Goal: Task Accomplishment & Management: Complete application form

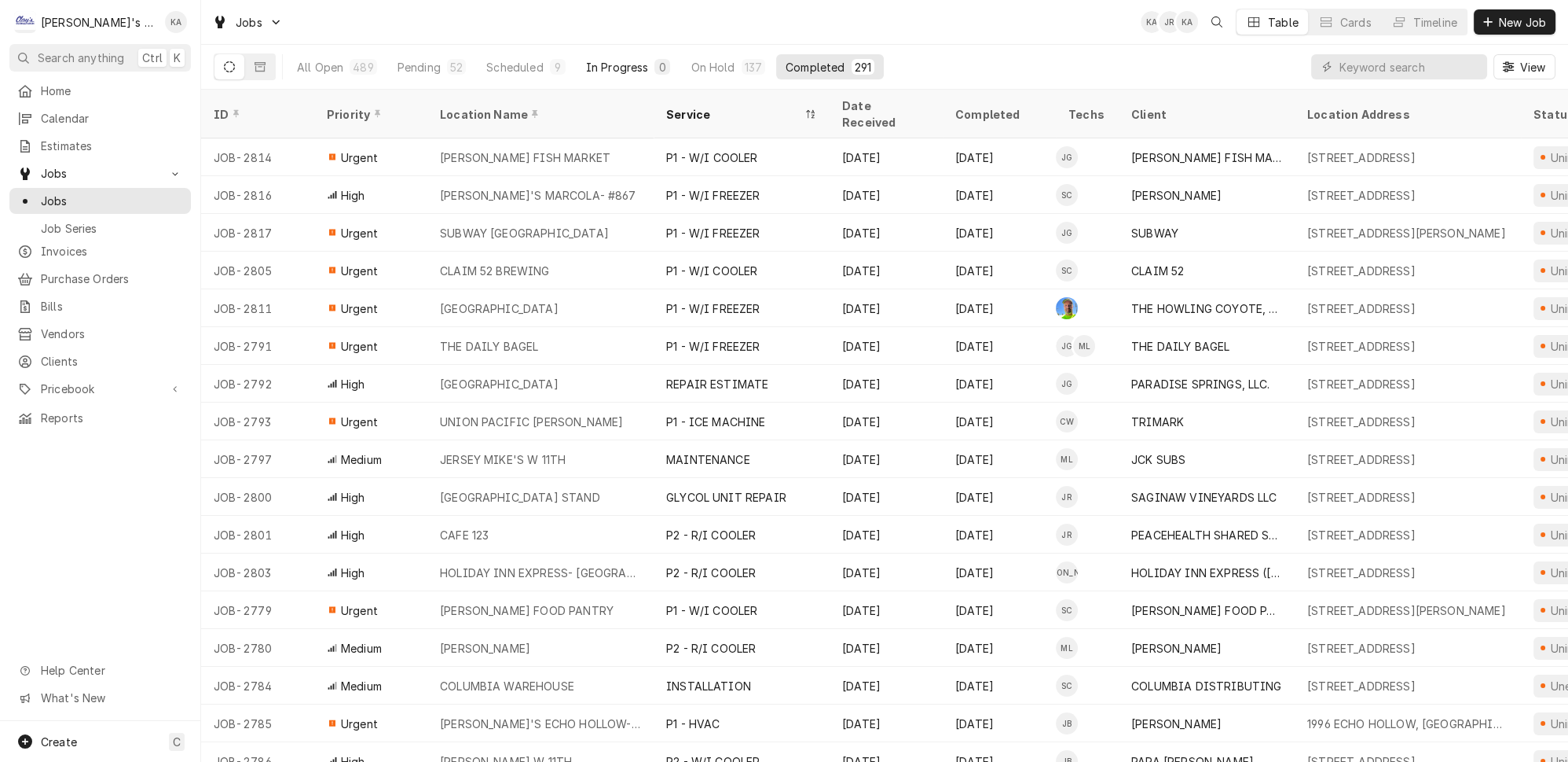
click at [597, 67] on div "In Progress" at bounding box center [617, 67] width 63 height 16
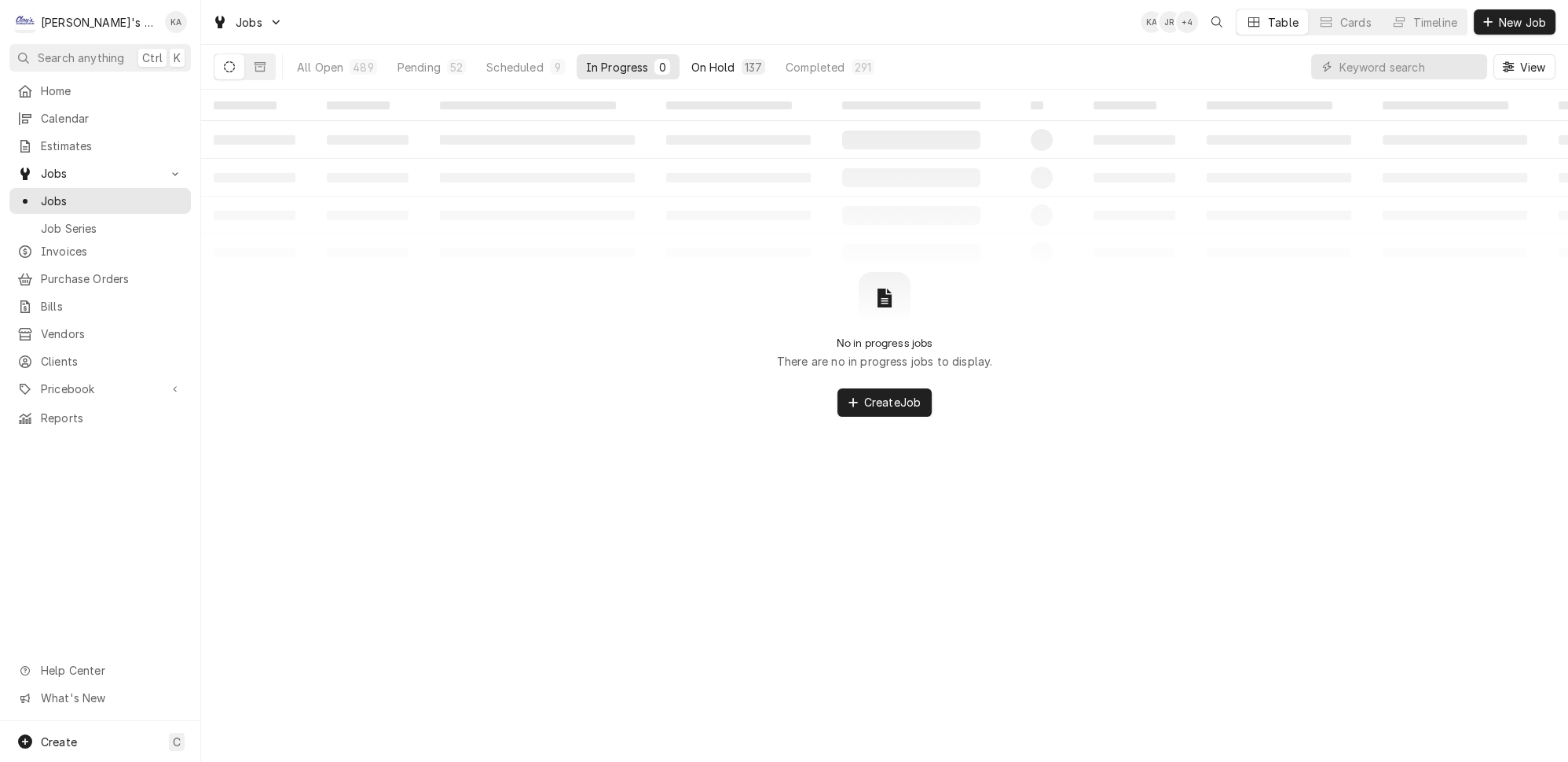
click at [690, 59] on div "On Hold" at bounding box center [712, 67] width 44 height 16
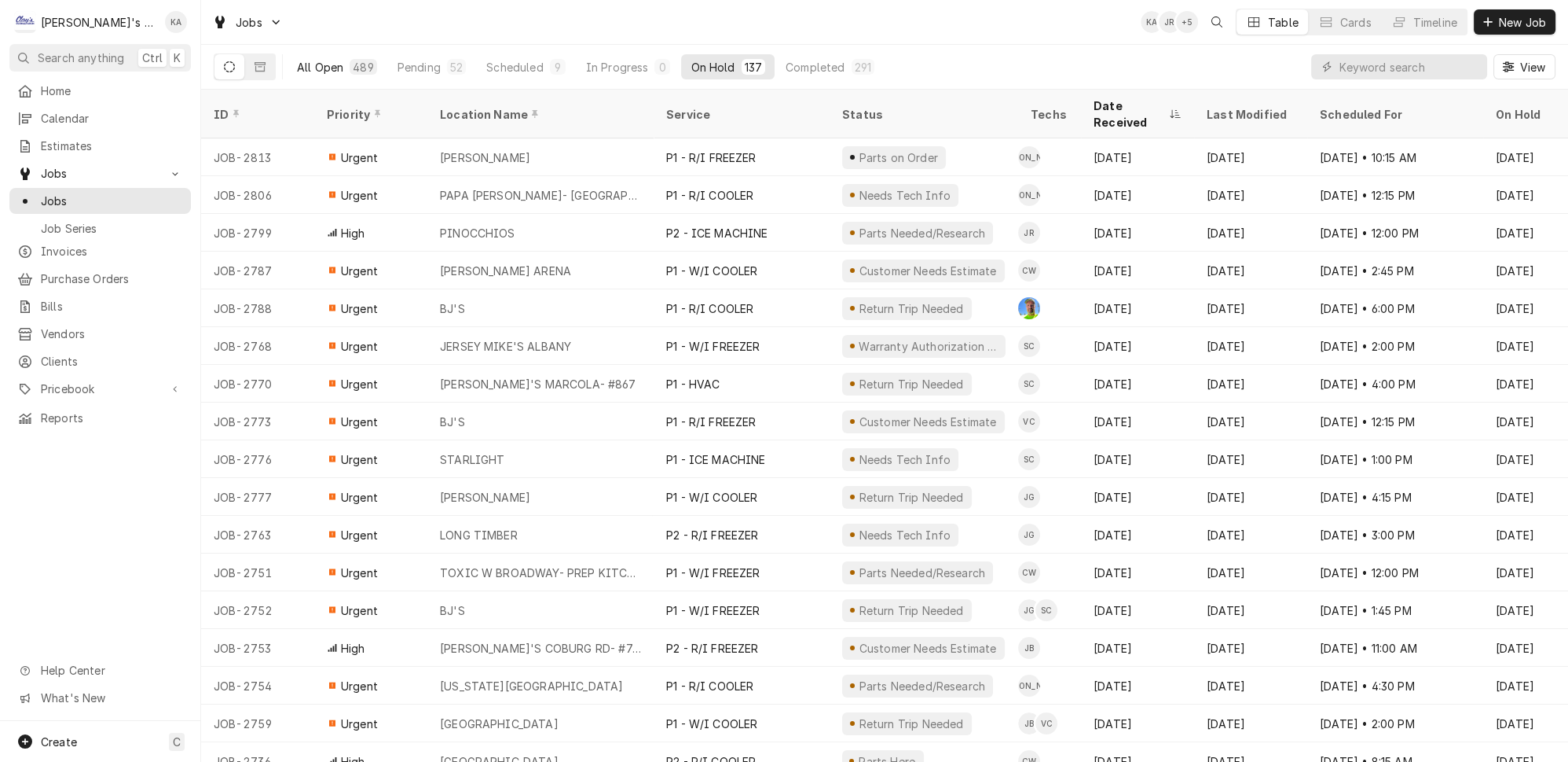
click at [352, 60] on div "489" at bounding box center [362, 67] width 20 height 16
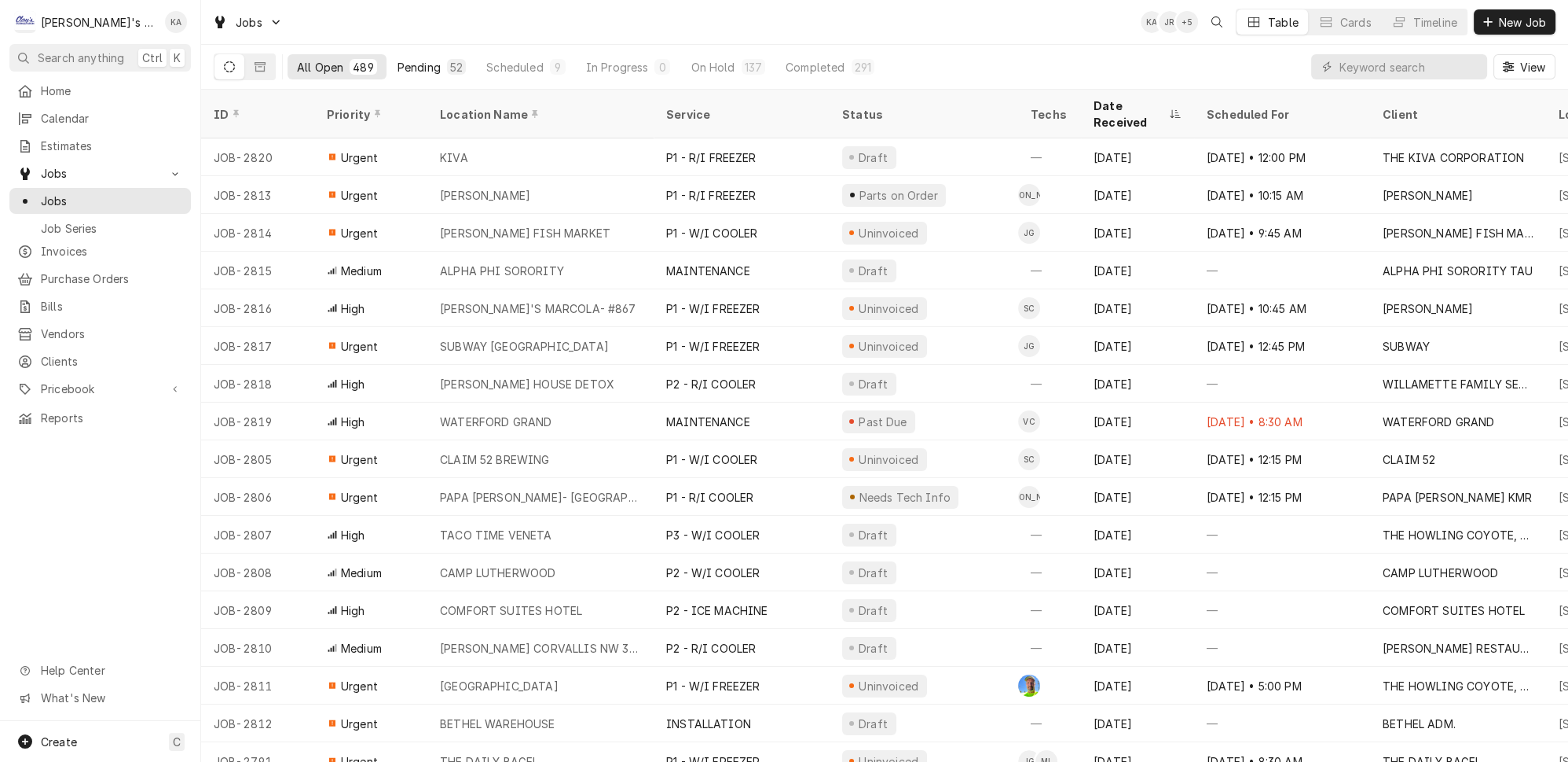
click at [413, 68] on div "Pending" at bounding box center [418, 67] width 43 height 16
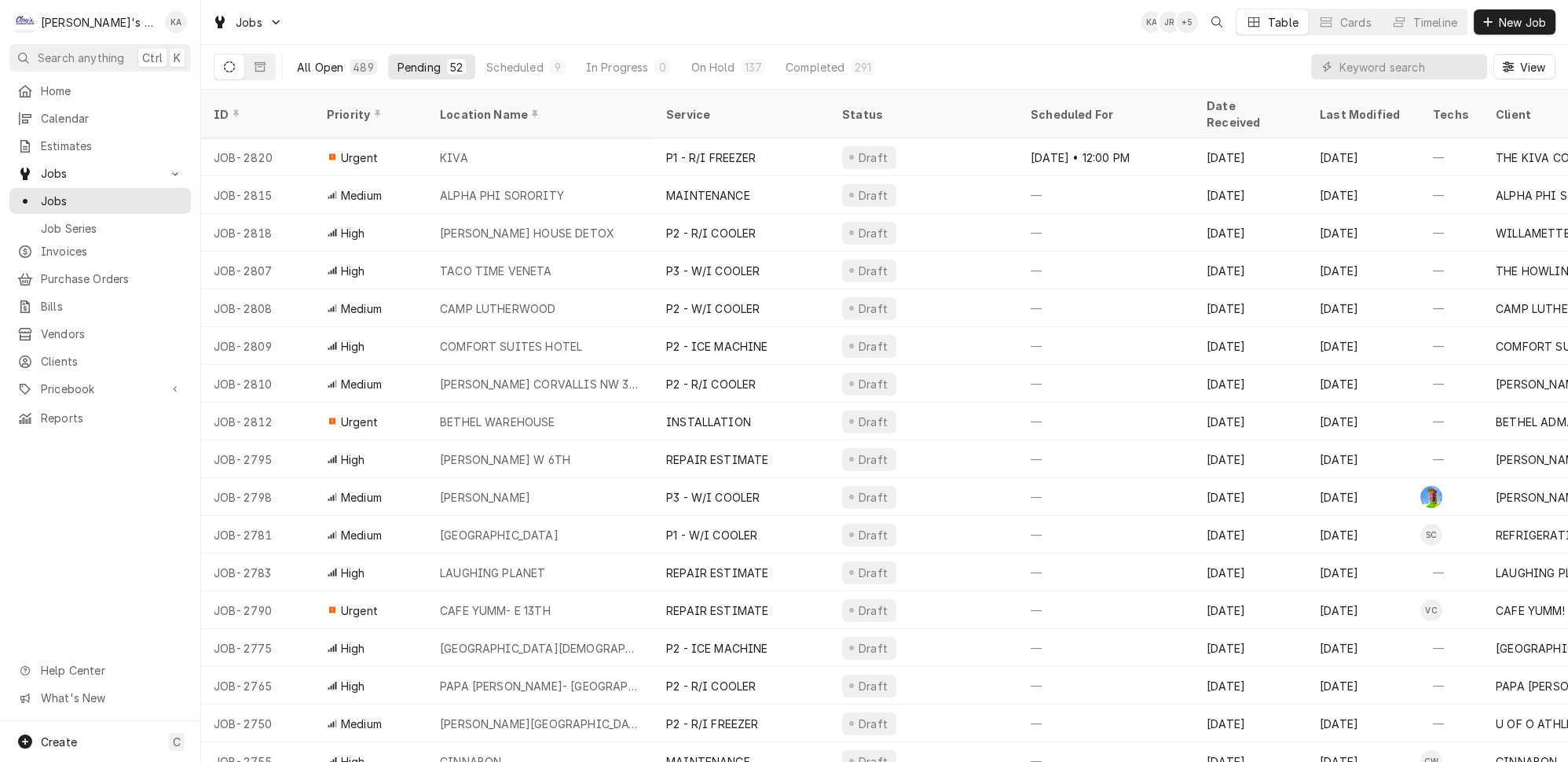
click at [350, 64] on div "489" at bounding box center [362, 66] width 27 height 16
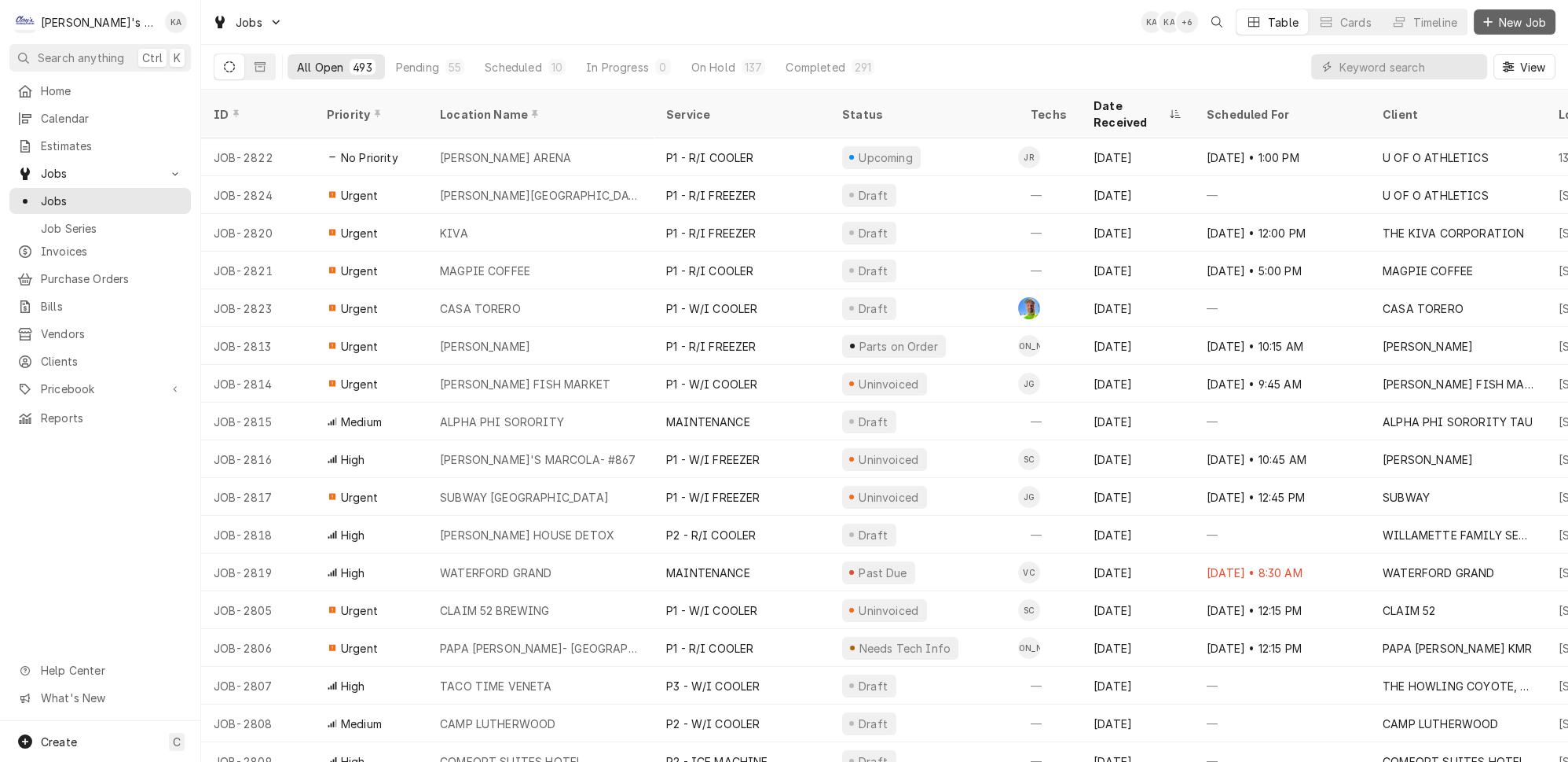
click at [1505, 14] on span "New Job" at bounding box center [1522, 22] width 53 height 16
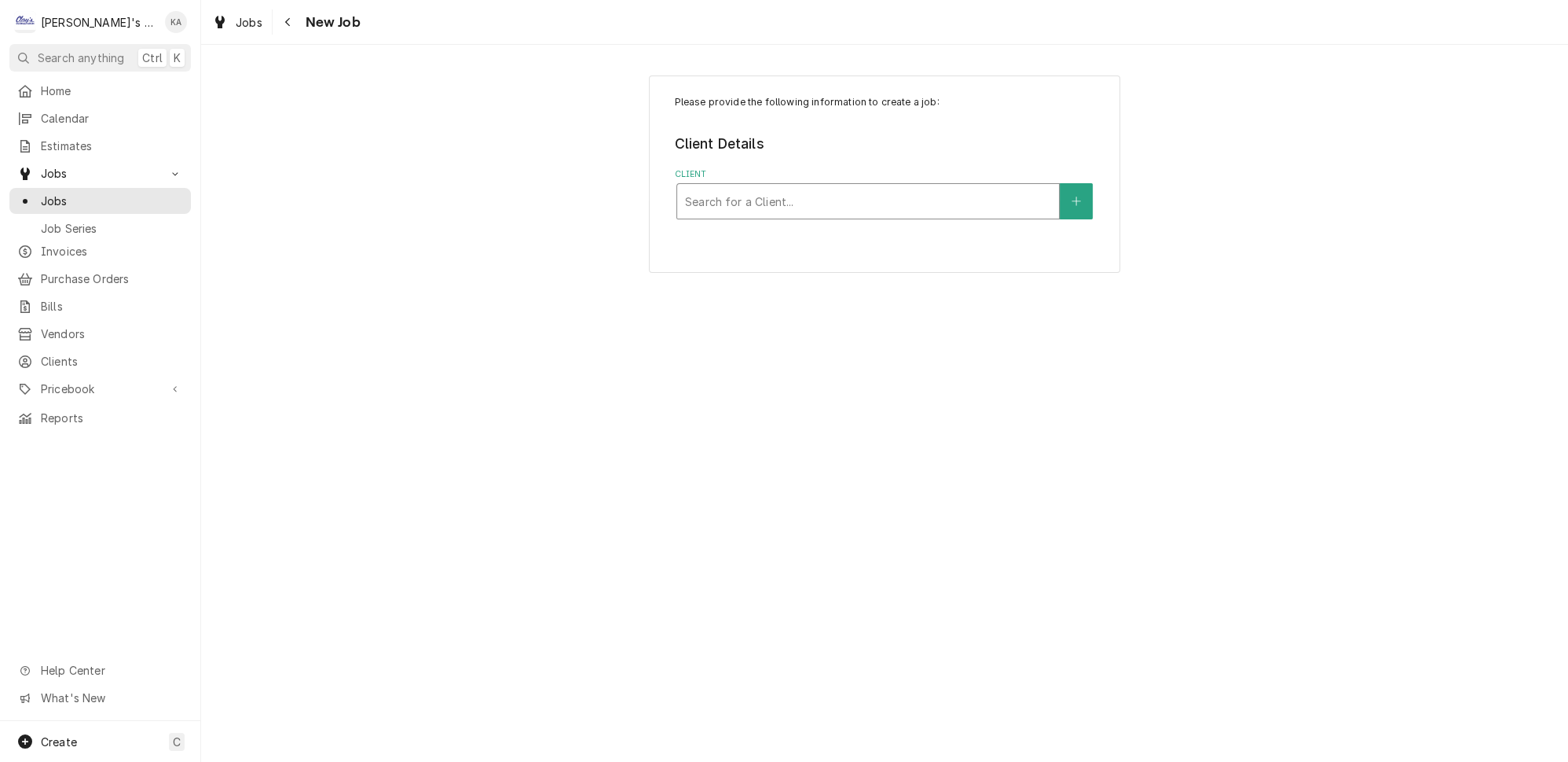
click at [810, 194] on div "Client" at bounding box center [868, 201] width 366 height 28
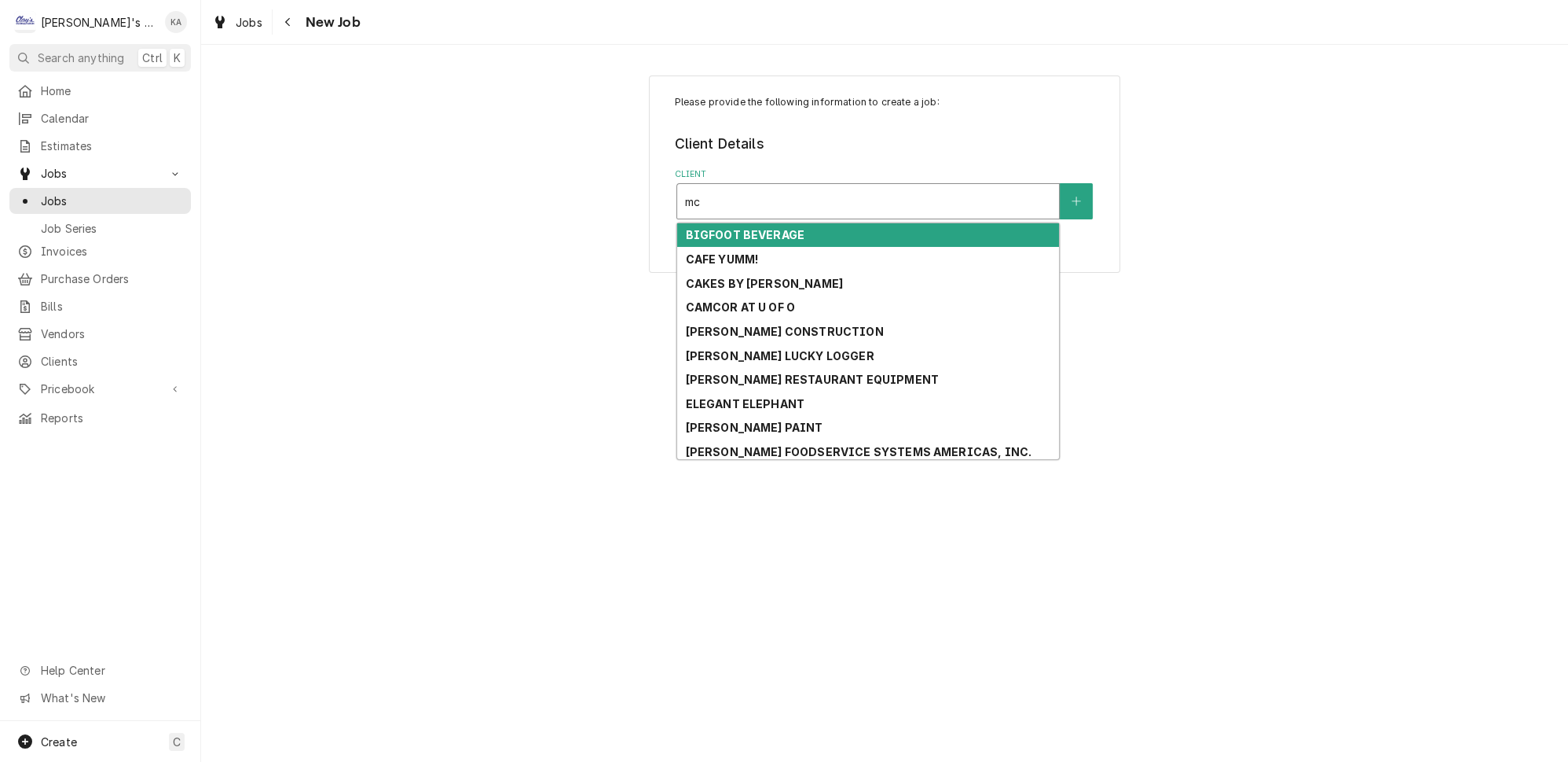
type input "m"
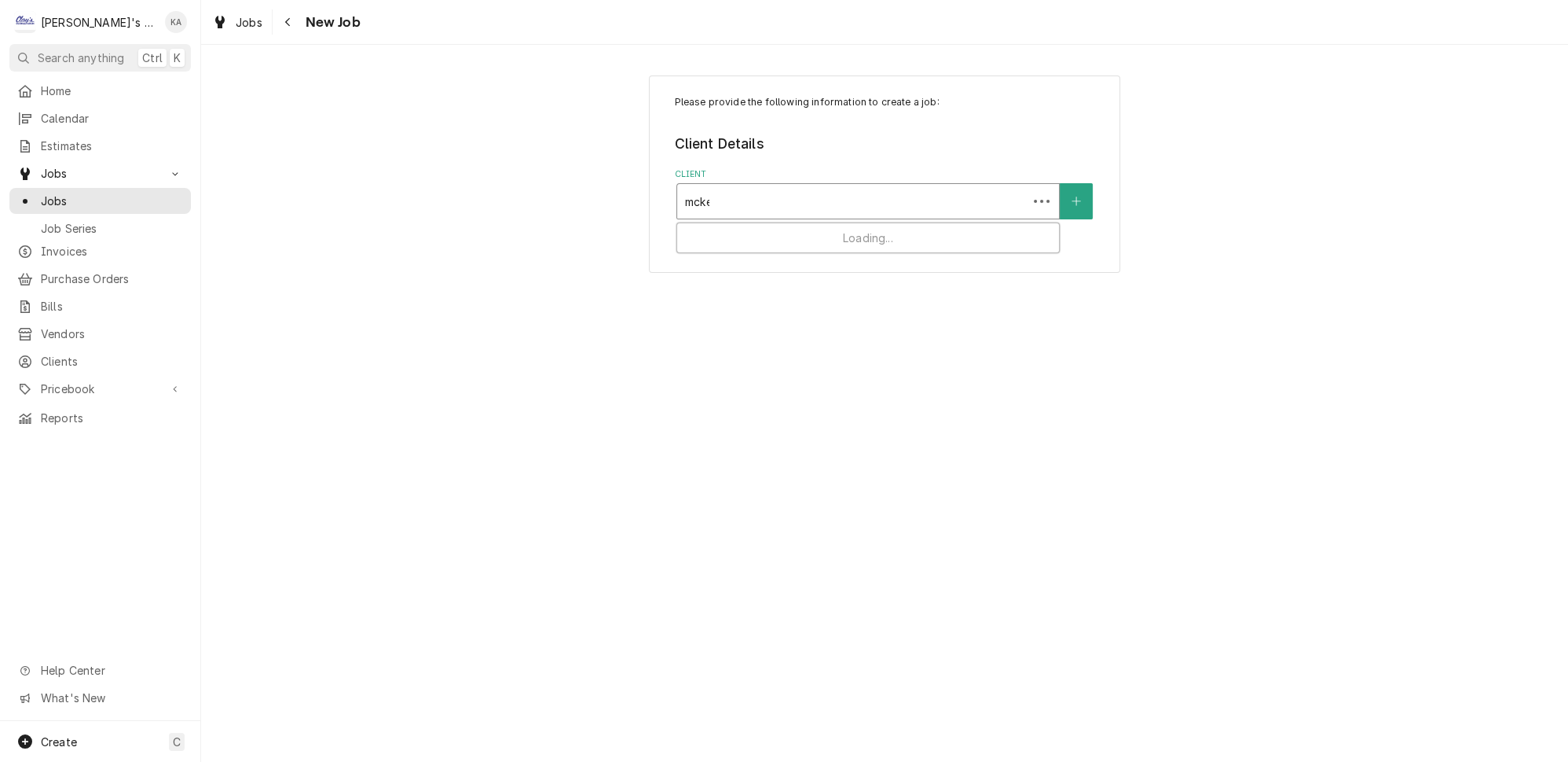
type input "mcken"
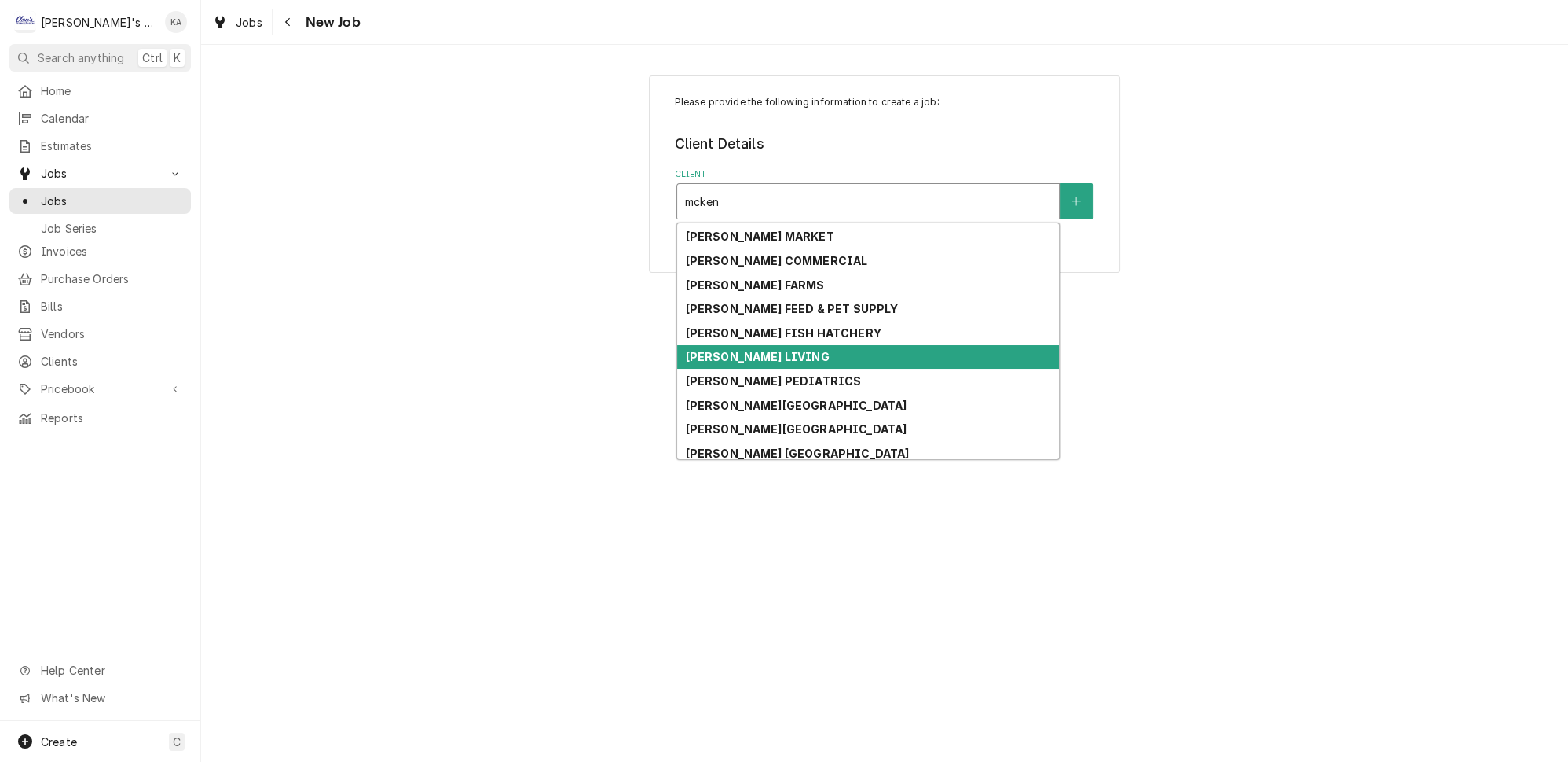
scroll to position [80, 0]
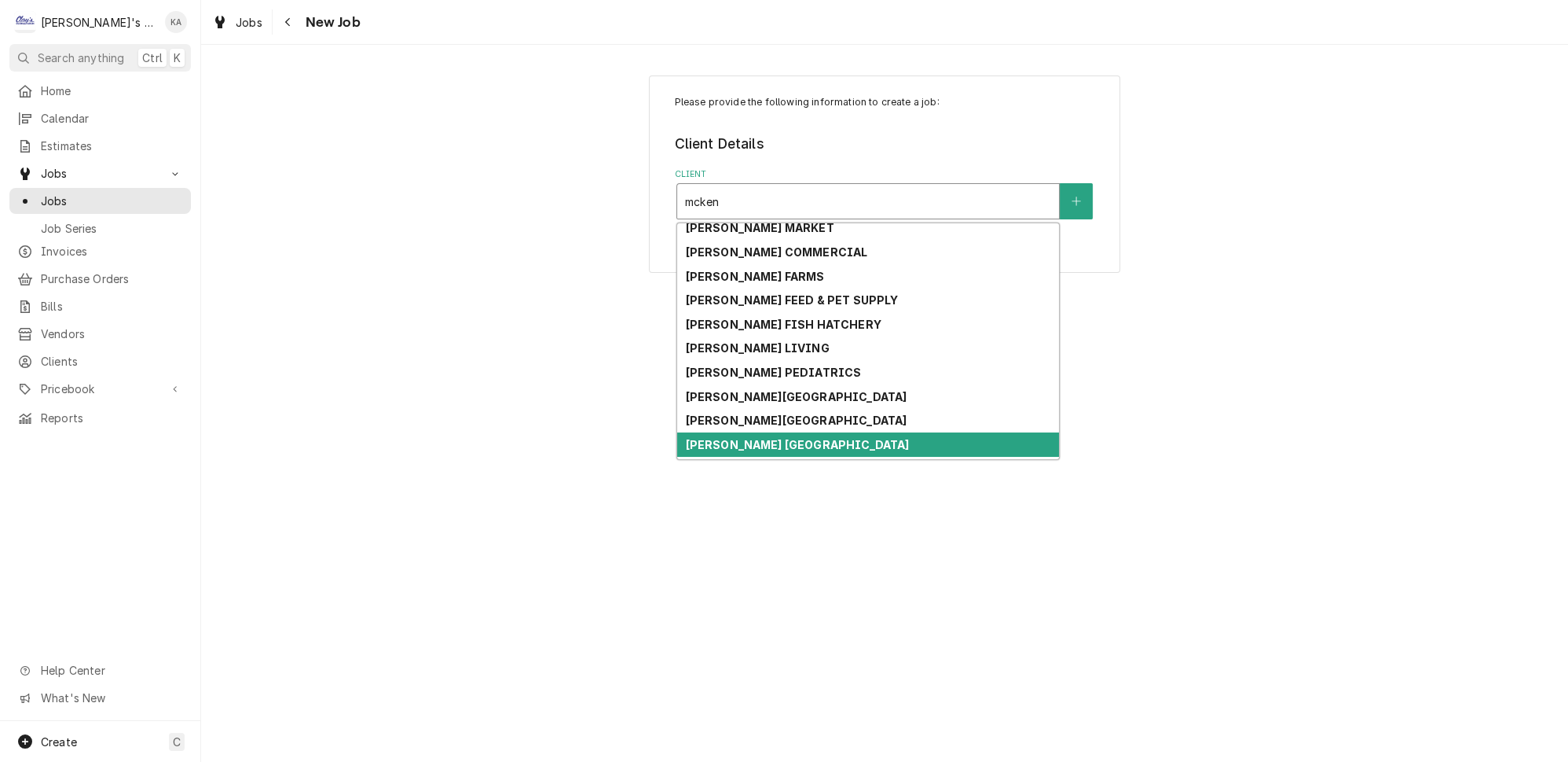
click at [832, 438] on strong "[PERSON_NAME] [GEOGRAPHIC_DATA]" at bounding box center [796, 444] width 224 height 14
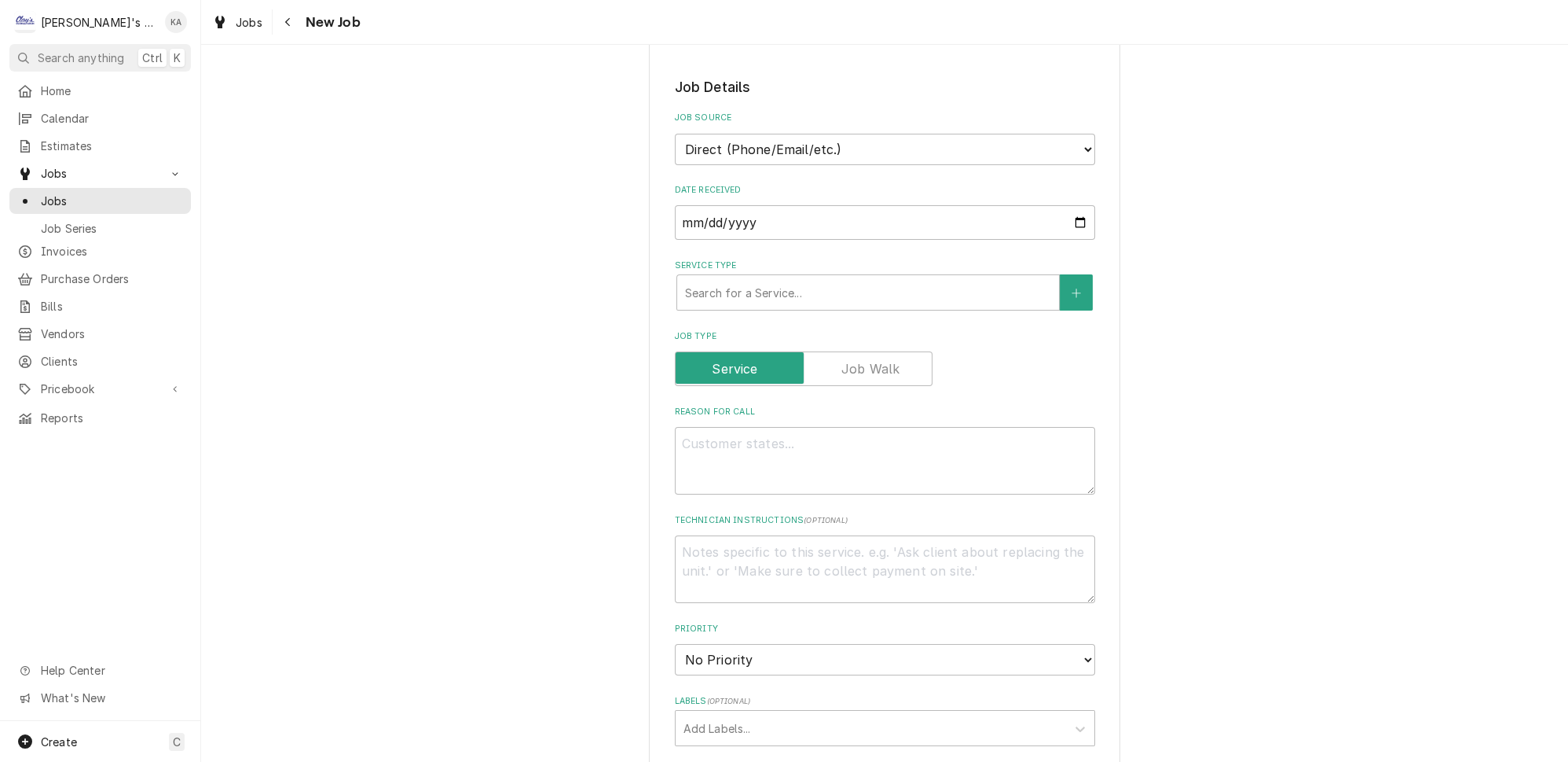
scroll to position [429, 0]
click at [827, 280] on div "Service Type" at bounding box center [868, 291] width 366 height 28
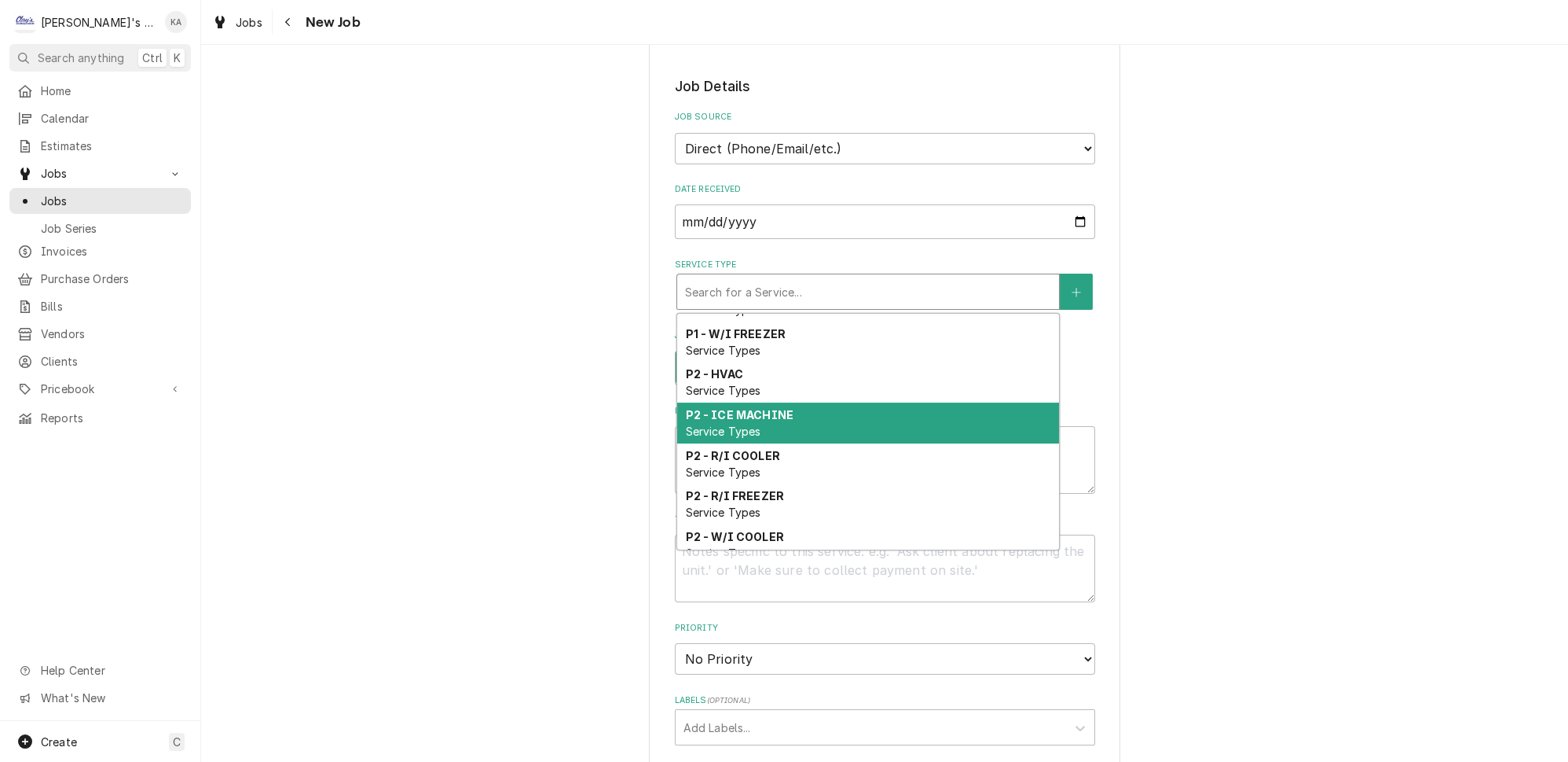
scroll to position [668, 0]
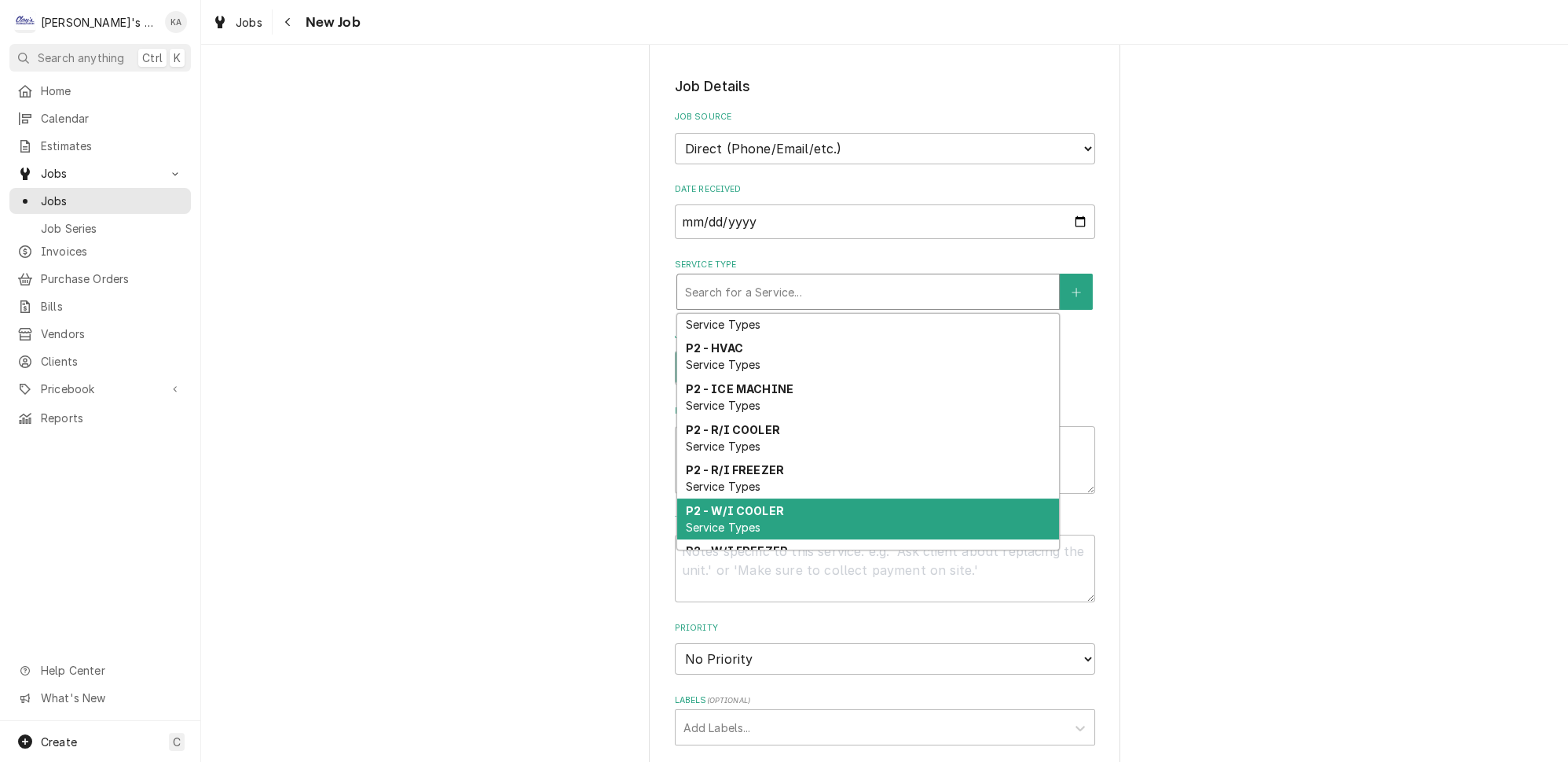
click at [784, 498] on div "P2 - W/I COOLER Service Types" at bounding box center [868, 518] width 382 height 41
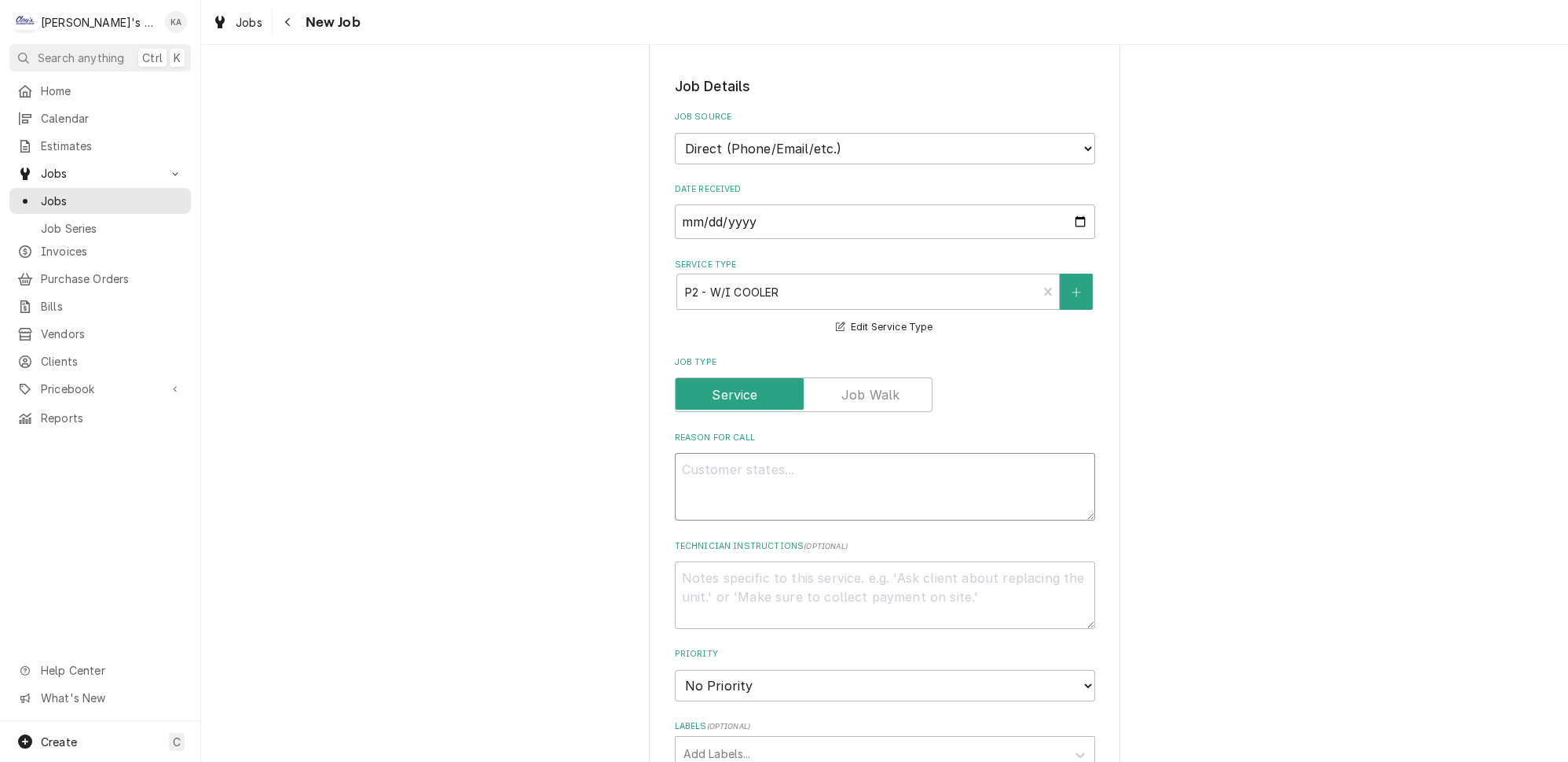
click at [778, 452] on textarea "Reason For Call" at bounding box center [884, 486] width 420 height 68
type textarea "x"
type textarea "8"
type textarea "x"
type textarea "8-"
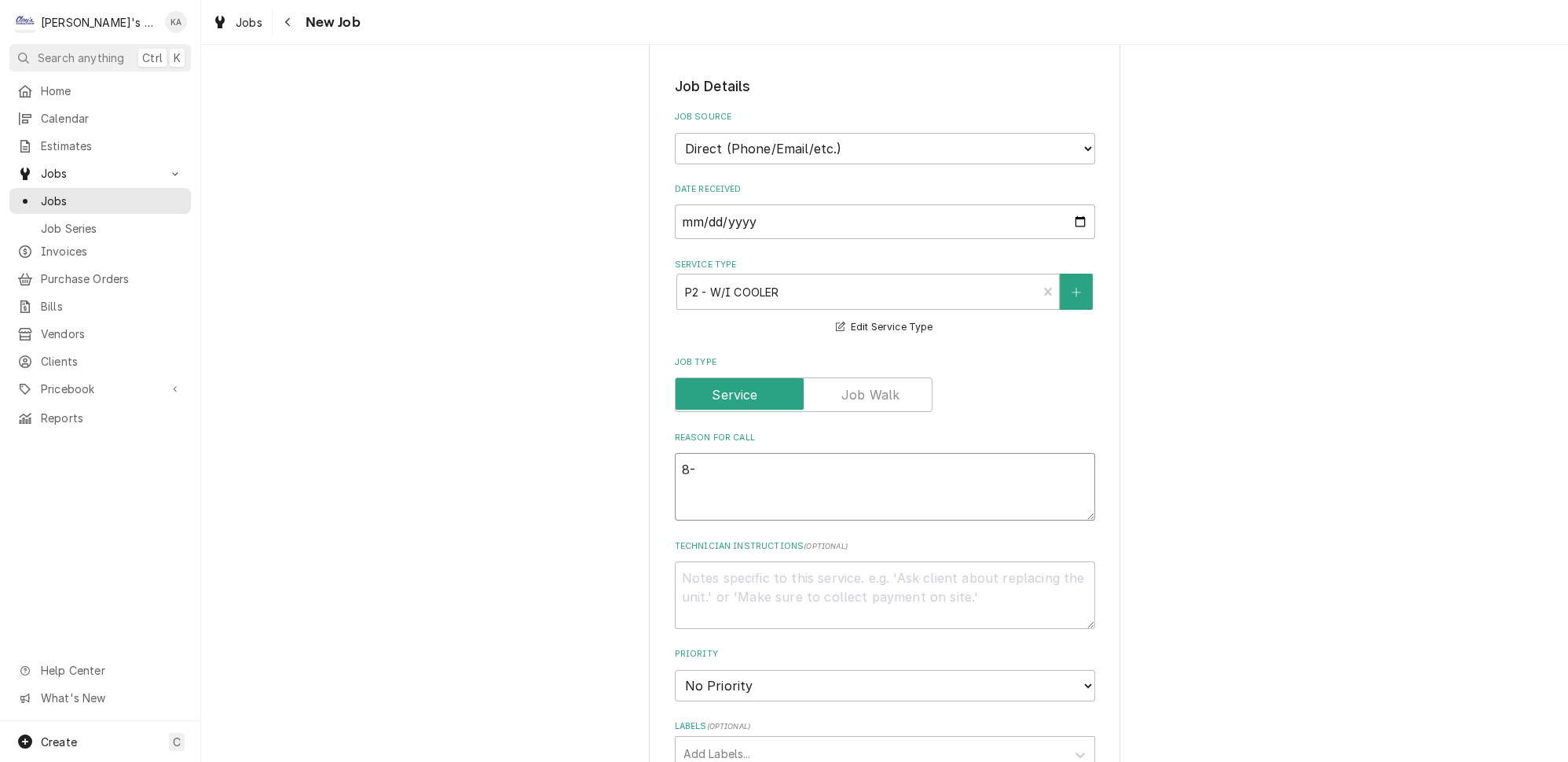
type textarea "x"
type textarea "8-2"
type textarea "x"
type textarea "8-2-"
type textarea "x"
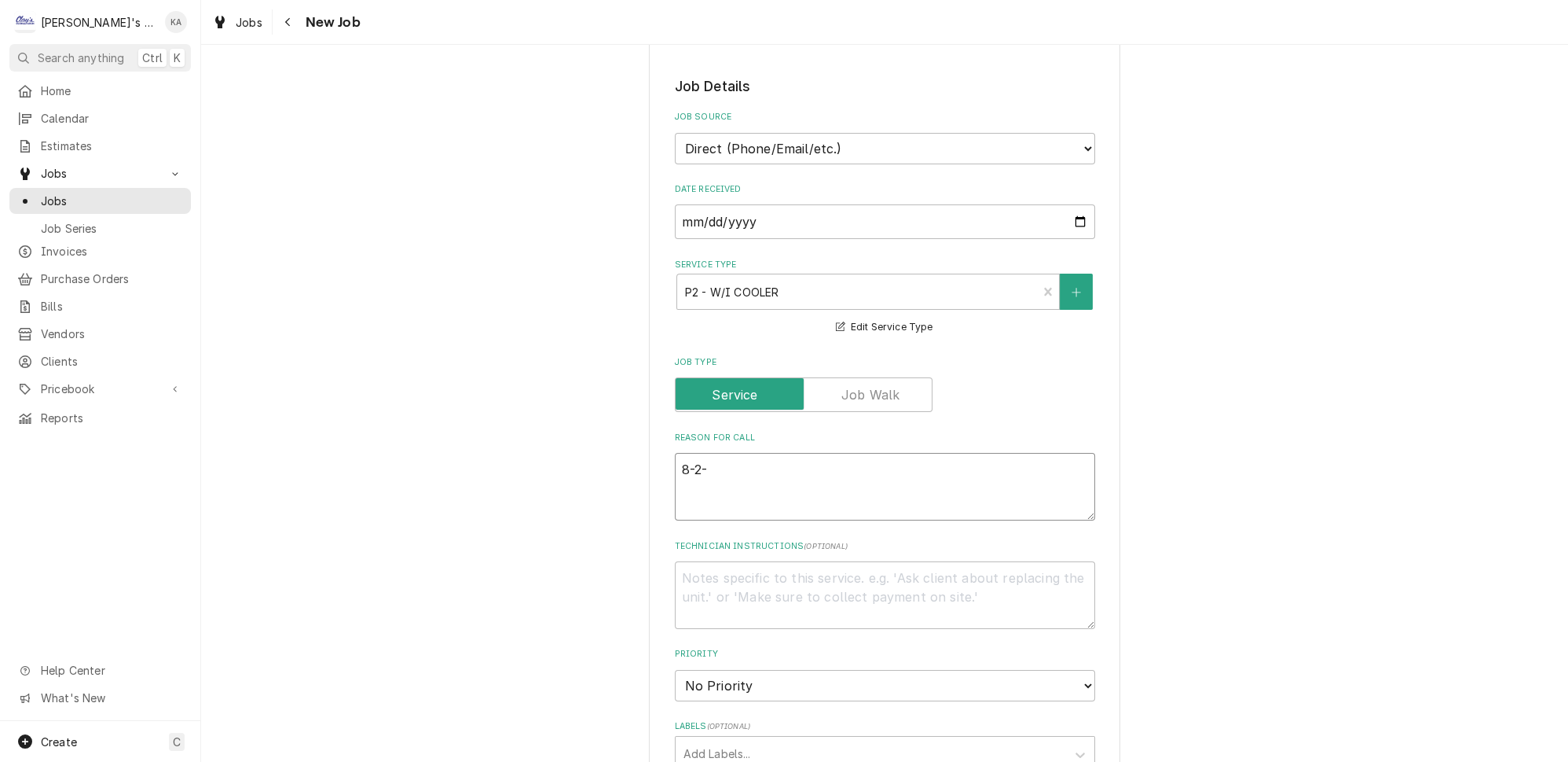
type textarea "8-2-2"
type textarea "x"
type textarea "8-2-25"
type textarea "x"
type textarea "8-2-25"
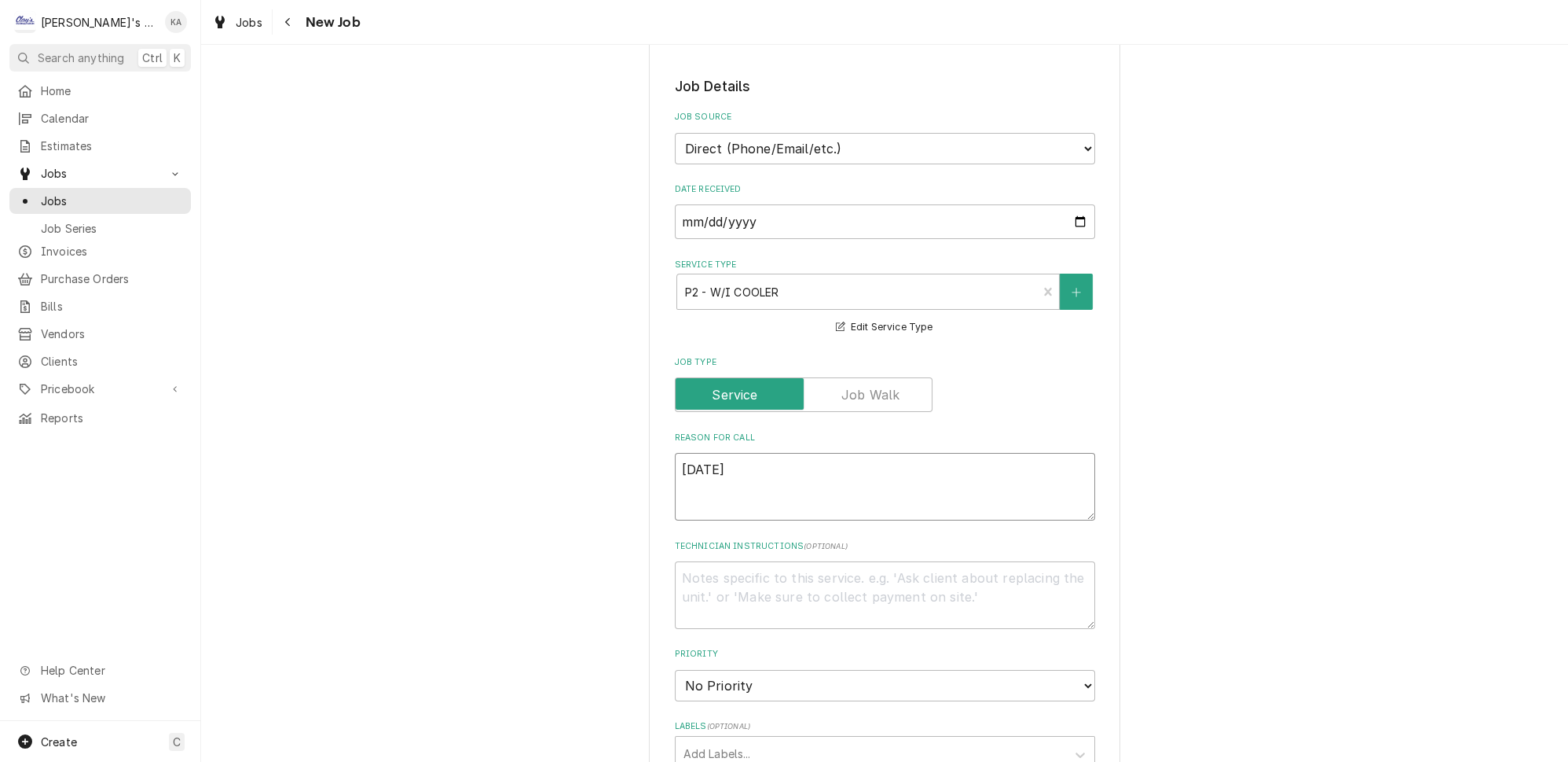
type textarea "x"
type textarea "8-2-25 8"
type textarea "x"
type textarea "8-2-25 8:"
type textarea "x"
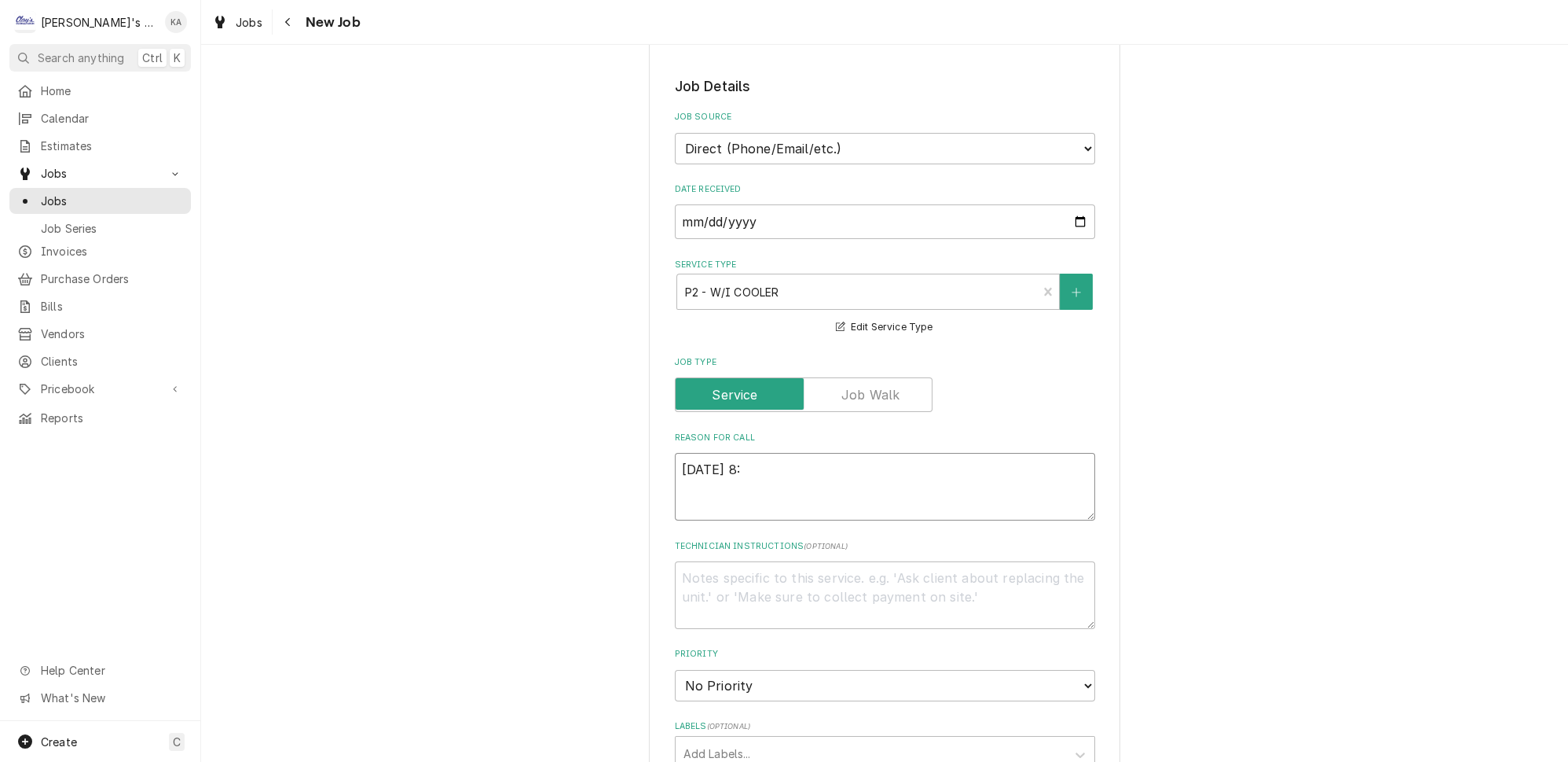
type textarea "8-2-25 8:4"
type textarea "x"
type textarea "8-2-25 8:41"
type textarea "x"
type textarea "8-2-25 8:41"
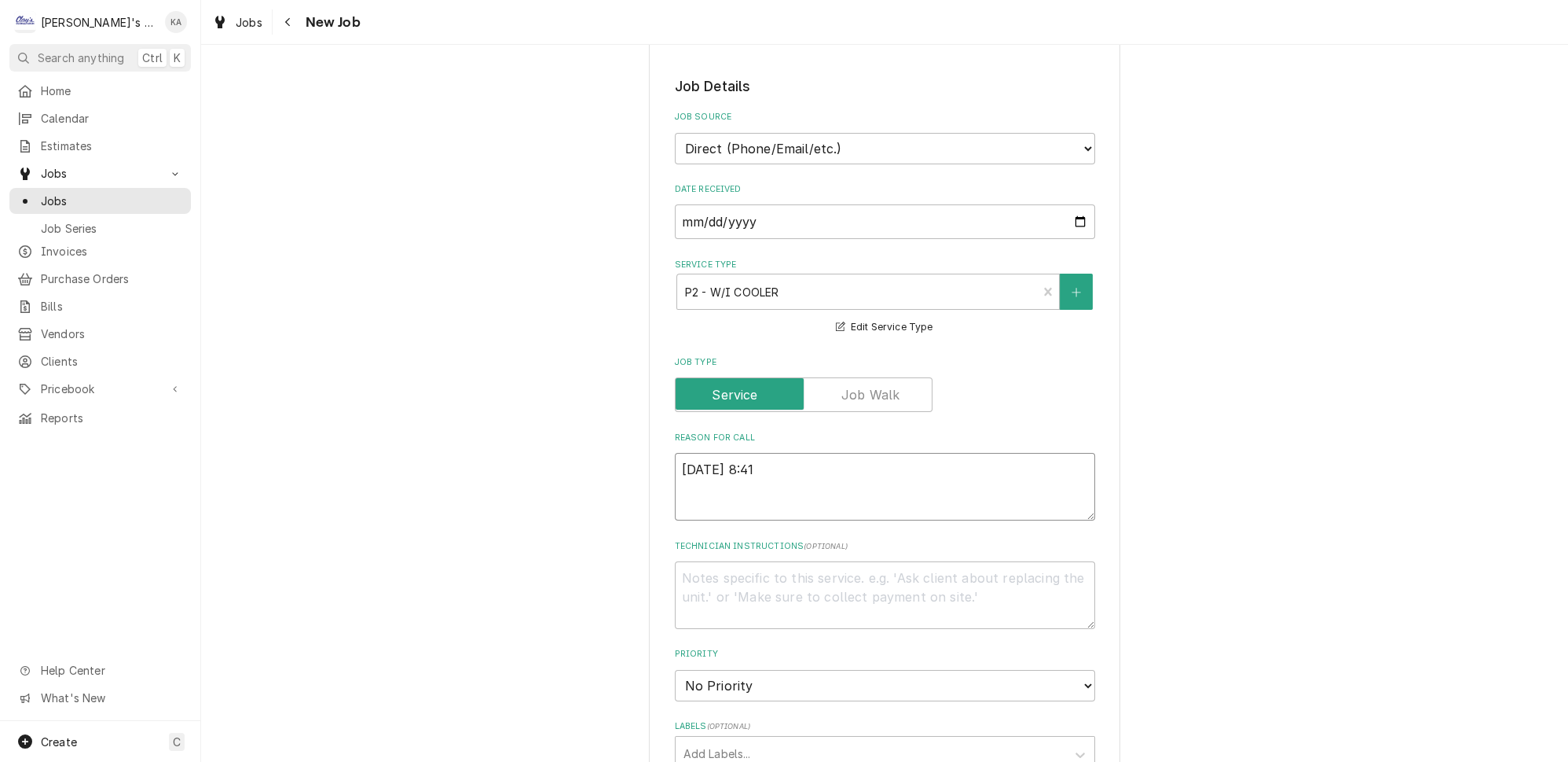
type textarea "x"
type textarea "8-2-25 8:41 a"
type textarea "x"
type textarea "8-2-25 8:41 am"
type textarea "x"
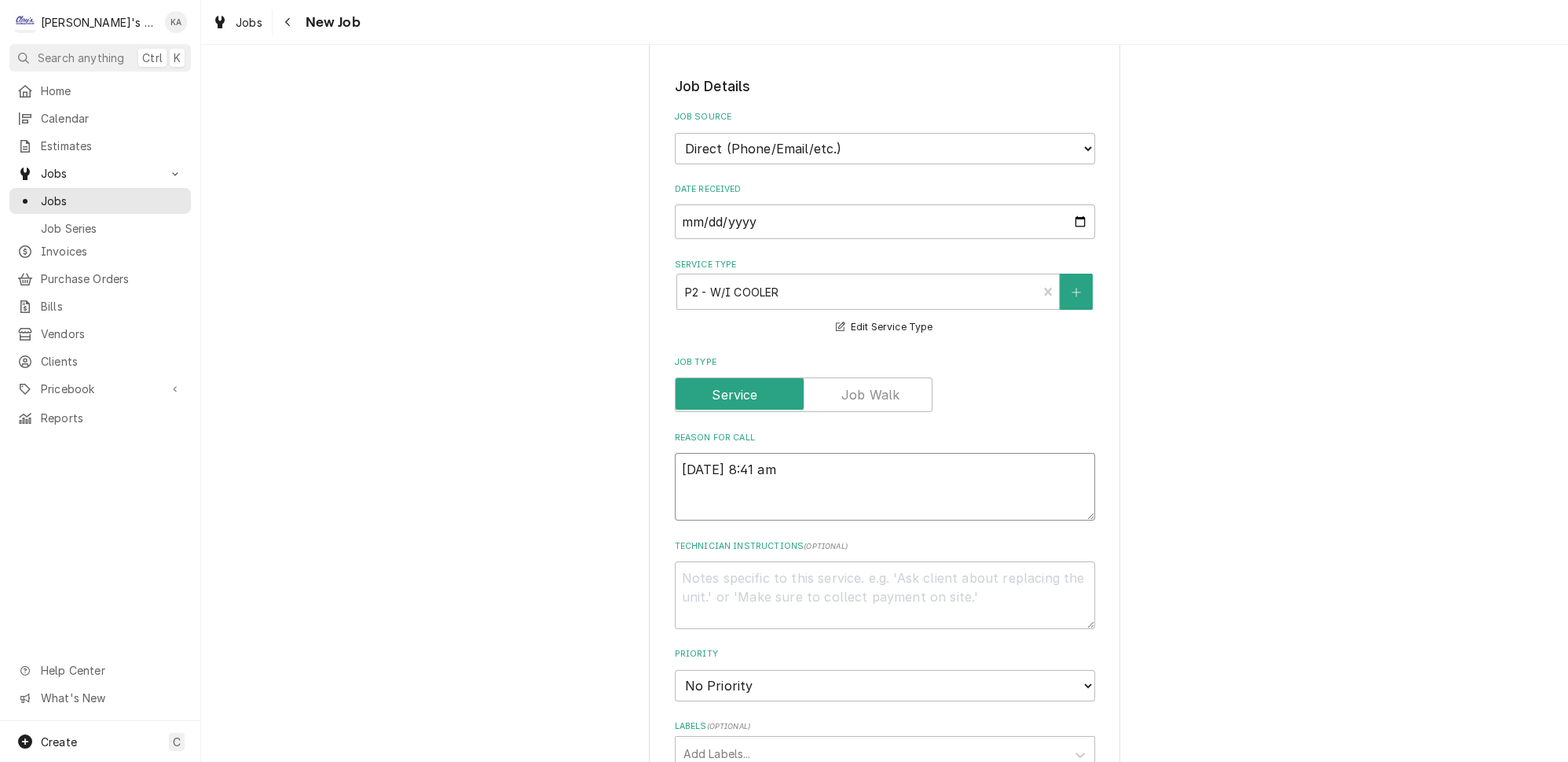
type textarea "8-2-25 8:41 a"
type textarea "x"
type textarea "8-2-25 8:41"
type textarea "x"
type textarea "8-2-25 8:41 A"
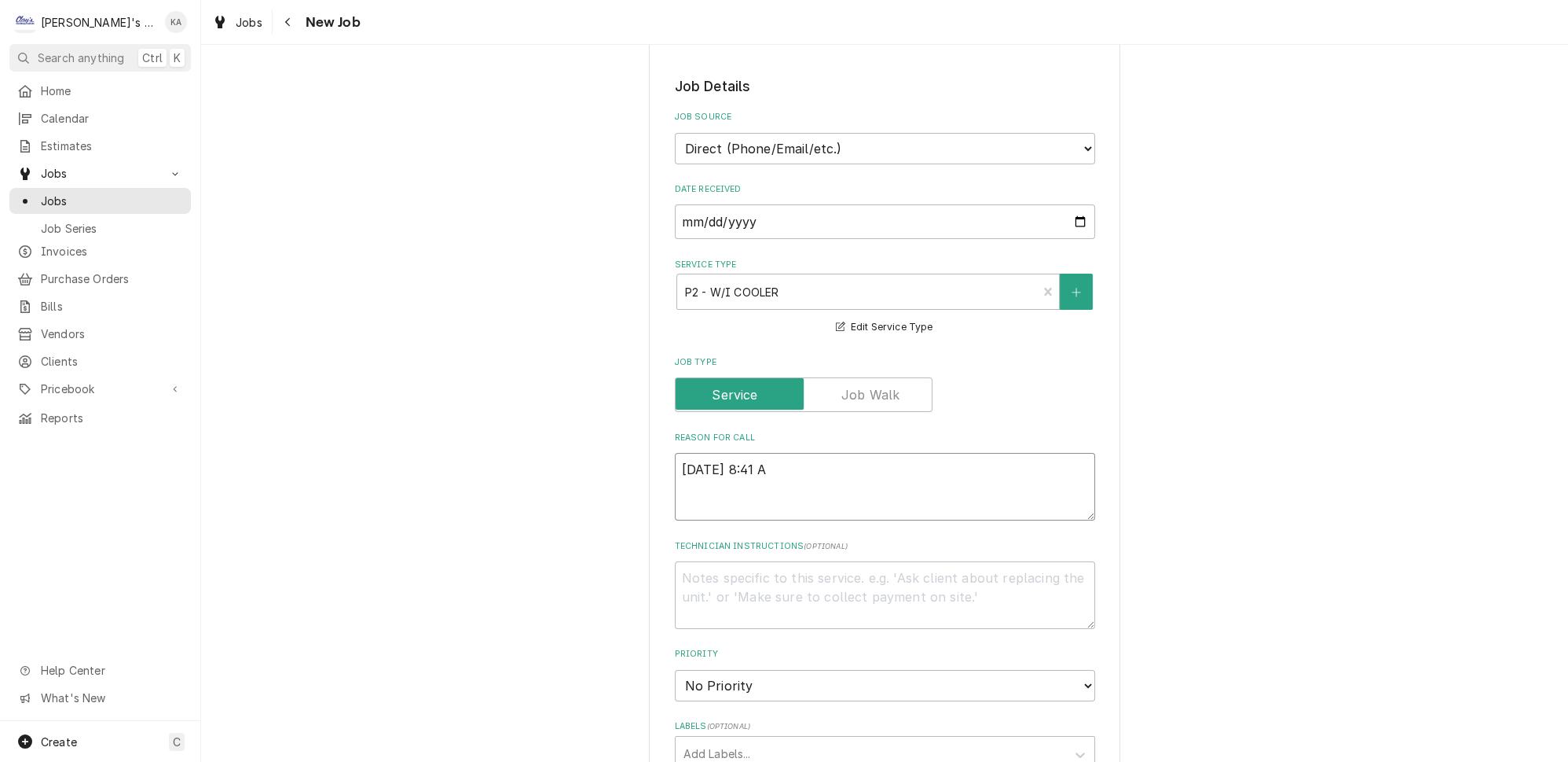
type textarea "x"
type textarea "8-2-25 8:41 AM"
type textarea "x"
type textarea "8-2-25 8:41 AM"
type textarea "x"
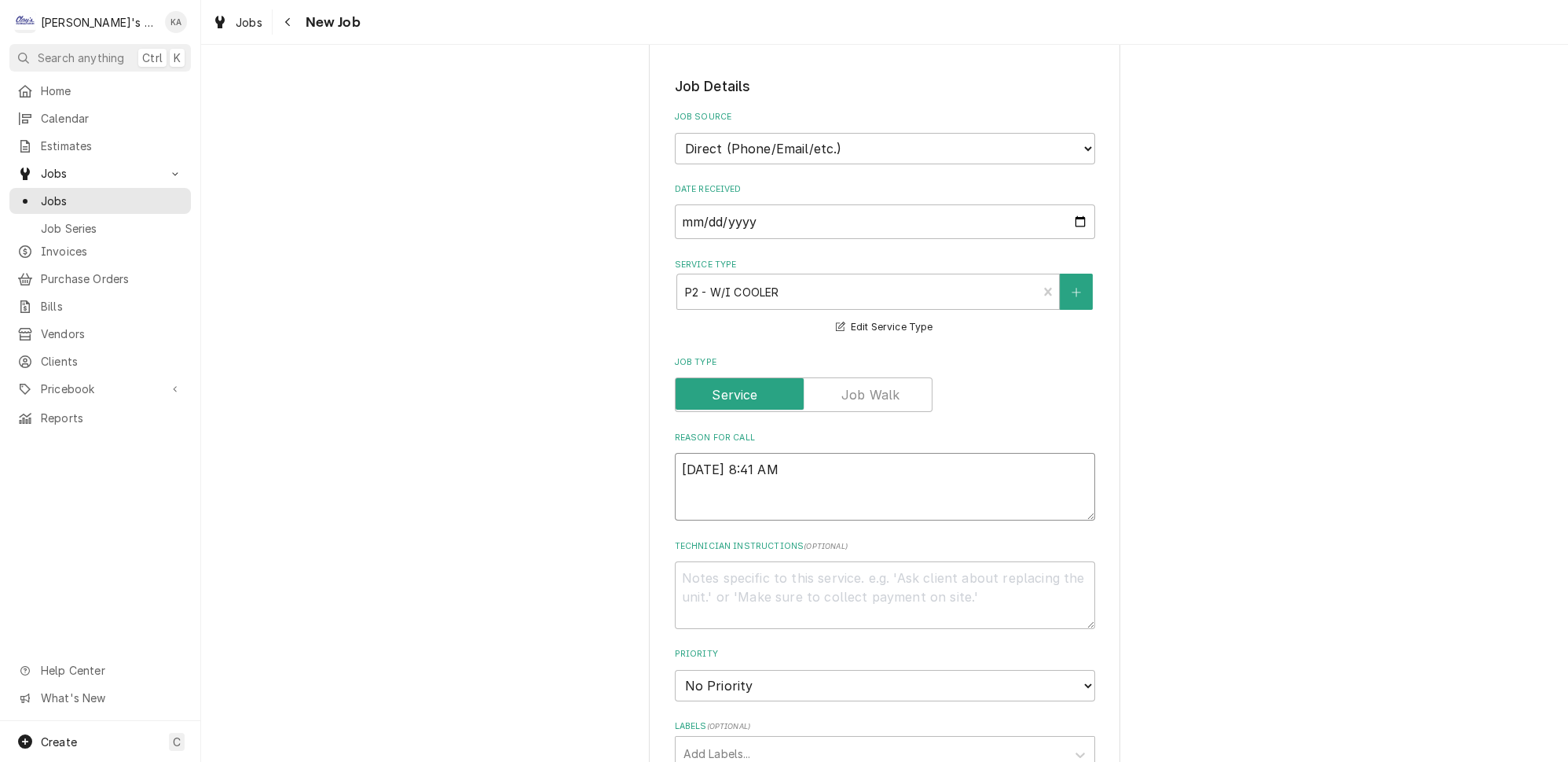
type textarea "8-2-25 8:41 AM"
type textarea "x"
type textarea "8-2-25 8:41 AM-"
type textarea "x"
type textarea "8-2-25 8:41 AM-"
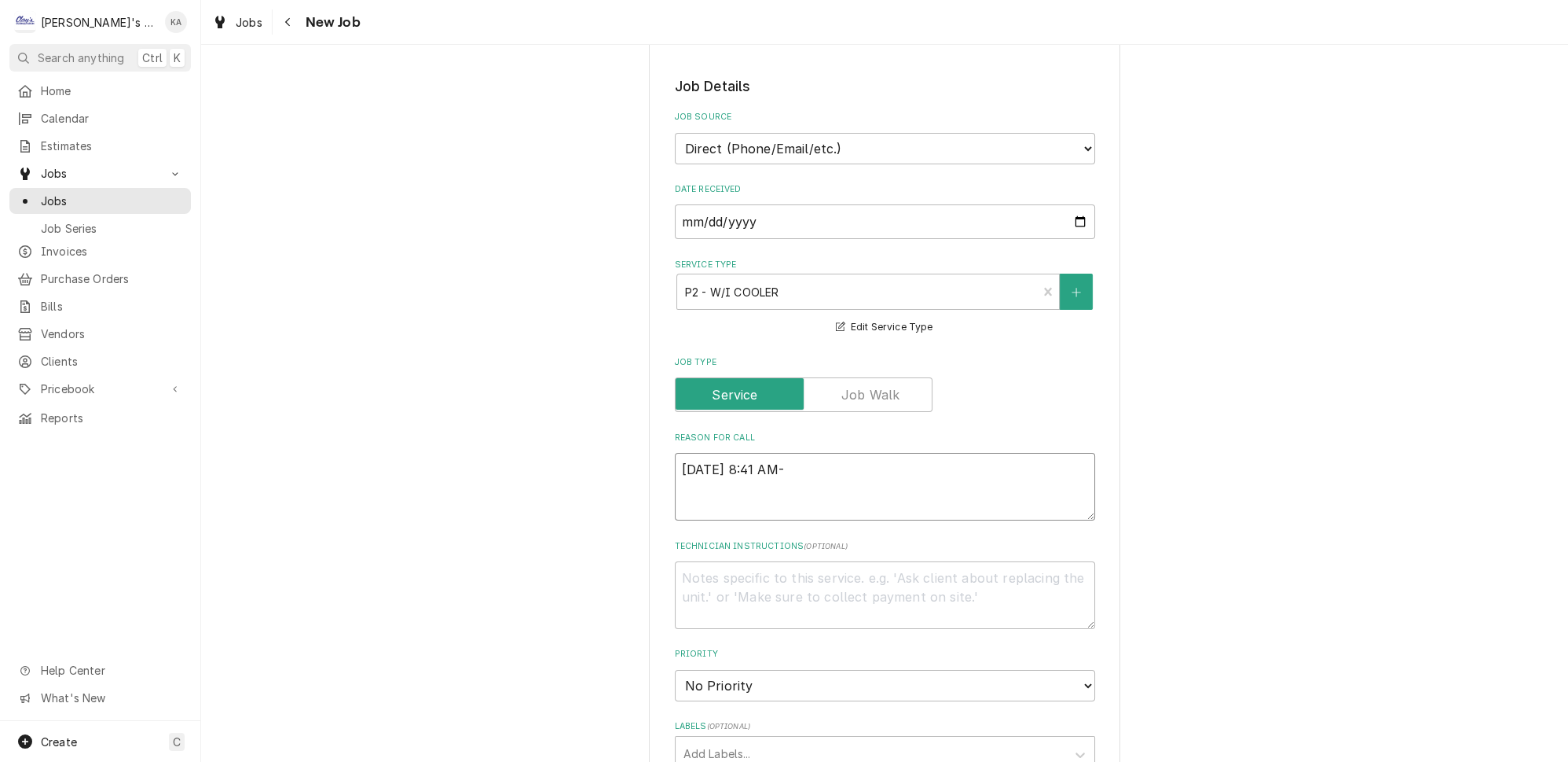
type textarea "x"
type textarea "8-2-25 8:41 AM- i"
type textarea "x"
type textarea "8-2-25 8:41 AM- is"
type textarea "x"
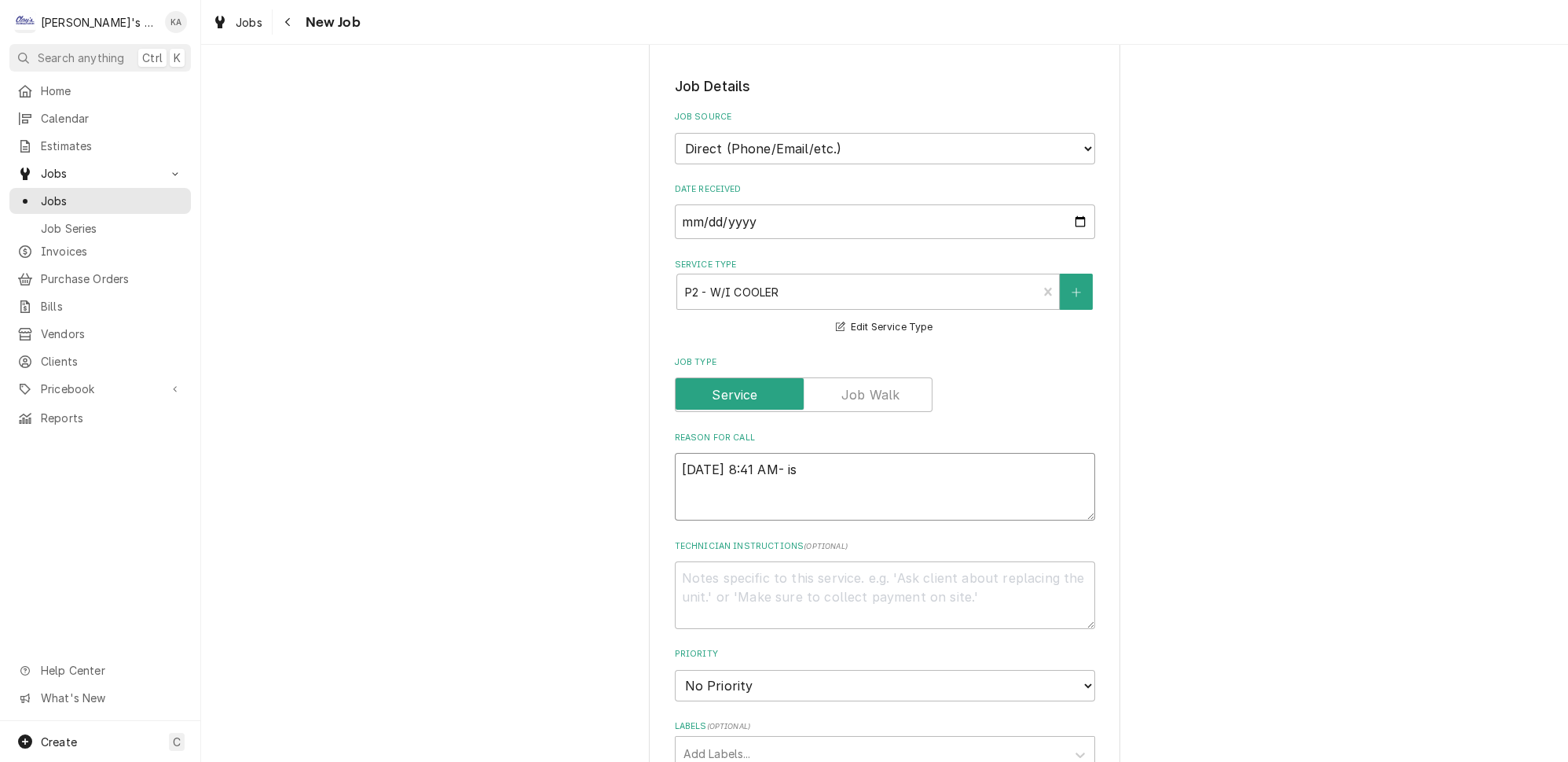
type textarea "8-2-25 8:41 AM- isa"
type textarea "x"
type textarea "8-2-25 8:41 AM- isab"
type textarea "x"
type textarea "8-2-25 8:41 AM- isabe"
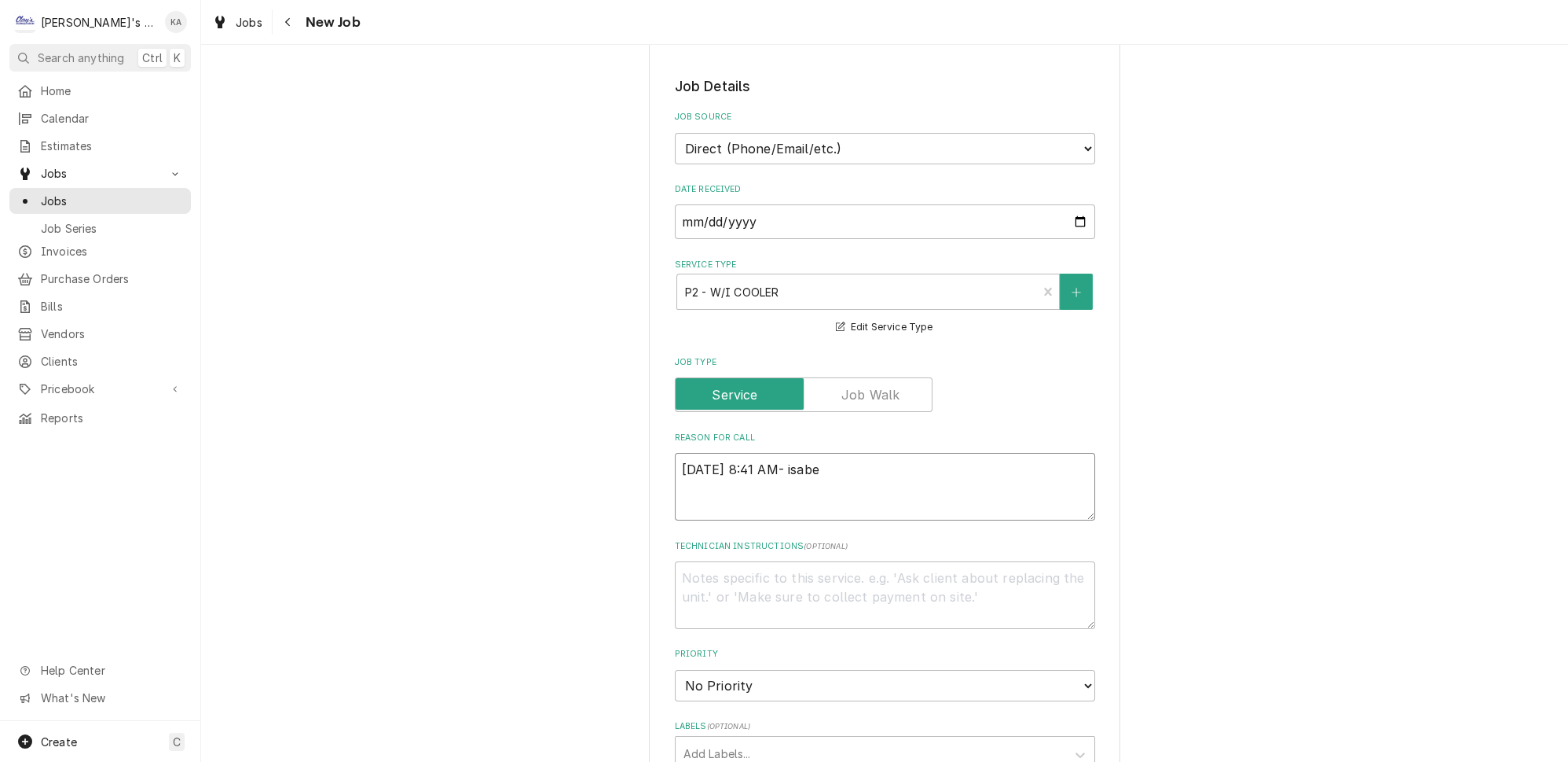
type textarea "x"
type textarea "8-2-25 8:41 AM- isabel"
type textarea "x"
type textarea "8-2-25 8:41 AM- isabell"
type textarea "x"
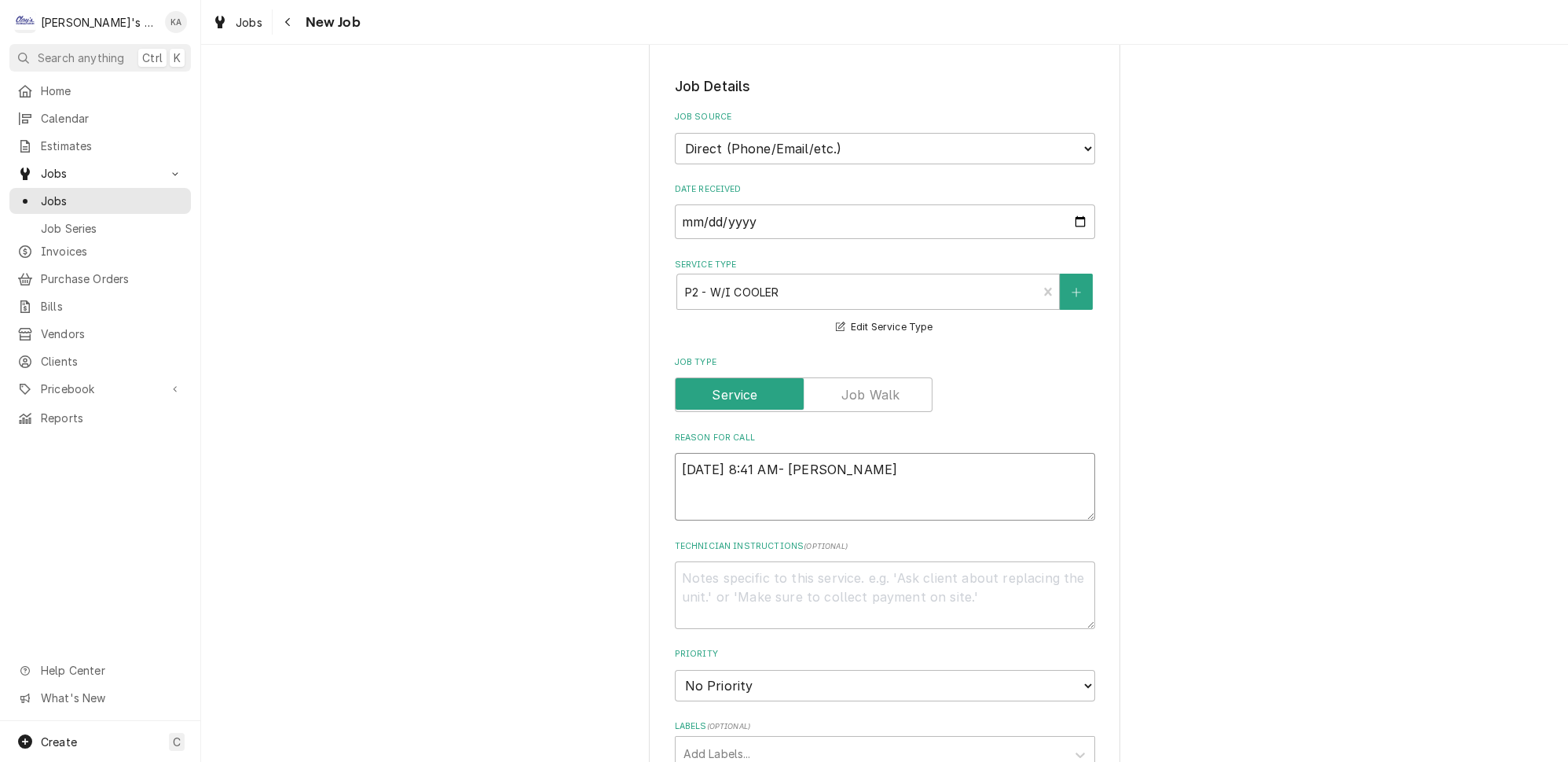
type textarea "8-2-25 8:41 AM- isabelle"
type textarea "x"
type textarea "8-2-25 8:41 AM- isabell"
type textarea "x"
type textarea "8-2-25 8:41 AM- isabel"
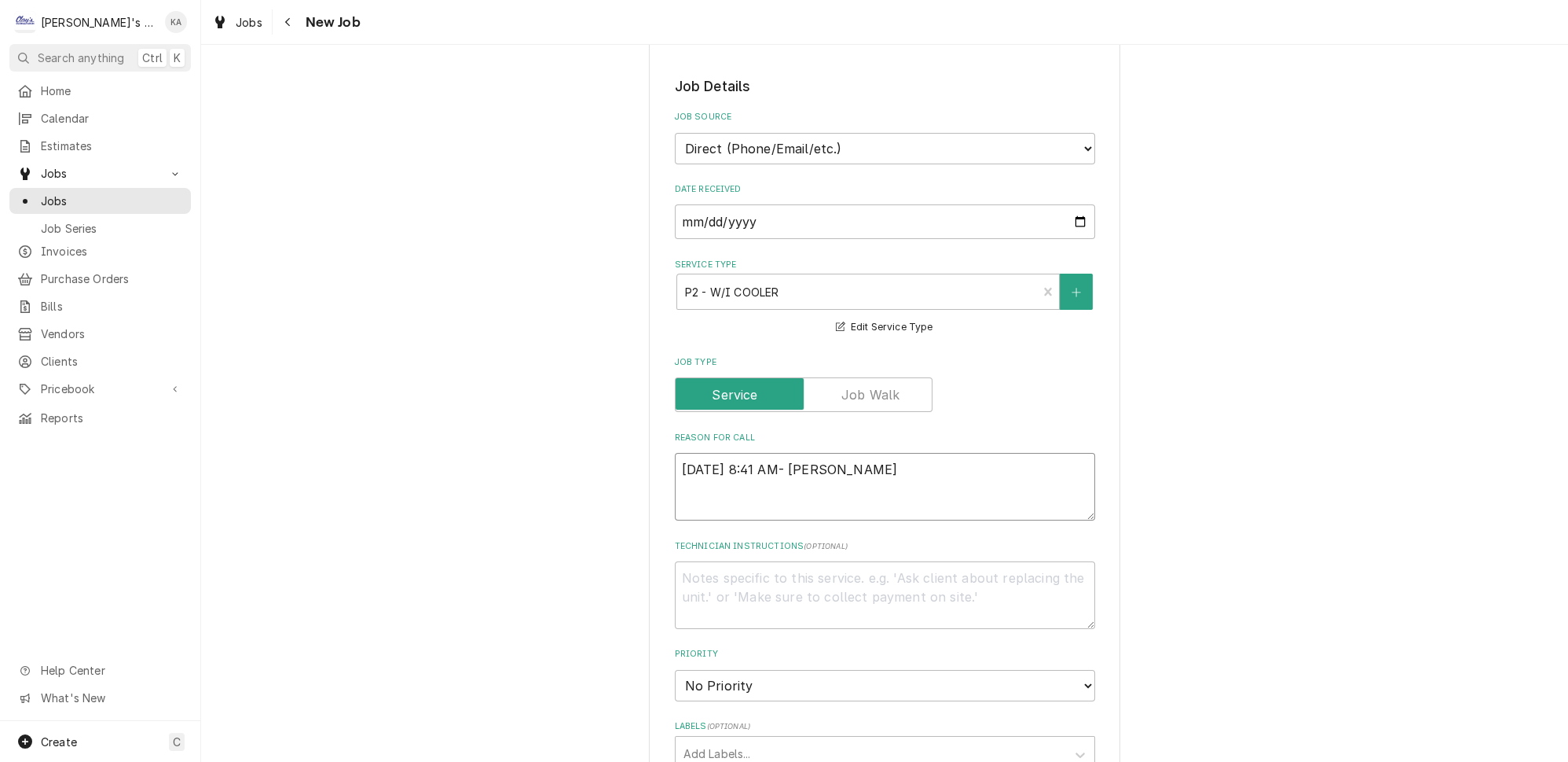
type textarea "x"
type textarea "8-2-25 8:41 AM- isabe"
type textarea "x"
type textarea "8-2-25 8:41 AM- isab"
type textarea "x"
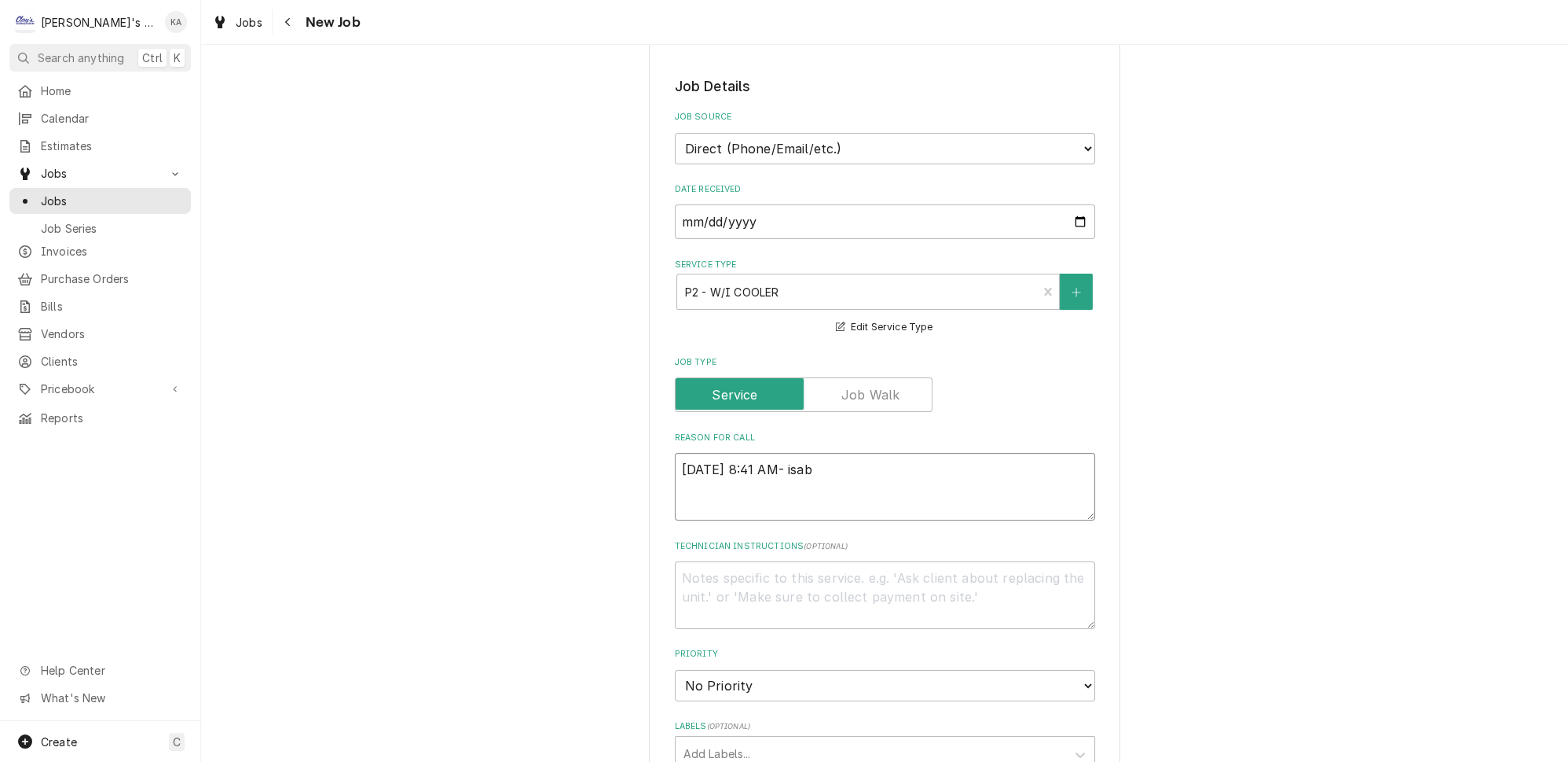
type textarea "8-2-25 8:41 AM- isa"
type textarea "x"
type textarea "8-2-25 8:41 AM- is"
type textarea "x"
type textarea "8-2-25 8:41 AM- i"
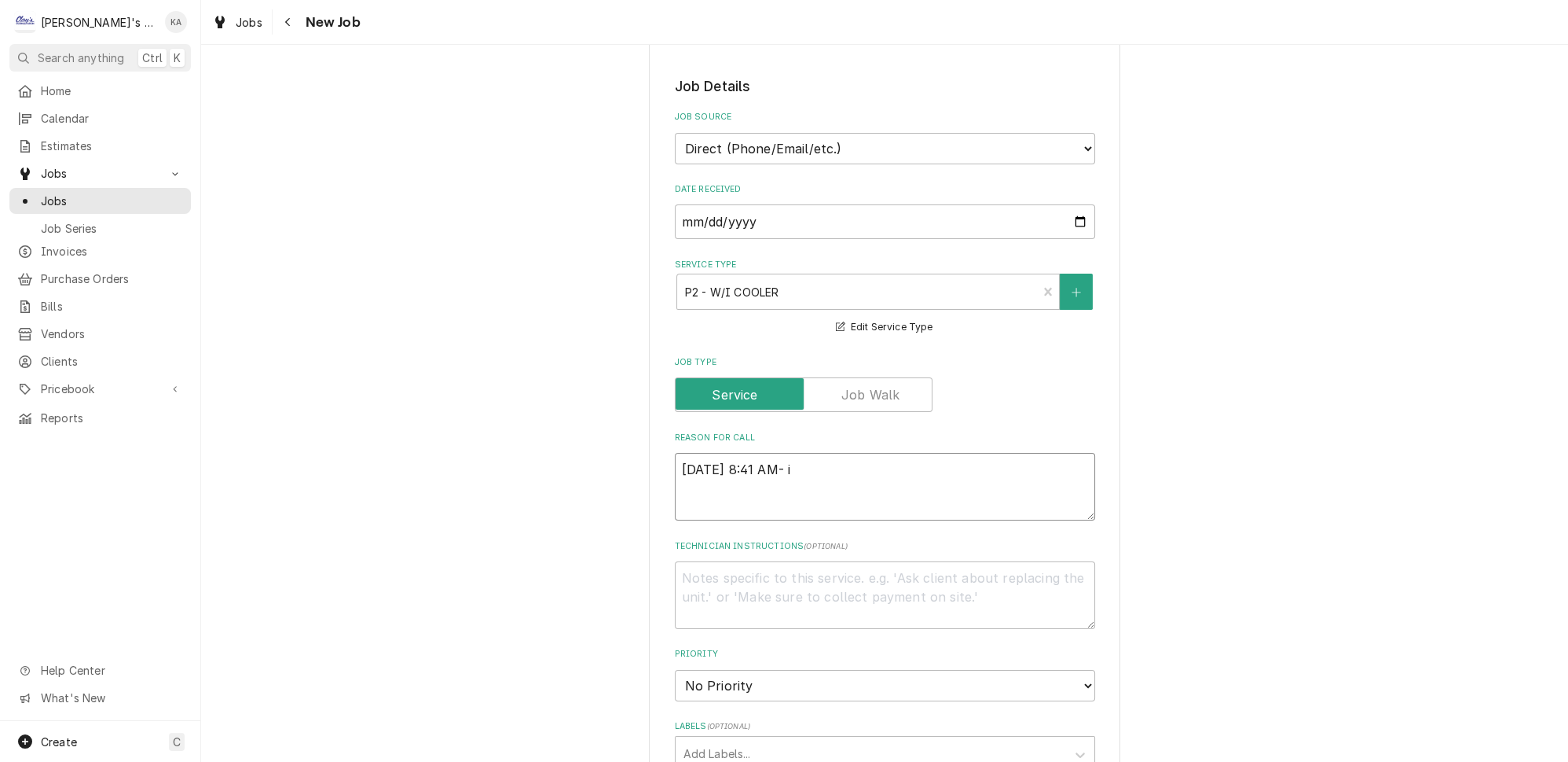
type textarea "x"
type textarea "8-2-25 8:41 AM-"
type textarea "x"
type textarea "8-2-25 8:41 AM- I"
type textarea "x"
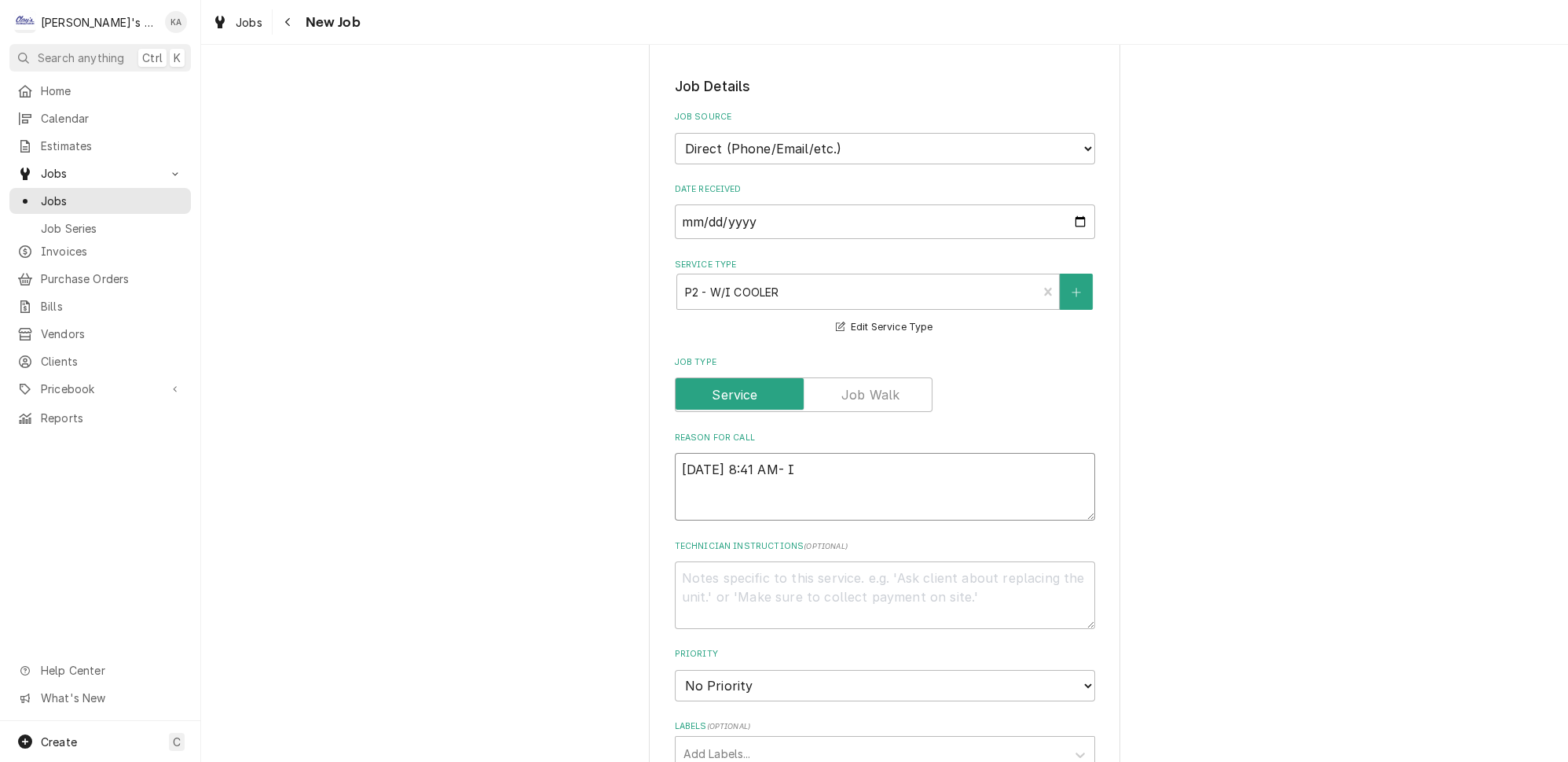
type textarea "8-2-25 8:41 AM- IS"
type textarea "x"
type textarea "8-2-25 8:41 AM- ISA"
type textarea "x"
type textarea "8-2-25 8:41 AM- ISAB"
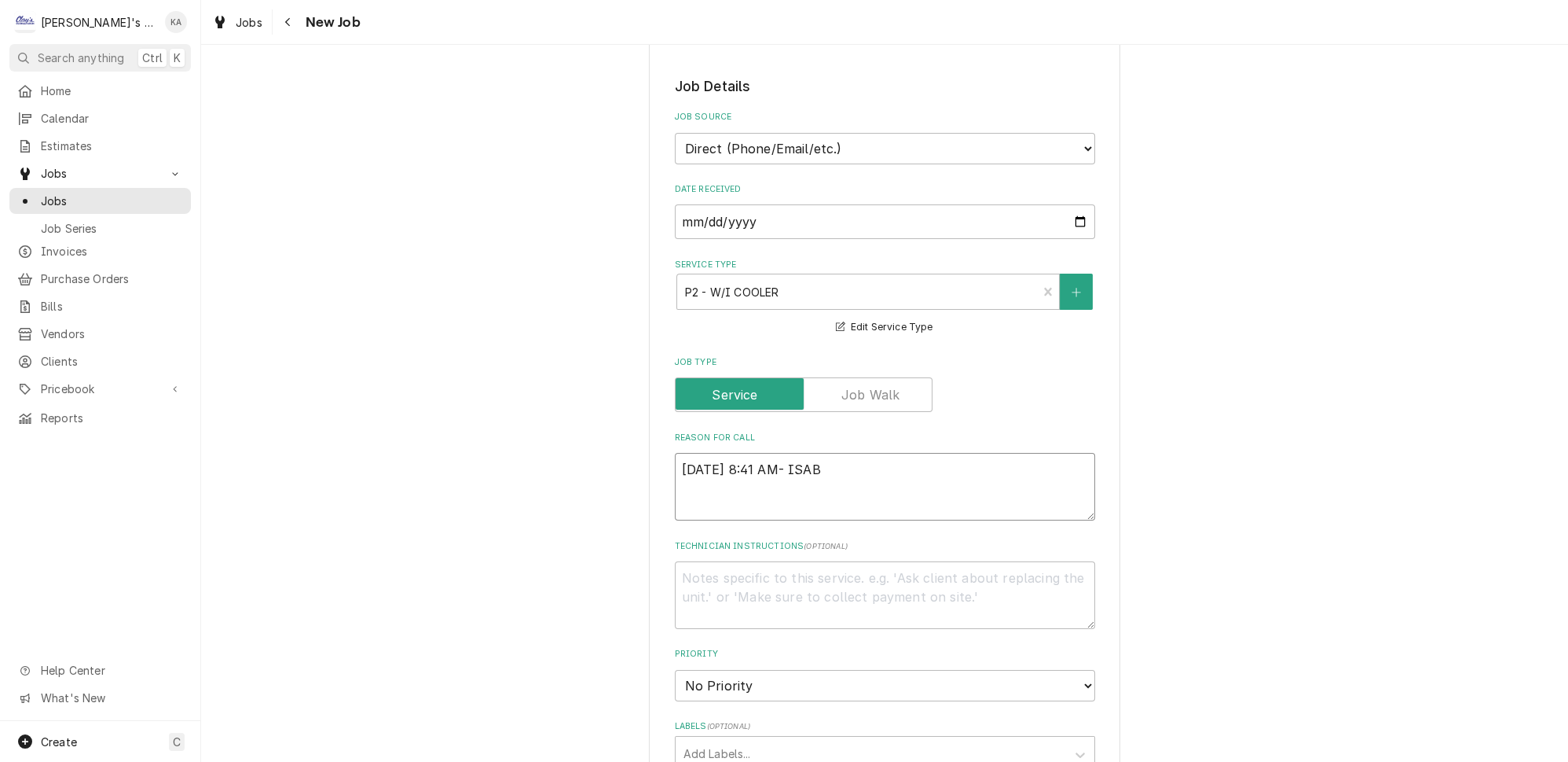
type textarea "x"
type textarea "8-2-25 8:41 AM- ISABE"
type textarea "x"
type textarea "8-2-25 8:41 AM- ISABEL"
type textarea "x"
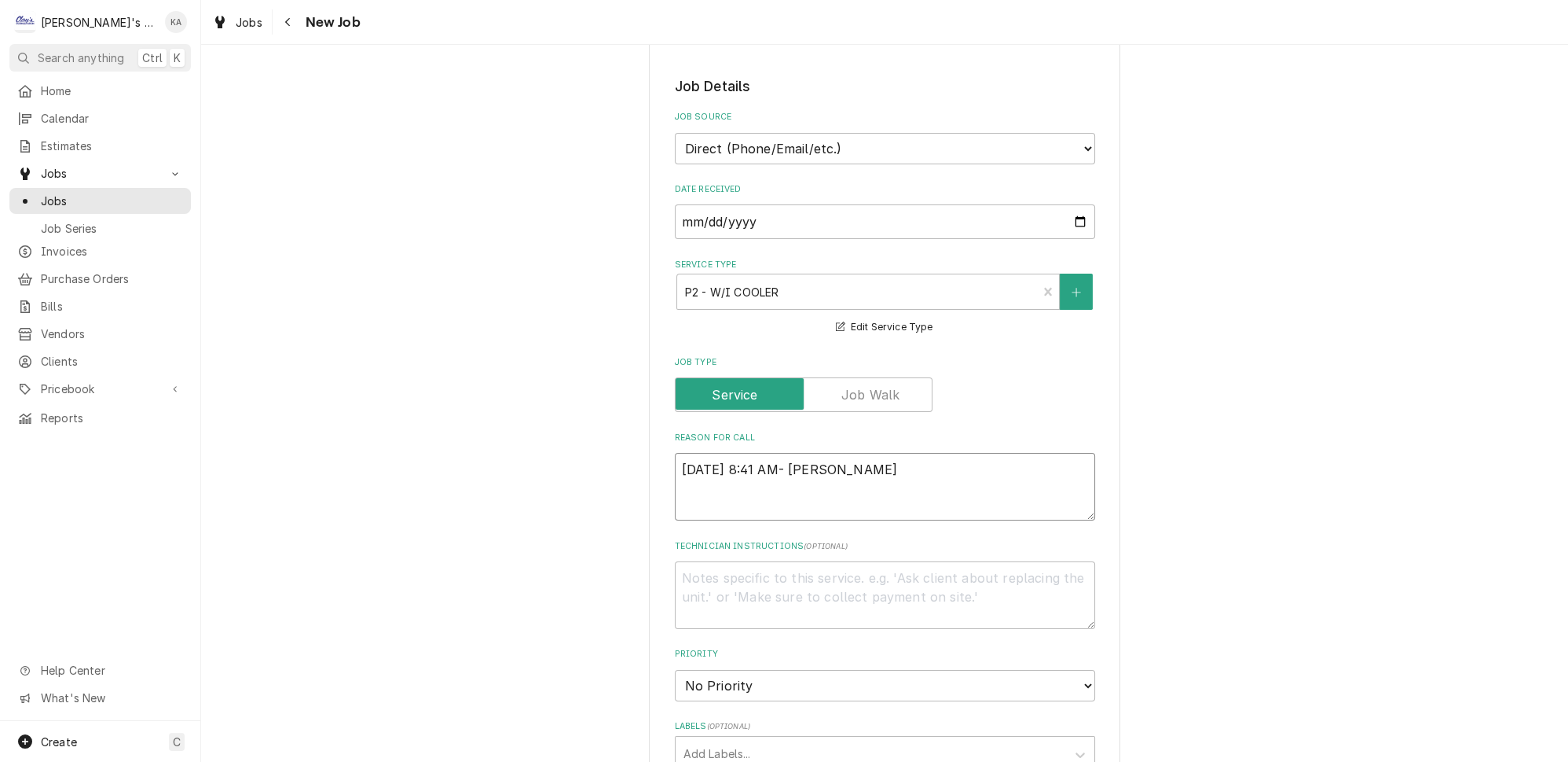
type textarea "8-2-25 8:41 AM- ISABELL"
type textarea "x"
type textarea "8-2-25 8:41 AM- ISABELLE"
type textarea "x"
type textarea "8-2-25 8:41 AM- ISABELLE-"
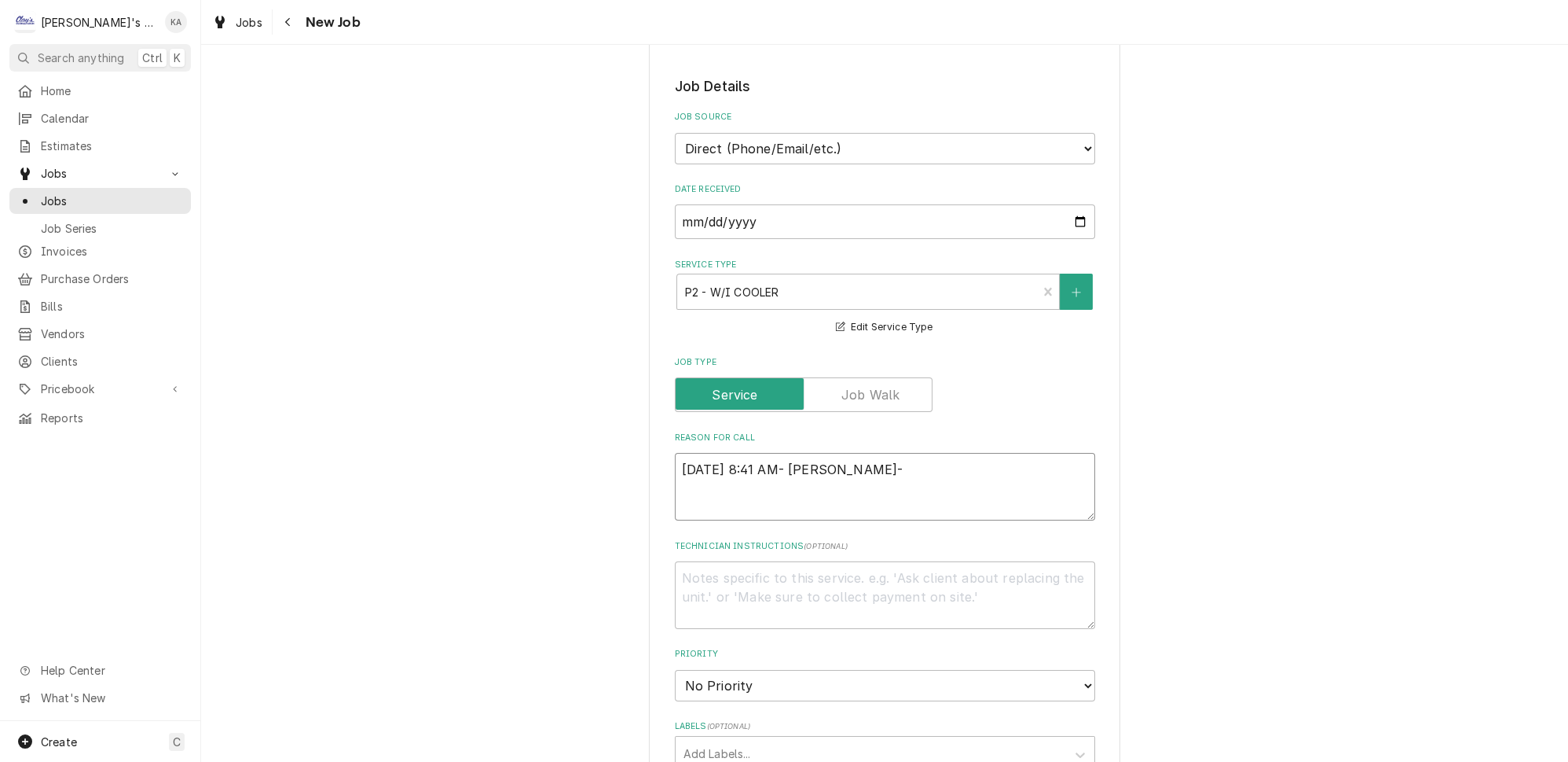
type textarea "x"
type textarea "8-2-25 8:41 AM- ISABELLE-"
type textarea "x"
type textarea "8-2-25 8:41 AM- ISABELLE- P"
type textarea "x"
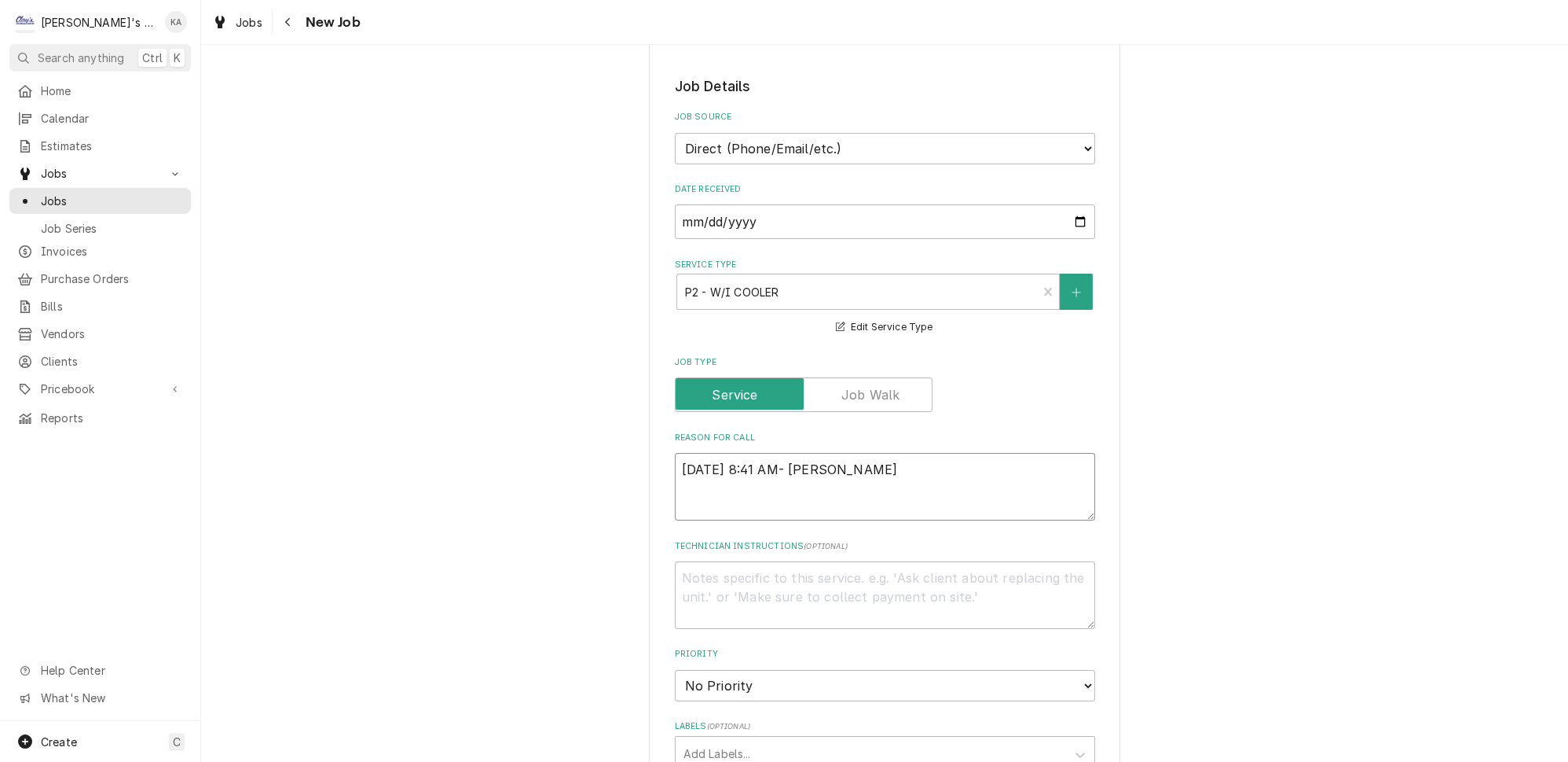
type textarea "8-2-25 8:41 AM- ISABELLE- PE"
type textarea "x"
type textarea "8-2-25 8:41 AM- ISABELLE- PER"
type textarea "x"
type textarea "8-2-25 8:41 AM- ISABELLE- PER"
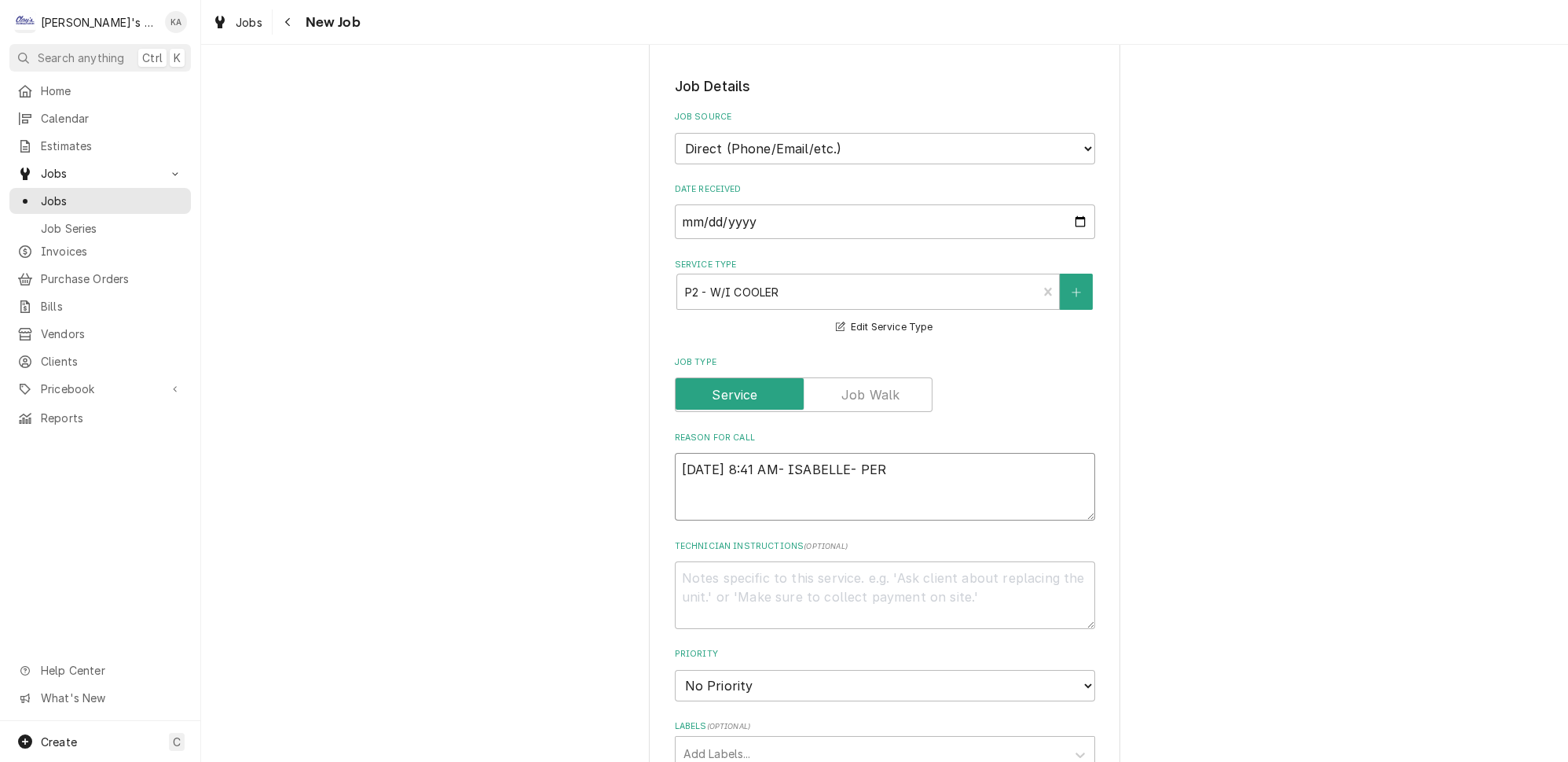
type textarea "x"
type textarea "8-2-25 8:41 AM- ISABELLE- PER S"
type textarea "x"
type textarea "8-2-25 8:41 AM- ISABELLE- PER SA"
type textarea "x"
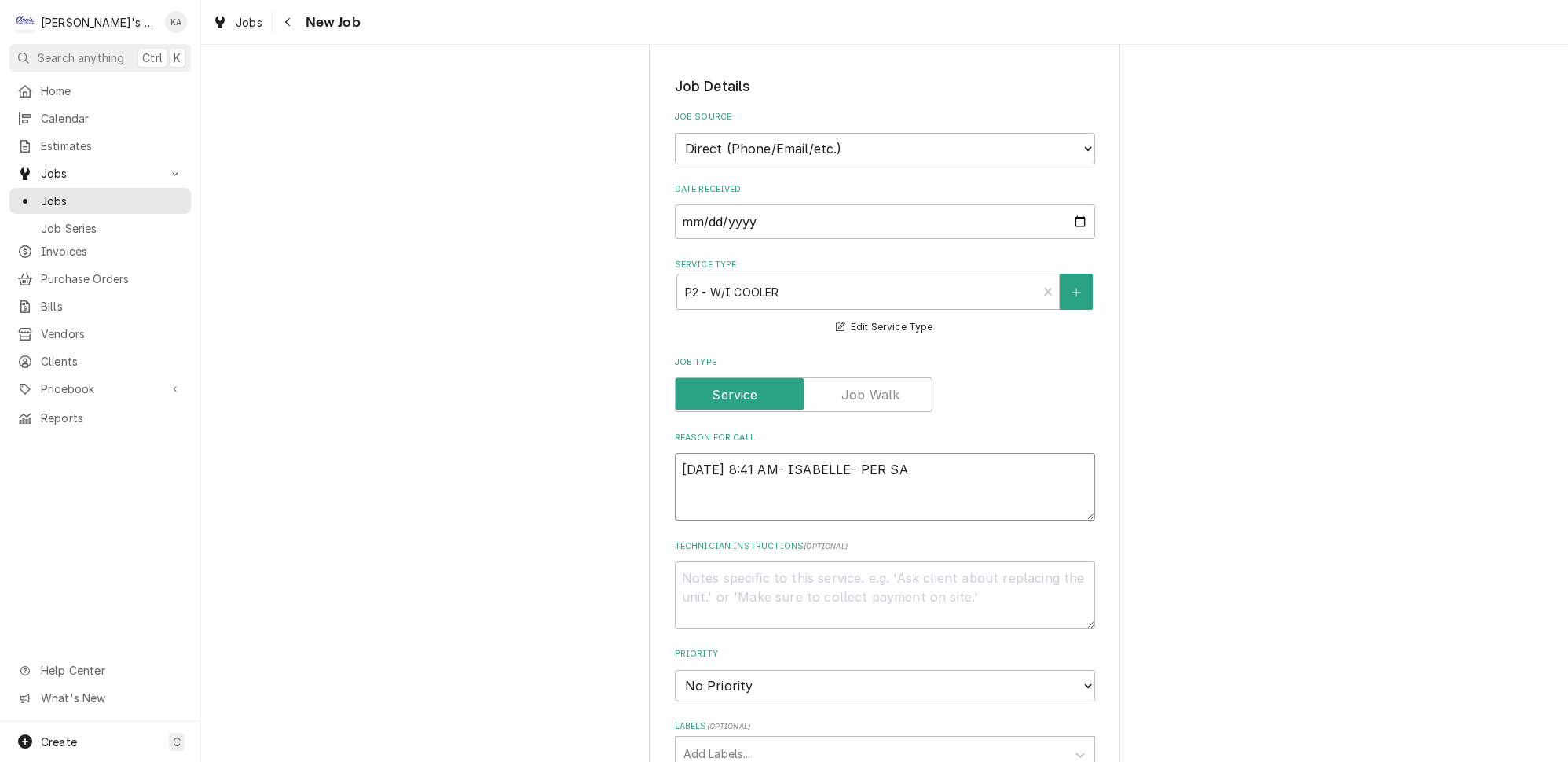
type textarea "8-2-25 8:41 AM- ISABELLE- PER SAM"
type textarea "x"
type textarea "8-2-25 8:41 AM- ISABELLE- PER SAM-"
type textarea "x"
type textarea "8-2-25 8:41 AM- ISABELLE- PER SAM-"
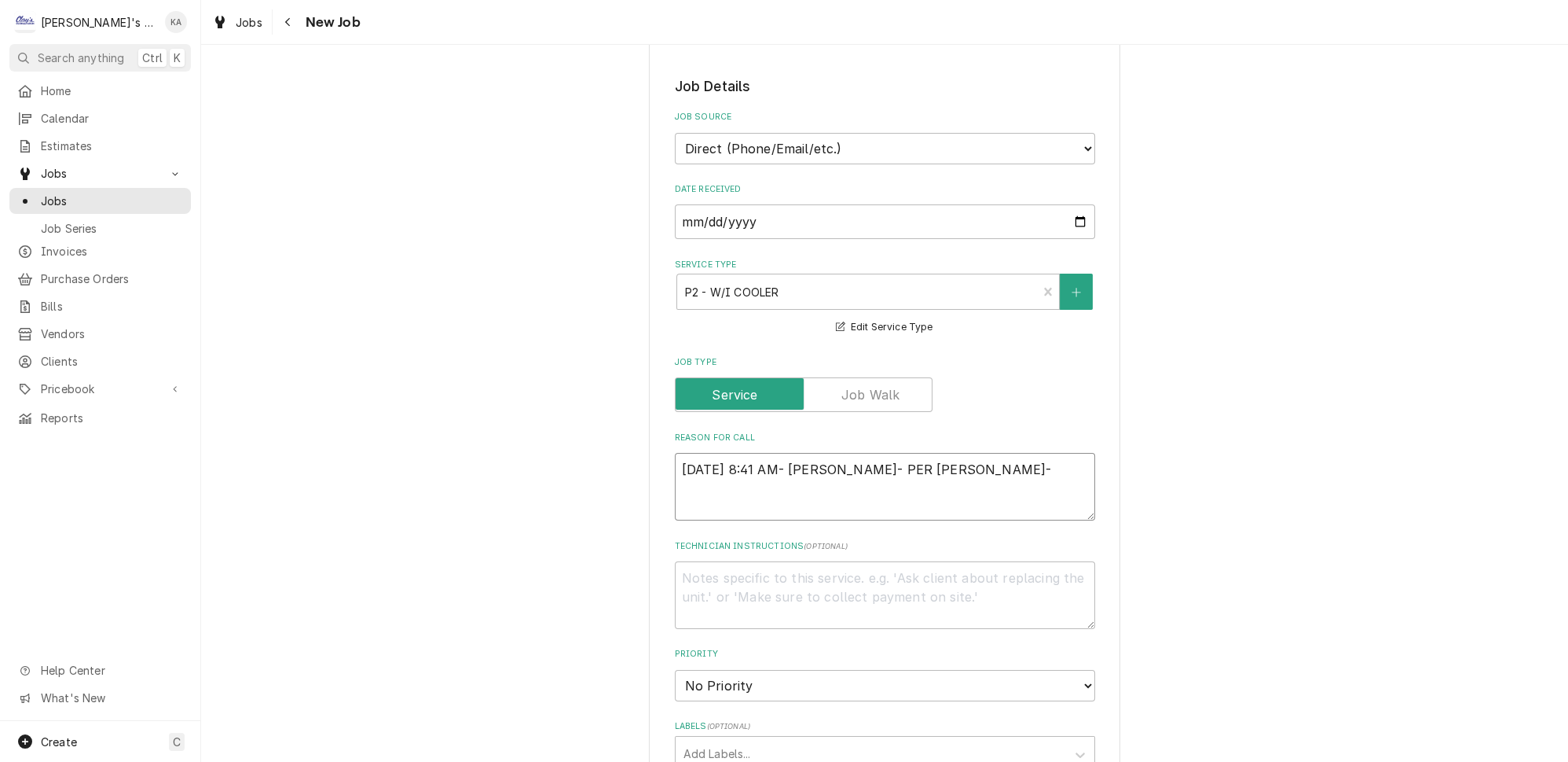
type textarea "x"
type textarea "8-2-25 8:41 AM- ISABELLE- PER SAM- T"
type textarea "x"
type textarea "8-2-25 8:41 AM- ISABELLE- PER SAM-"
type textarea "x"
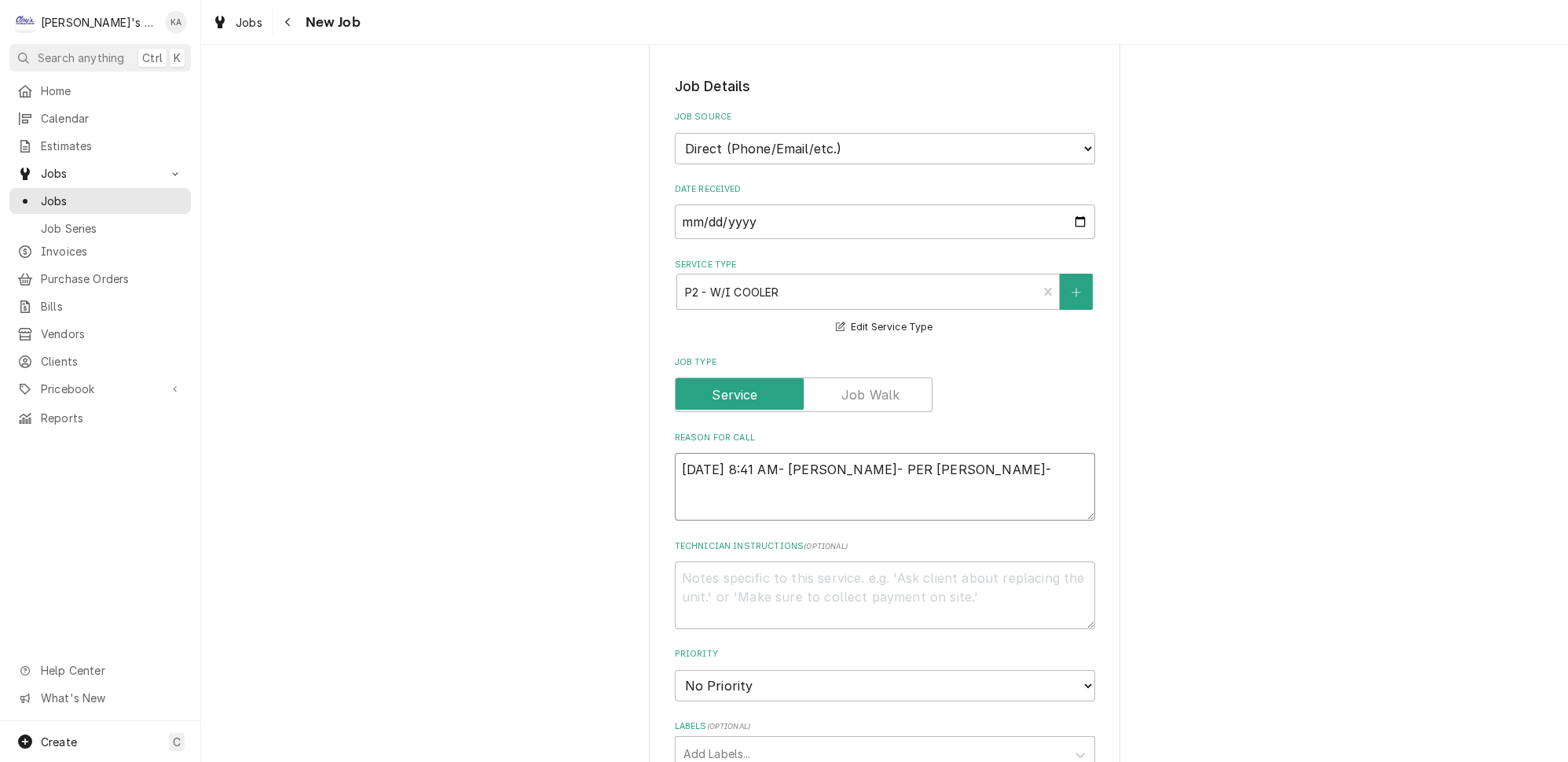
type textarea "8-2-25 8:41 AM- ISABELLE- PER SAM- O"
type textarea "x"
type textarea "8-2-25 8:41 AM- ISABELLE- PER SAM- ON"
type textarea "x"
type textarea "8-2-25 8:41 AM- ISABELLE- PER SAM- ONE"
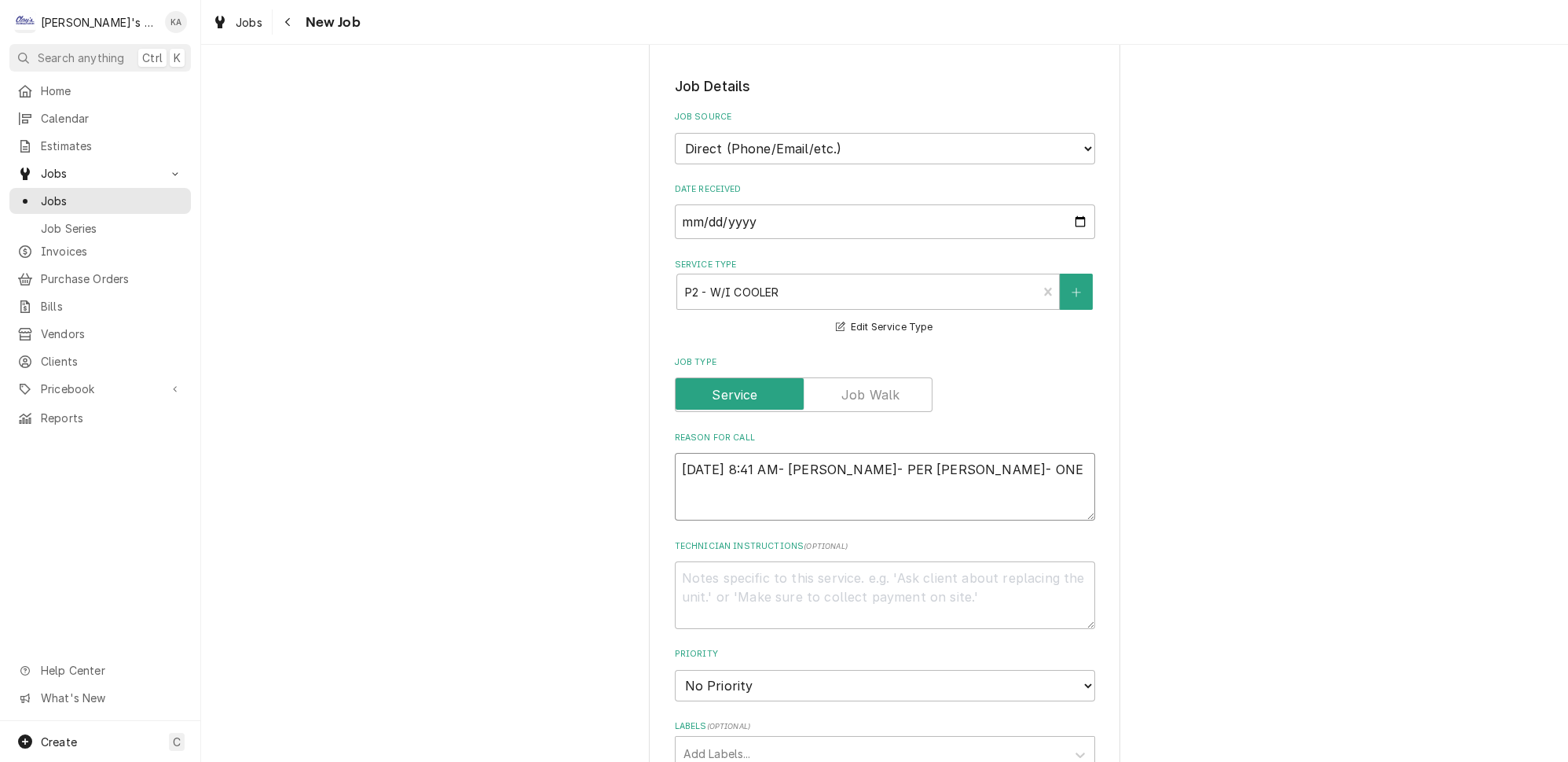
type textarea "x"
type textarea "8-2-25 8:41 AM- ISABELLE- PER SAM- ONE"
type textarea "x"
type textarea "8-2-25 8:41 AM- ISABELLE- PER SAM- ONE O"
type textarea "x"
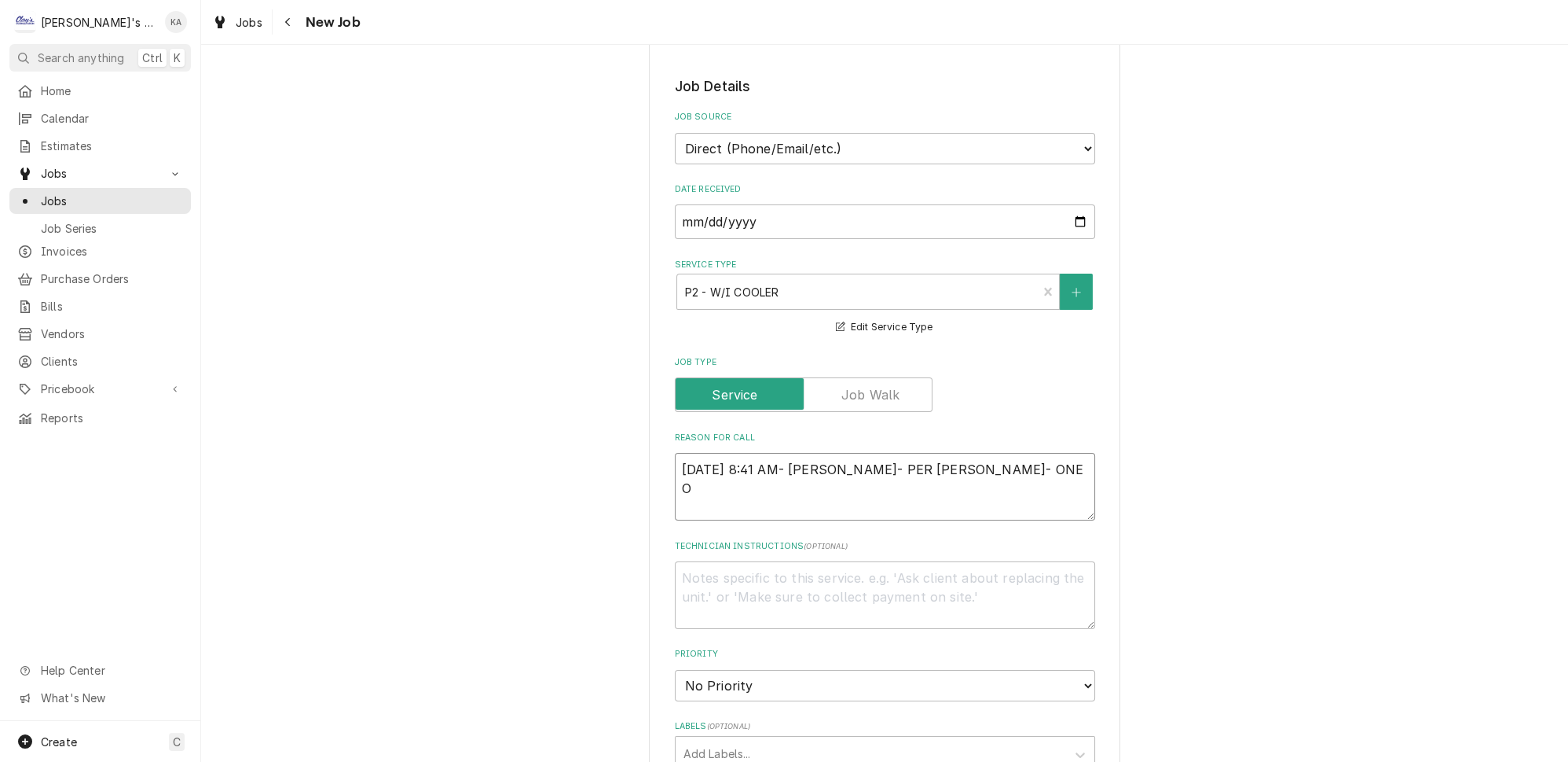
type textarea "8-2-25 8:41 AM- ISABELLE- PER SAM- ONE OF"
type textarea "x"
type textarea "8-2-25 8:41 AM- ISABELLE- PER SAM- ONE OF"
type textarea "x"
type textarea "8-2-25 8:41 AM- ISABELLE- PER SAM- ONE OF T"
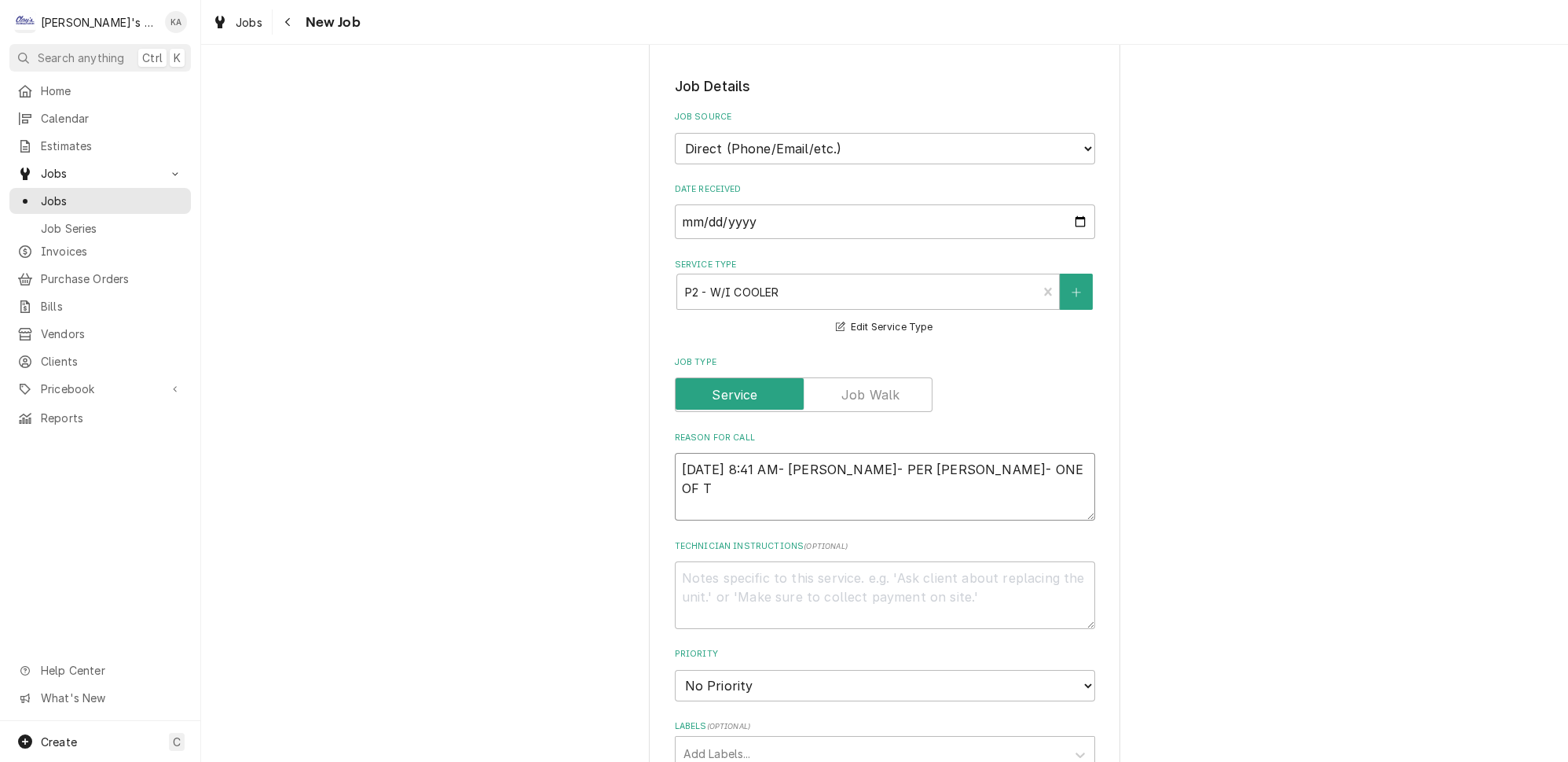
type textarea "x"
type textarea "8-2-25 8:41 AM- ISABELLE- PER SAM- ONE OF TH"
type textarea "x"
type textarea "8-2-25 8:41 AM- ISABELLE- PER SAM- ONE OF THE"
type textarea "x"
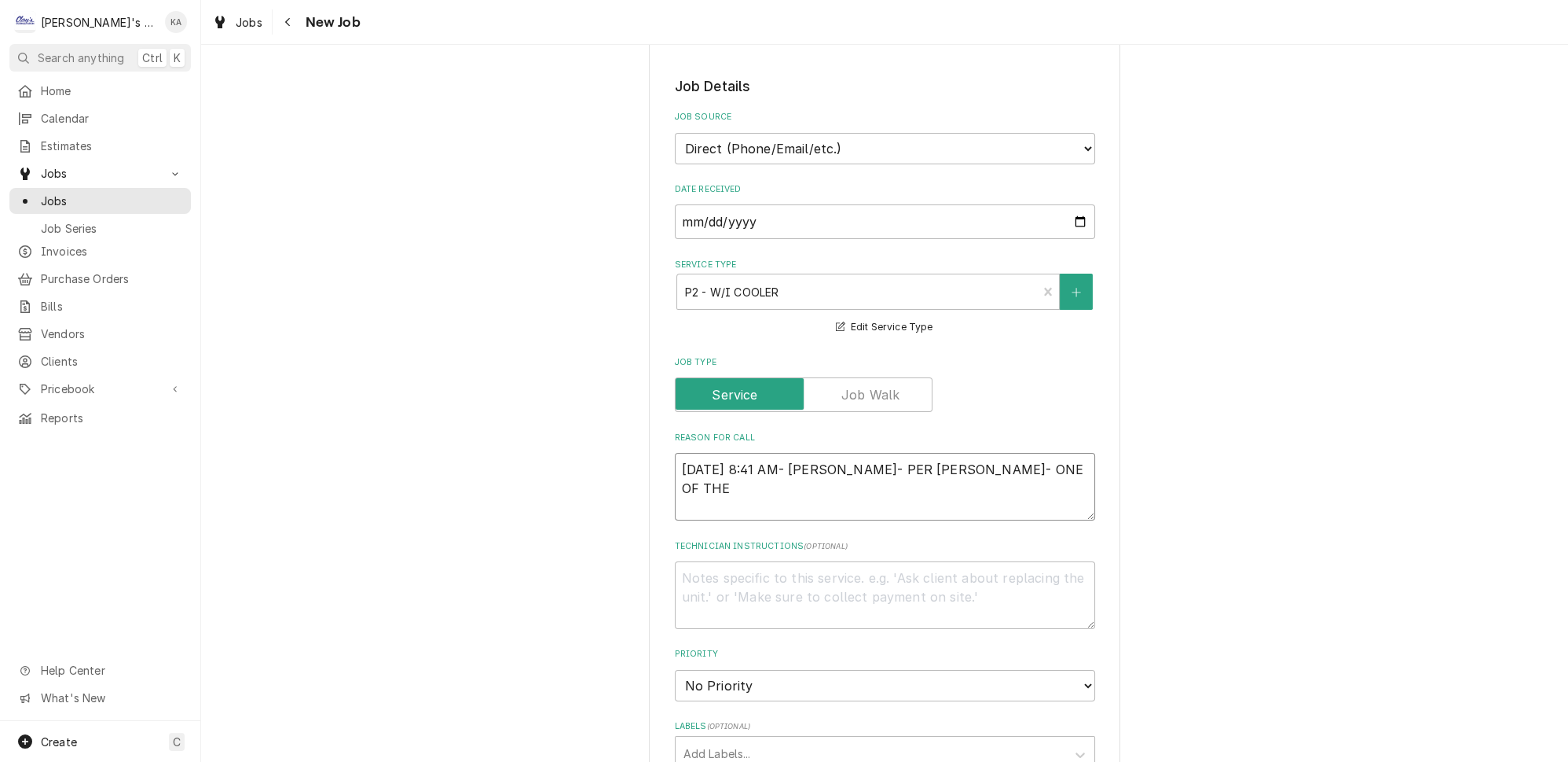
type textarea "8-2-25 8:41 AM- ISABELLE- PER SAM- ONE OF THEI"
type textarea "x"
type textarea "8-2-25 8:41 AM- ISABELLE- PER SAM- ONE OF THEIR"
type textarea "x"
type textarea "8-2-25 8:41 AM- ISABELLE- PER SAM- ONE OF THEIR"
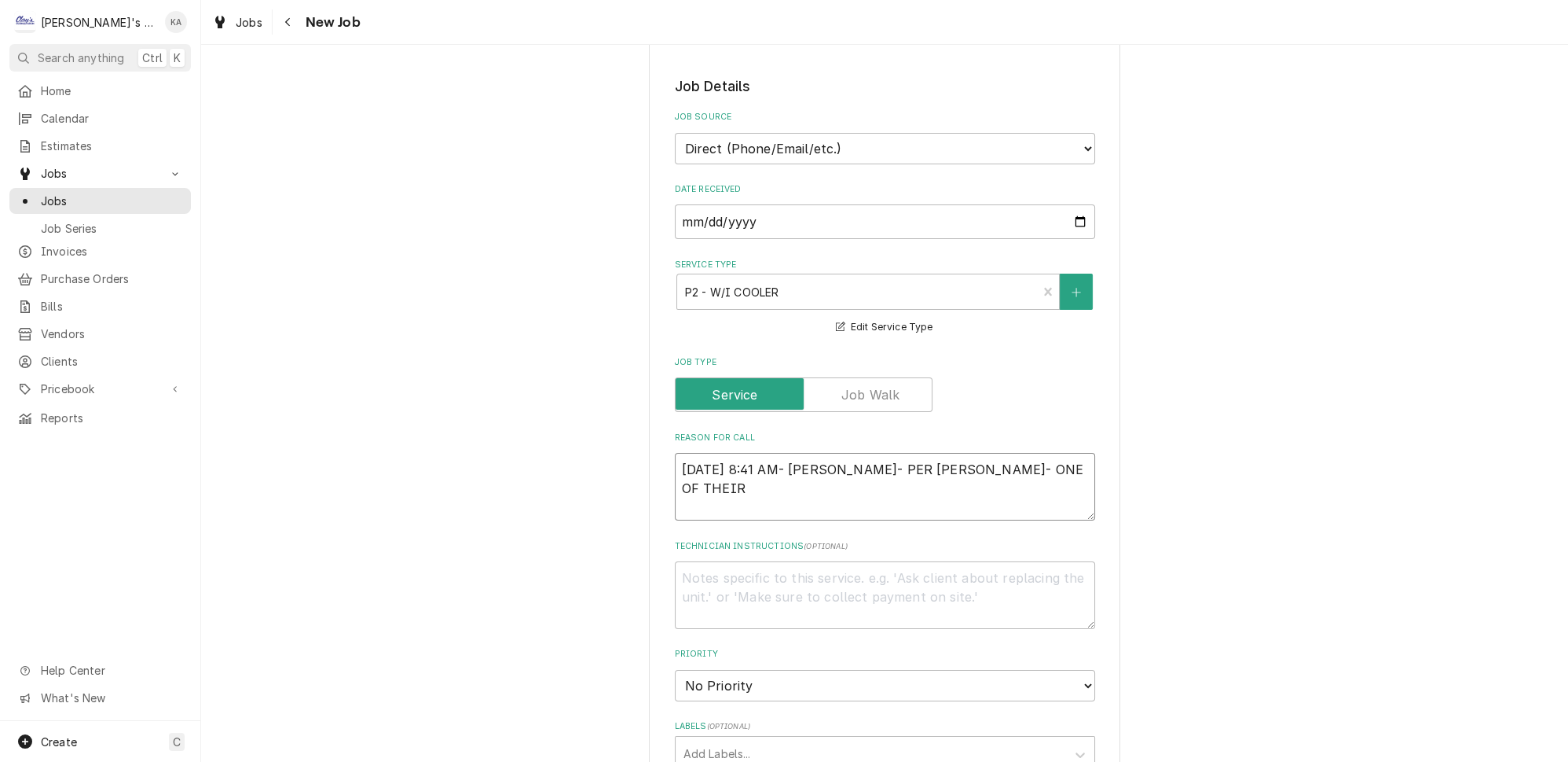
type textarea "x"
type textarea "8-2-25 8:41 AM- ISABELLE- PER SAM- ONE OF THEIR W"
type textarea "x"
type textarea "8-2-25 8:41 AM- ISABELLE- PER SAM- ONE OF THEIR WA"
type textarea "x"
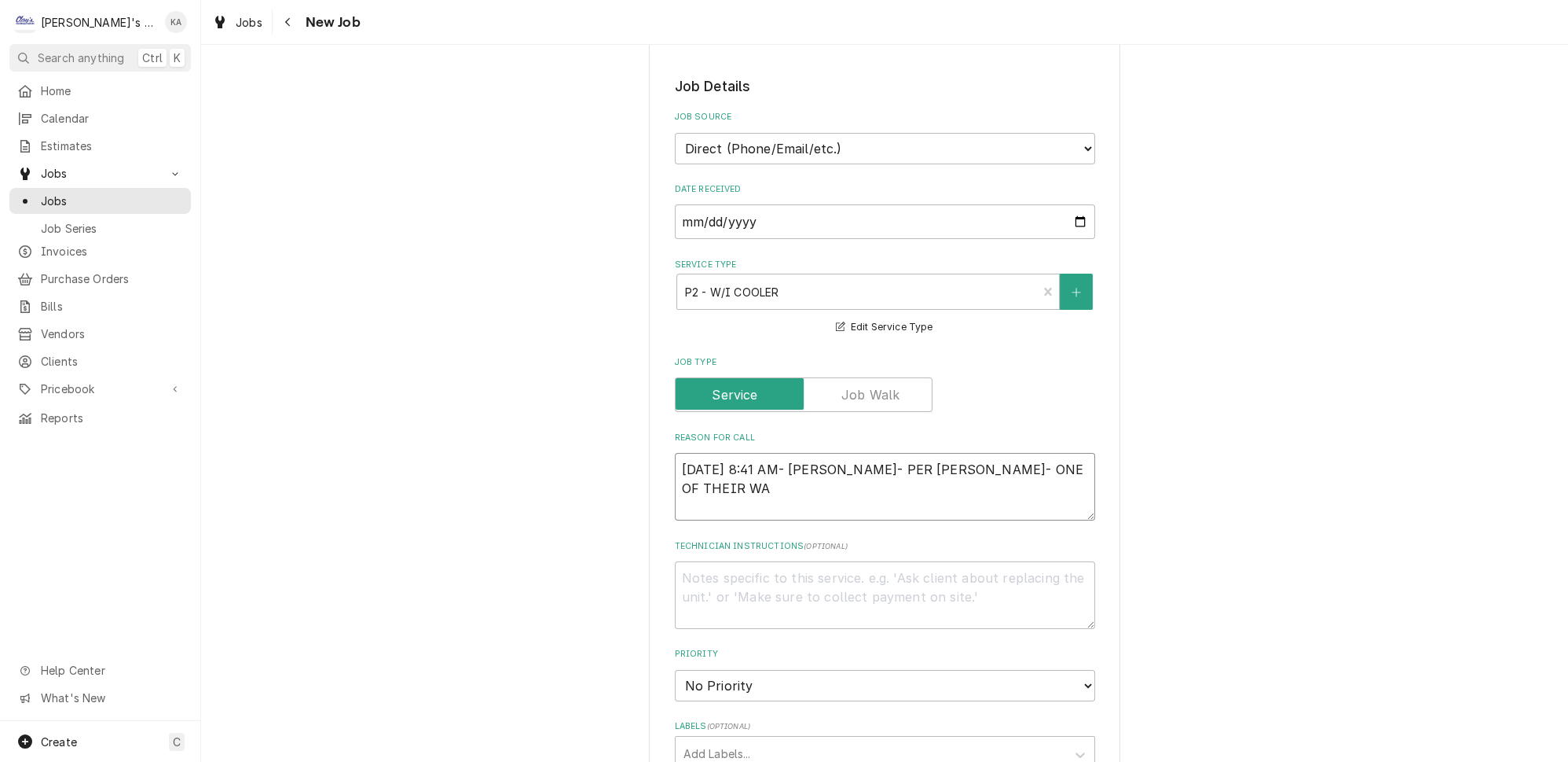
type textarea "8-2-25 8:41 AM- ISABELLE- PER SAM- ONE OF THEIR WAL"
type textarea "x"
type textarea "8-2-25 8:41 AM- ISABELLE- PER SAM- ONE OF THEIR WALK"
type textarea "x"
type textarea "8-2-25 8:41 AM- ISABELLE- PER SAM- ONE OF THEIR WALKI"
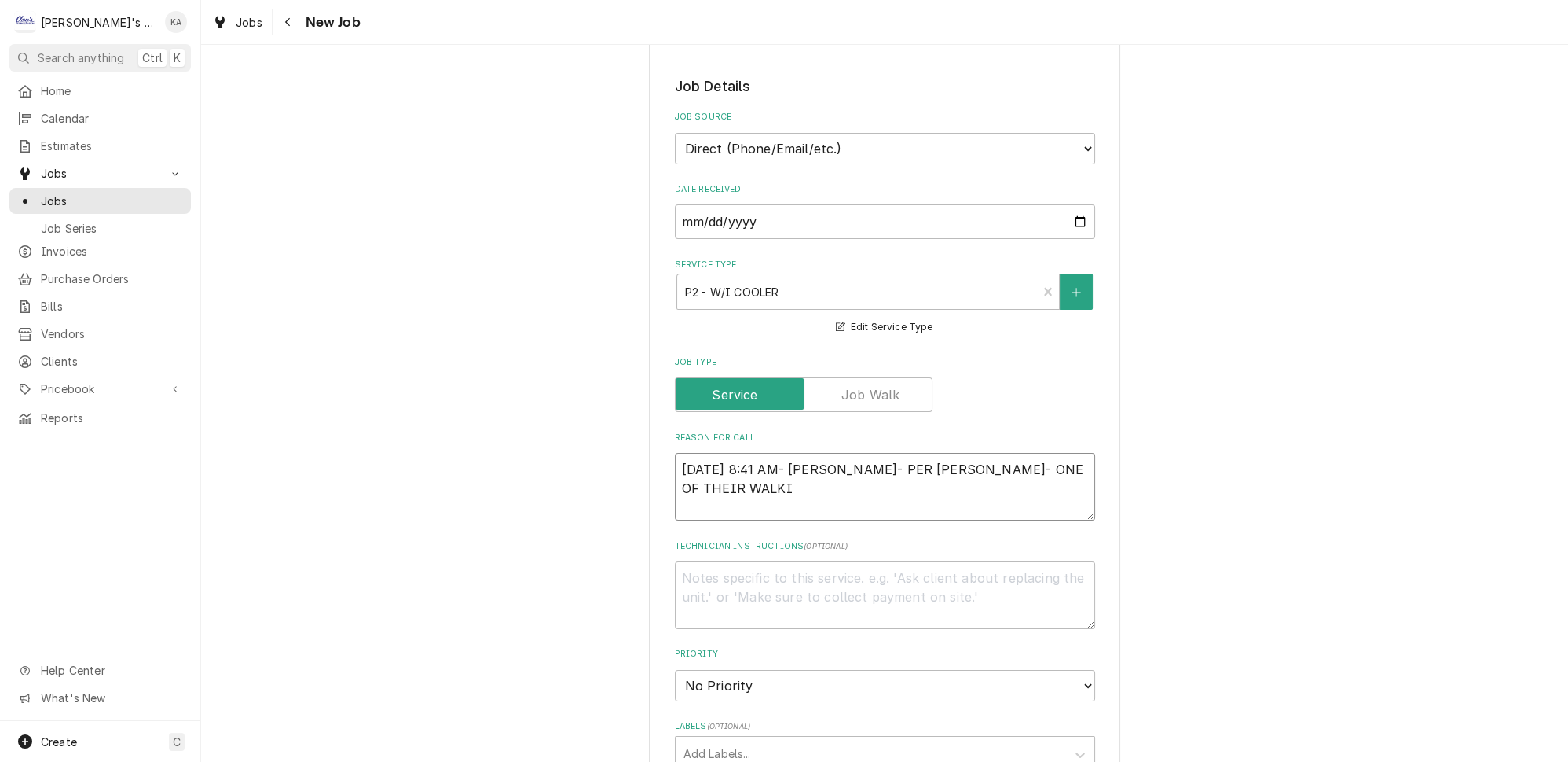
type textarea "x"
type textarea "8-2-25 8:41 AM- ISABELLE- PER SAM- ONE OF THEIR WALKIN"
type textarea "x"
type textarea "8-2-25 8:41 AM- ISABELLE- PER SAM- ONE OF THEIR WALKI"
type textarea "x"
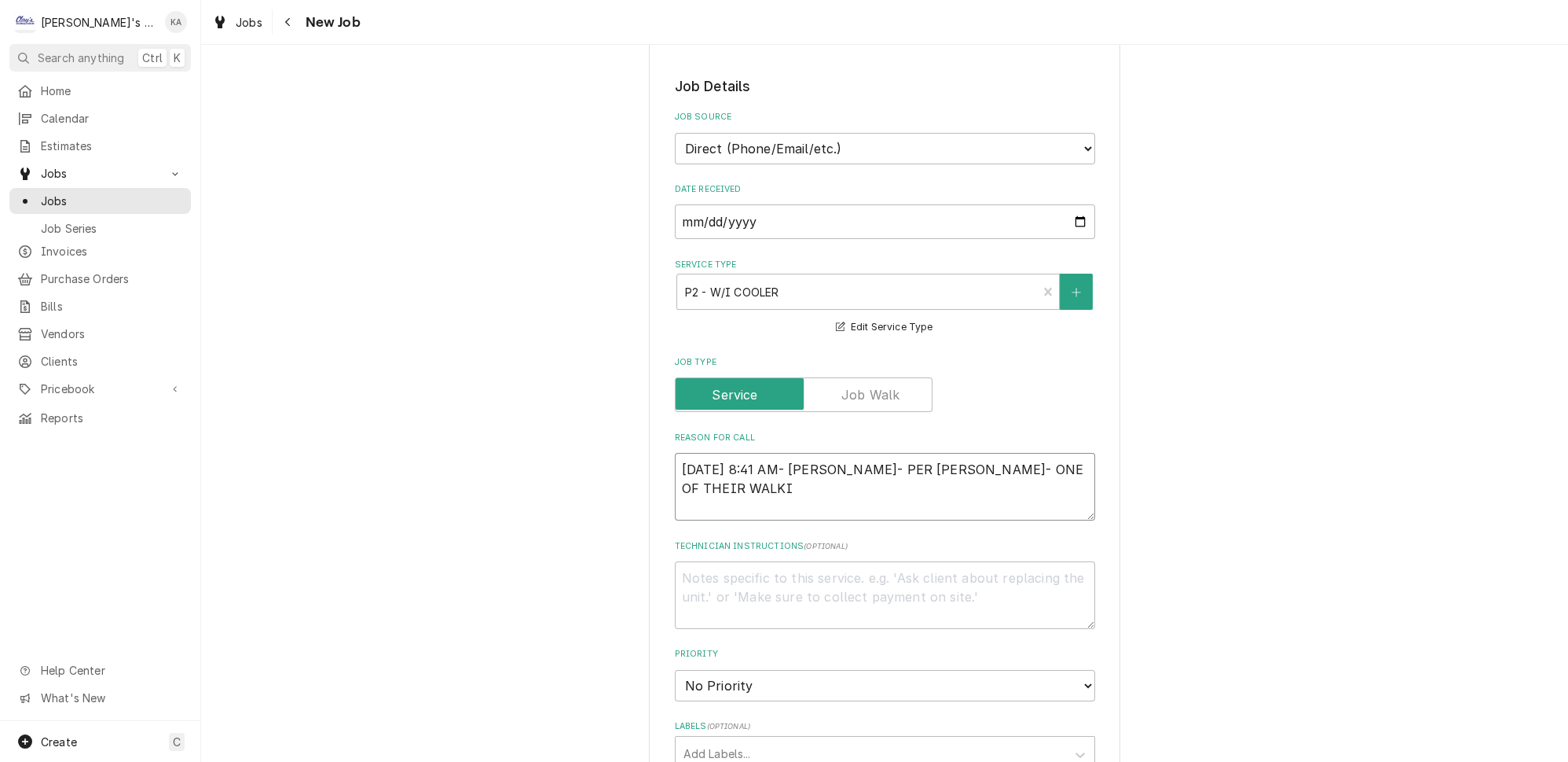
type textarea "8-2-25 8:41 AM- ISABELLE- PER SAM- ONE OF THEIR WALK"
type textarea "x"
type textarea "8-2-25 8:41 AM- ISABELLE- PER SAM- ONE OF THEIR WALK"
type textarea "x"
type textarea "8-2-25 8:41 AM- ISABELLE- PER SAM- ONE OF THEIR WALK I"
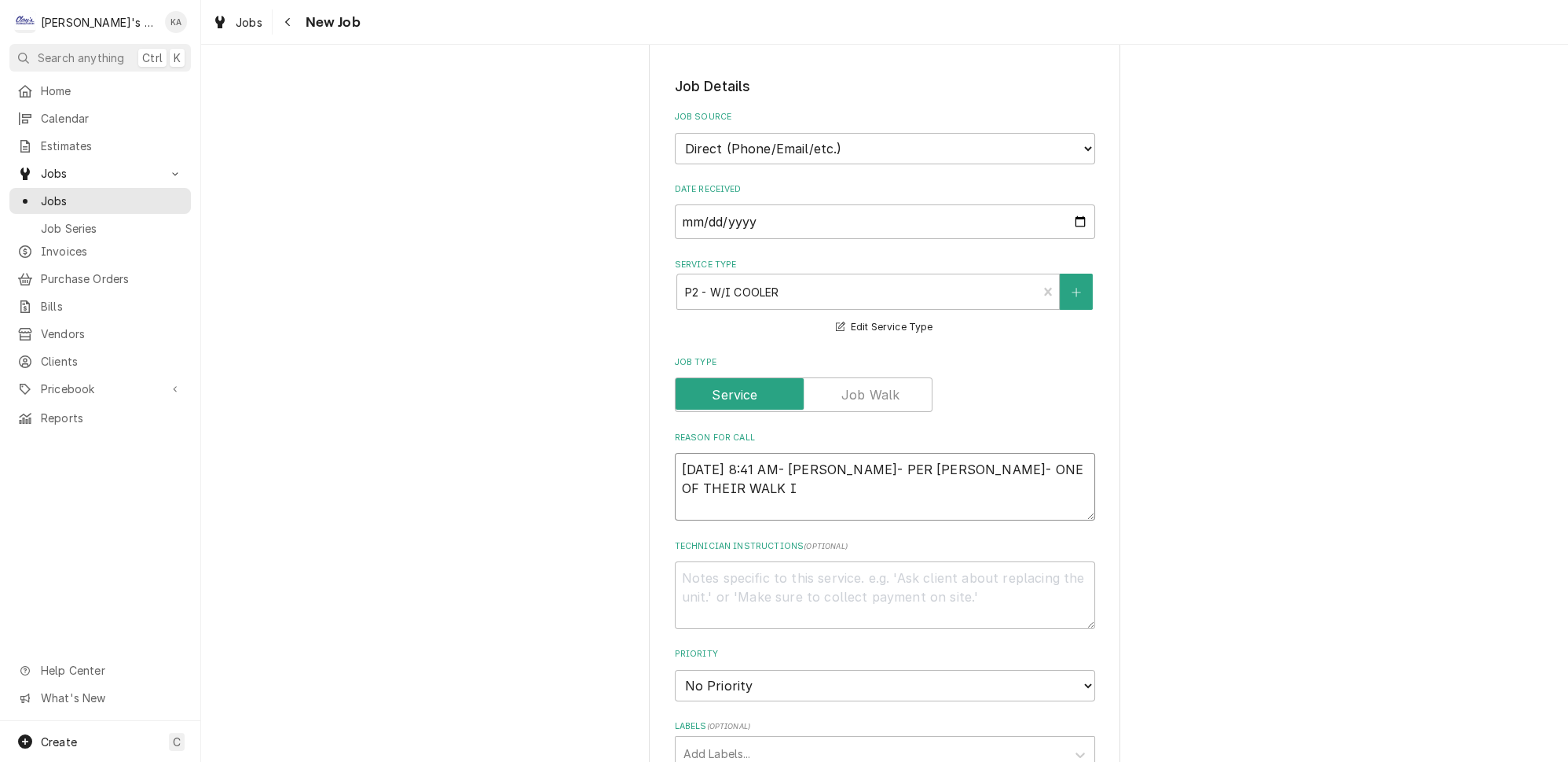
type textarea "x"
type textarea "8-2-25 8:41 AM- ISABELLE- PER SAM- ONE OF THEIR WALK IN"
type textarea "x"
type textarea "8-2-25 8:41 AM- ISABELLE- PER SAM- ONE OF THEIR WALK IN"
type textarea "x"
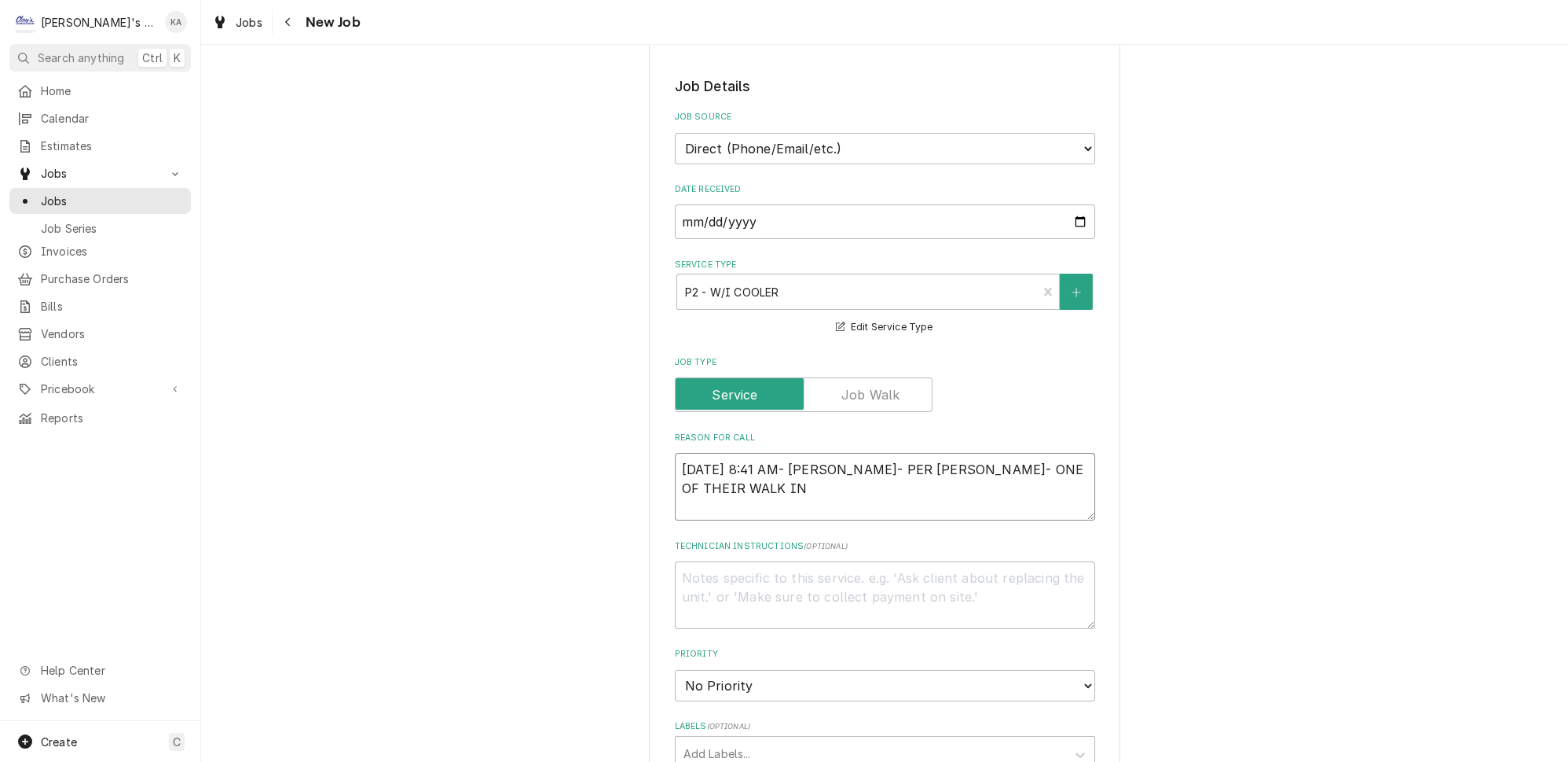
type textarea "8-2-25 8:41 AM- ISABELLE- PER SAM- ONE OF THEIR WALK IN C"
type textarea "x"
type textarea "8-2-25 8:41 AM- ISABELLE- PER SAM- ONE OF THEIR WALK IN CO"
type textarea "x"
type textarea "8-2-25 8:41 AM- ISABELLE- PER SAM- ONE OF THEIR WALK IN COO"
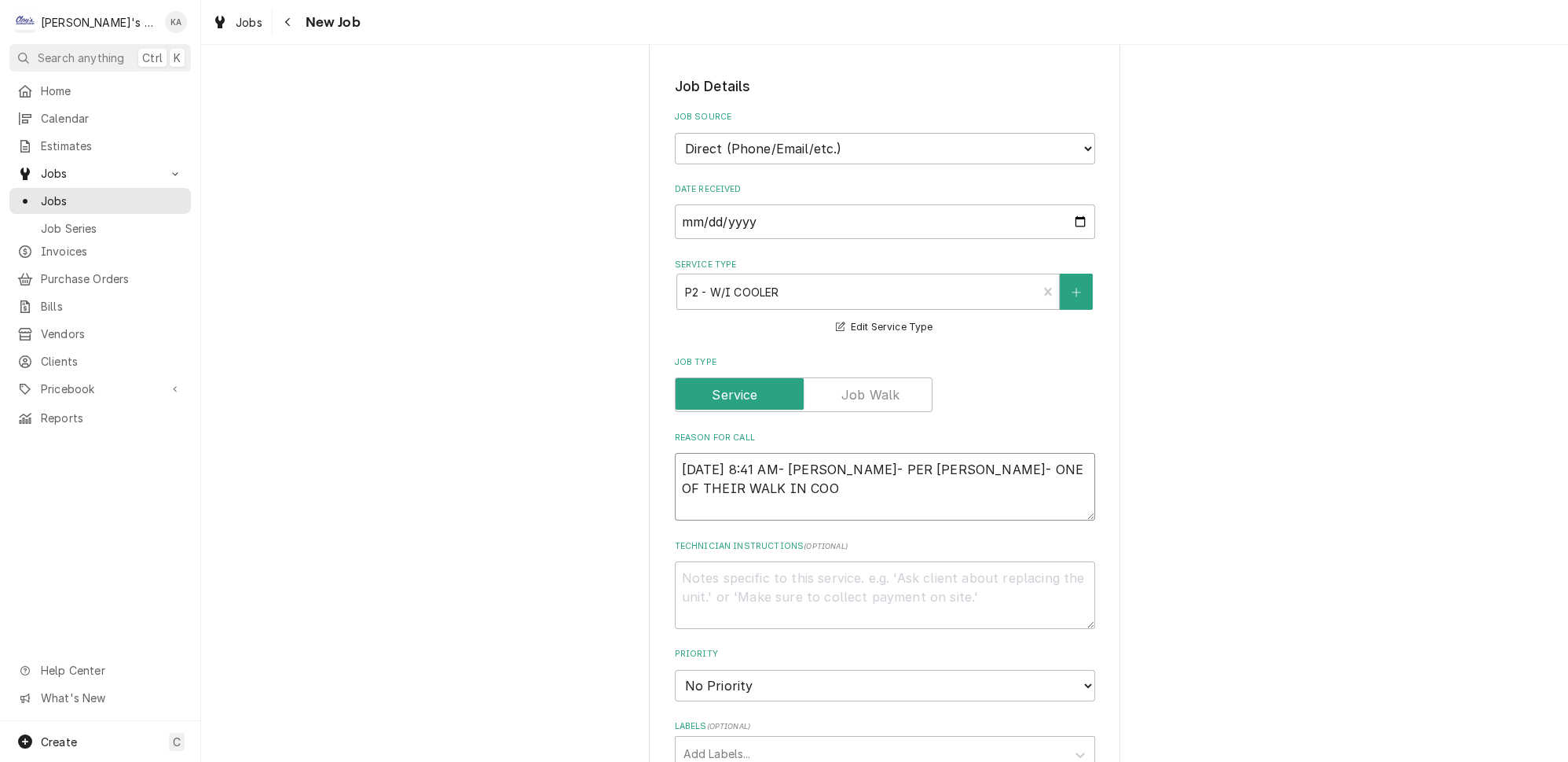
type textarea "x"
type textarea "8-2-25 8:41 AM- ISABELLE- PER SAM- ONE OF THEIR WALK IN COOL"
type textarea "x"
type textarea "8-2-25 8:41 AM- ISABELLE- PER SAM- ONE OF THEIR WALK IN COOLE"
type textarea "x"
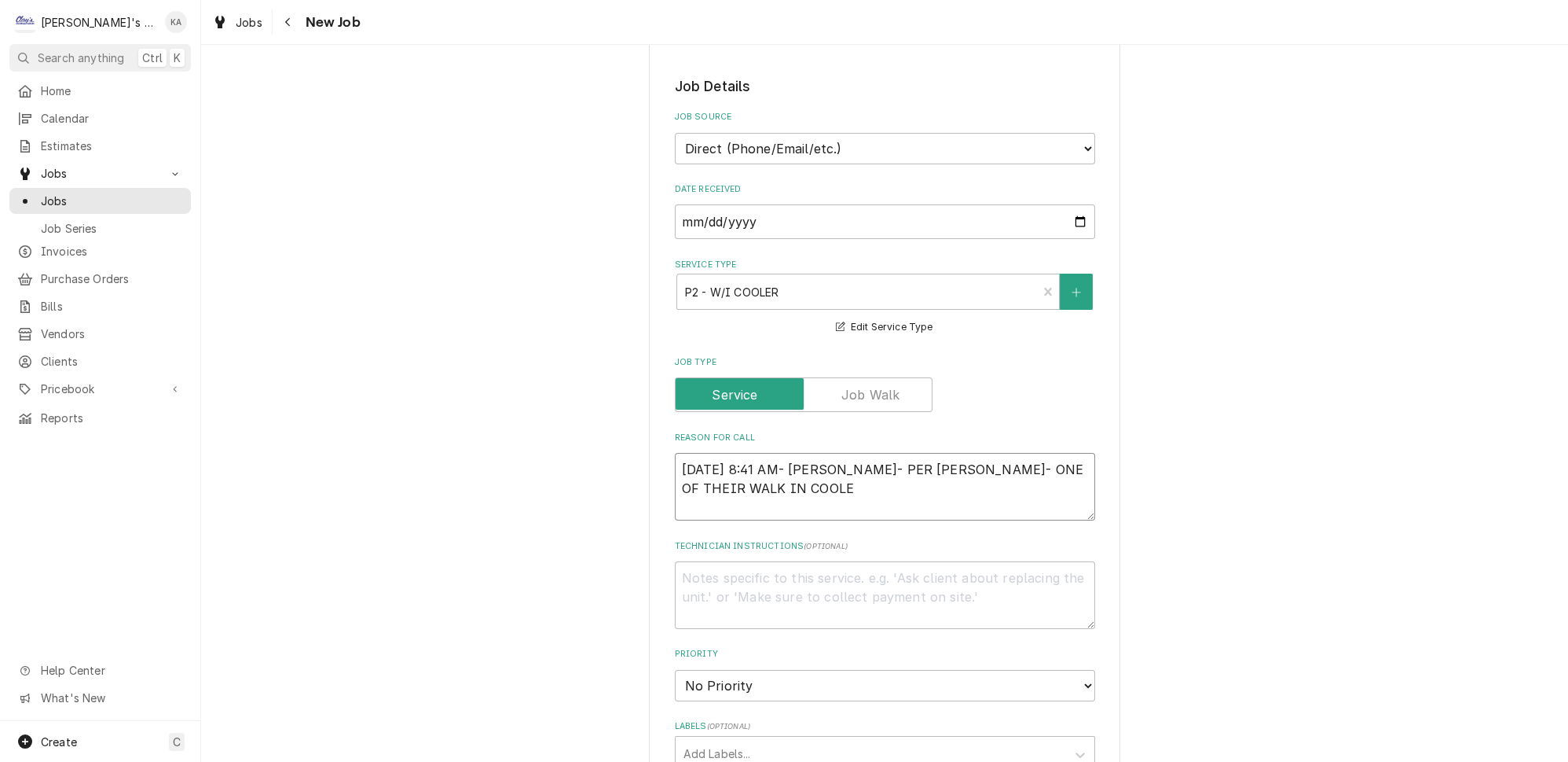
type textarea "8-2-25 8:41 AM- ISABELLE- PER SAM- ONE OF THEIR WALK IN COOLER"
type textarea "x"
type textarea "8-2-25 8:41 AM- ISABELLE- PER SAM- ONE OF THEIR WALK IN COOLERS"
type textarea "x"
type textarea "8-2-25 8:41 AM- ISABELLE- PER SAM- ONE OF THEIR WALK IN COOLERS"
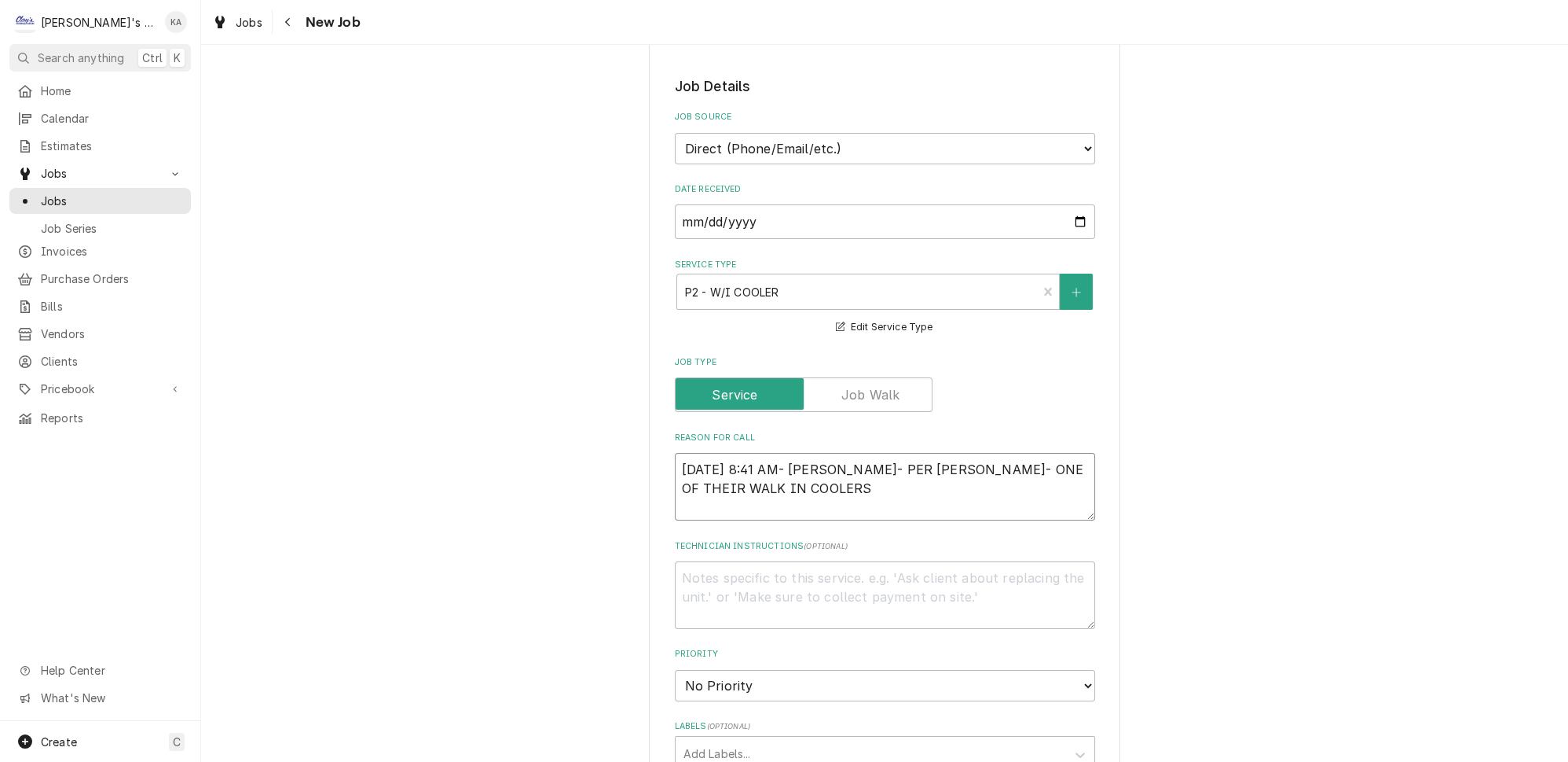
type textarea "x"
type textarea "8-2-25 8:41 AM- ISABELLE- PER SAM- ONE OF THEIR WALK IN COOLERS G"
type textarea "x"
type textarea "8-2-25 8:41 AM- ISABELLE- PER SAM- ONE OF THEIR WALK IN COOLERS GA"
type textarea "x"
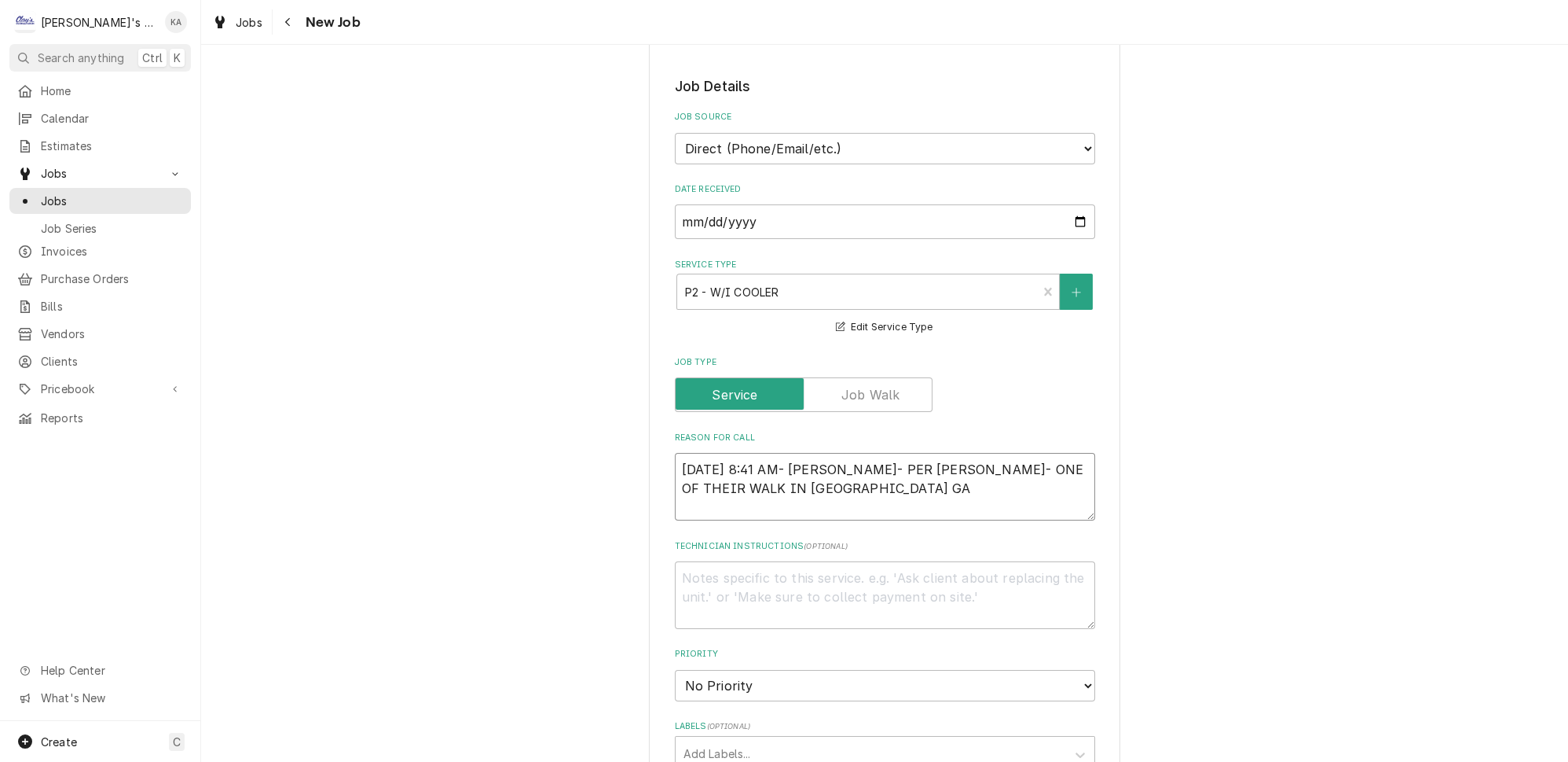
type textarea "8-2-25 8:41 AM- ISABELLE- PER SAM- ONE OF THEIR WALK IN COOLERS GAS"
type textarea "x"
type textarea "8-2-25 8:41 AM- ISABELLE- PER SAM- ONE OF THEIR WALK IN COOLERS GASK"
type textarea "x"
type textarea "8-2-25 8:41 AM- ISABELLE- PER SAM- ONE OF THEIR WALK IN COOLERS GASKE"
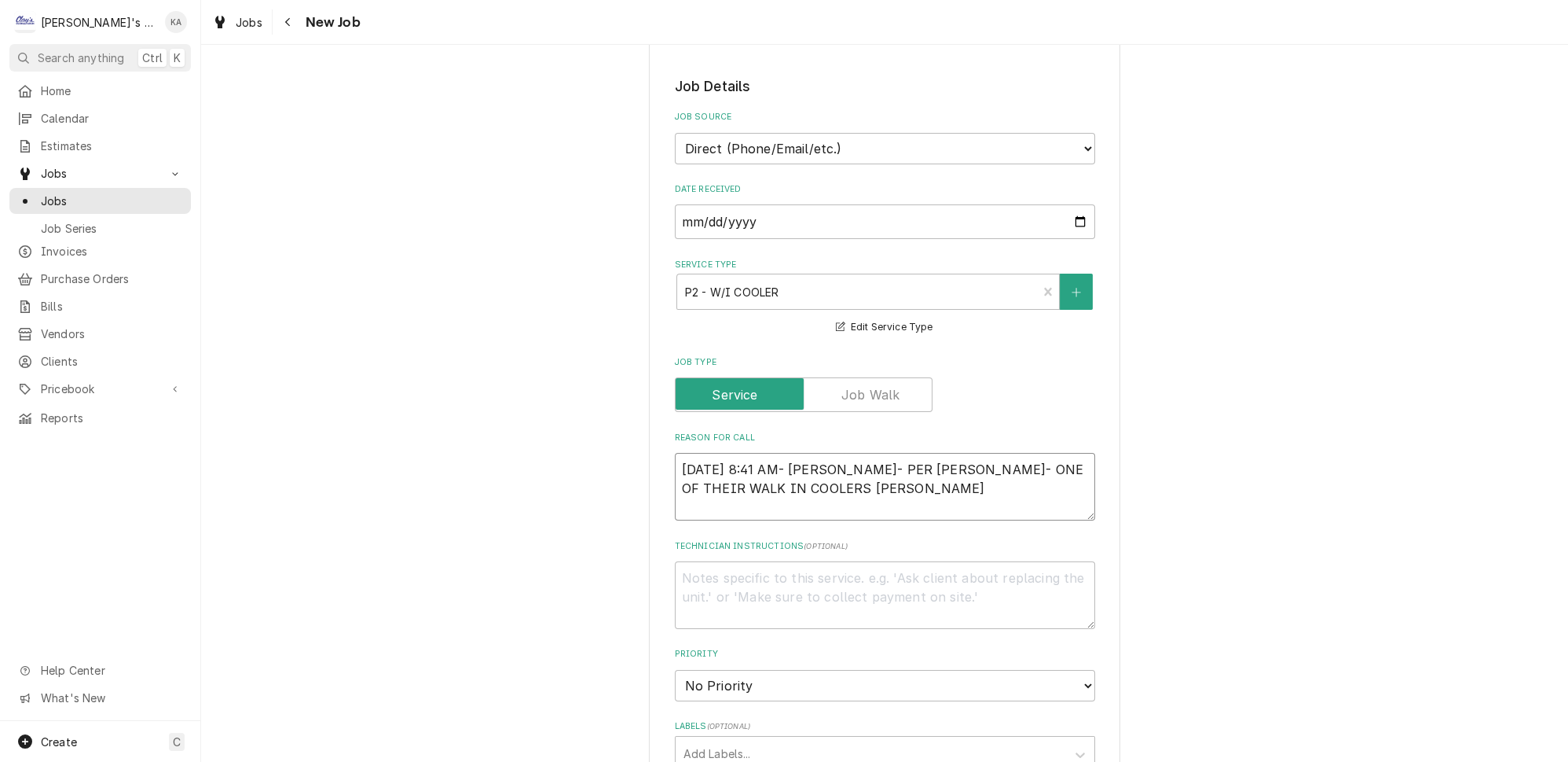
type textarea "x"
type textarea "8-2-25 8:41 AM- ISABELLE- PER SAM- ONE OF THEIR WALK IN COOLERS GASKET"
type textarea "x"
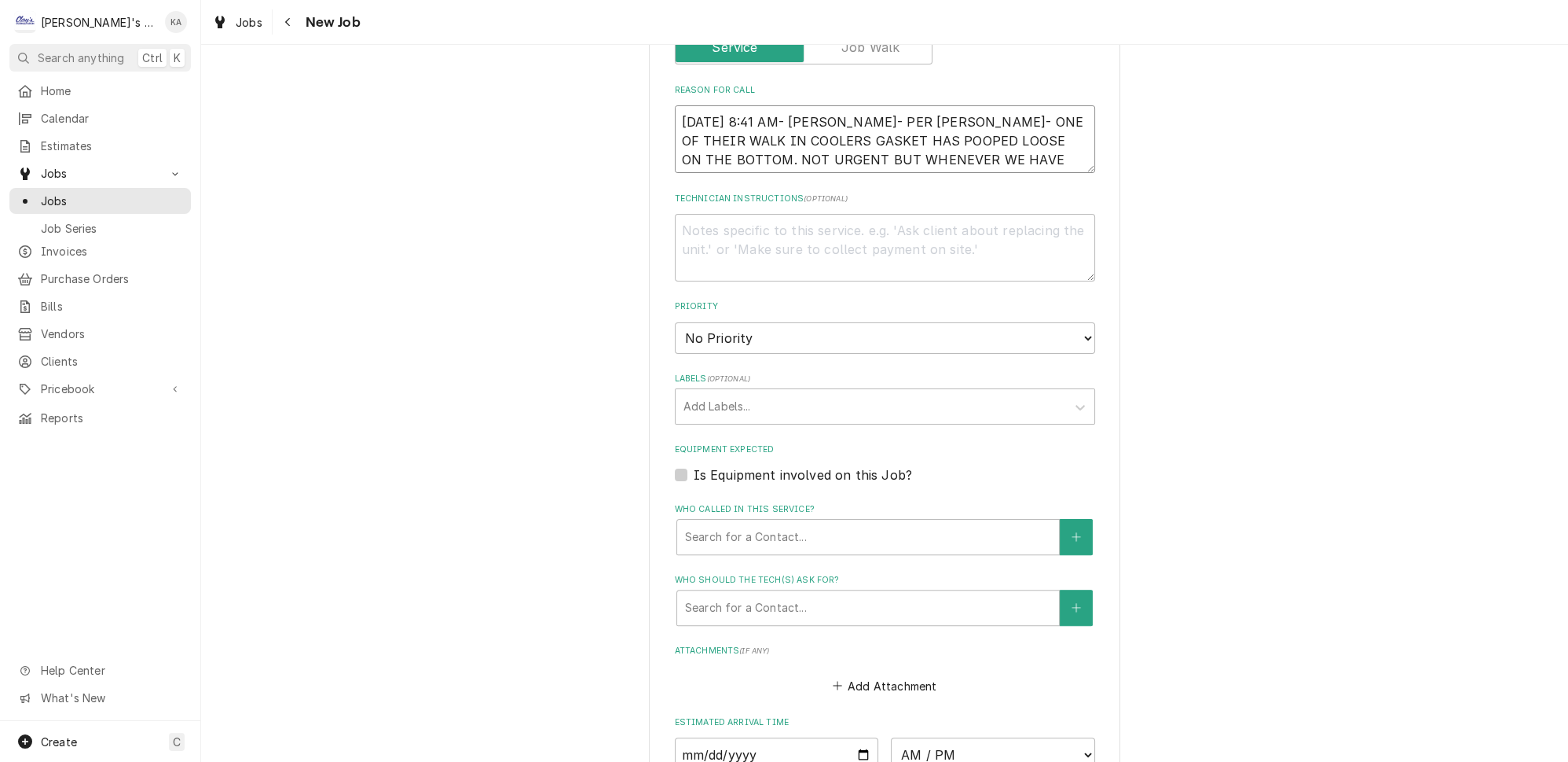
scroll to position [785, 0]
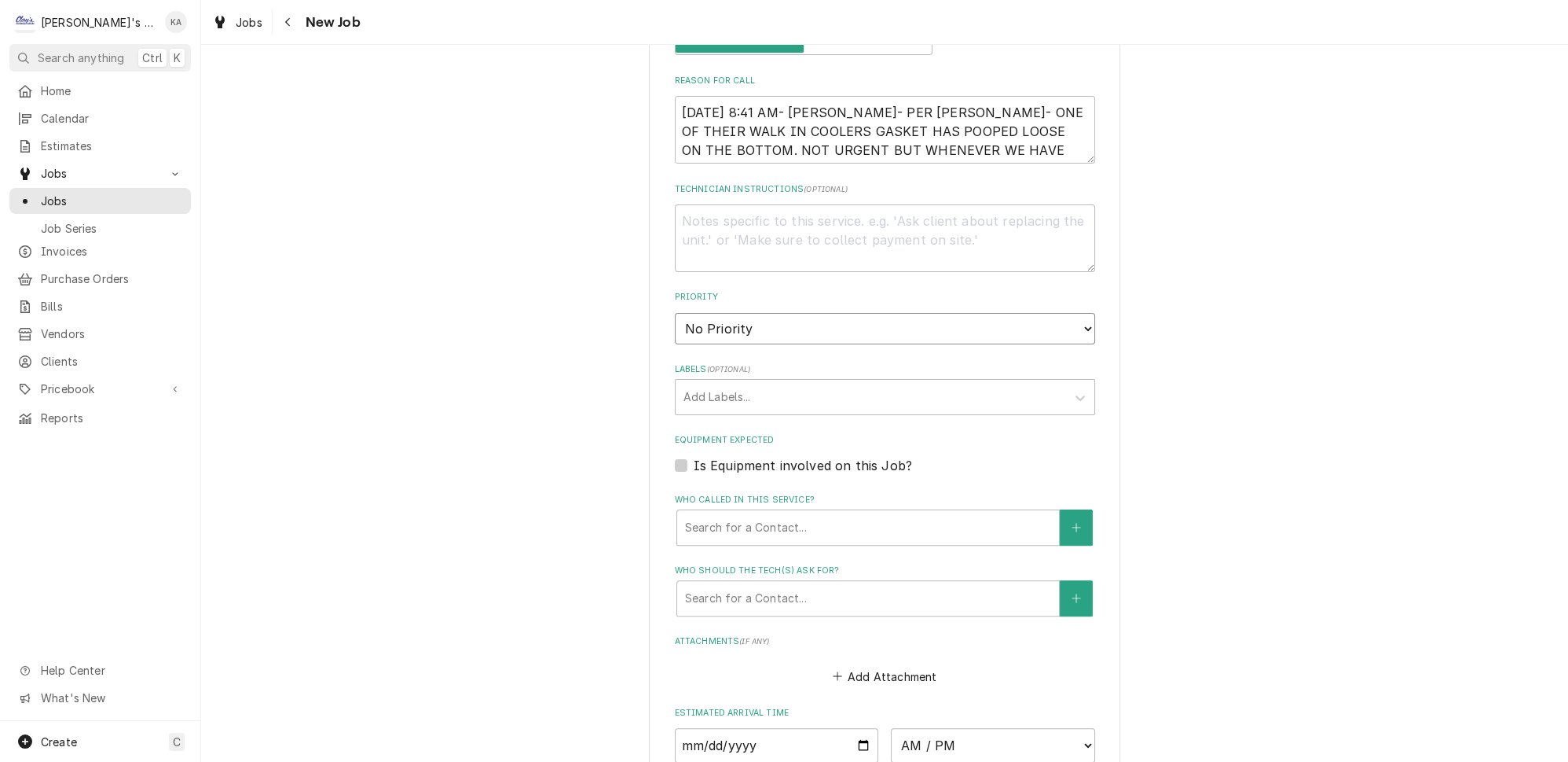
click at [847, 313] on select "No Priority Urgent High Medium Low" at bounding box center [884, 329] width 420 height 31
click at [675, 313] on select "No Priority Urgent High Medium Low" at bounding box center [884, 329] width 420 height 31
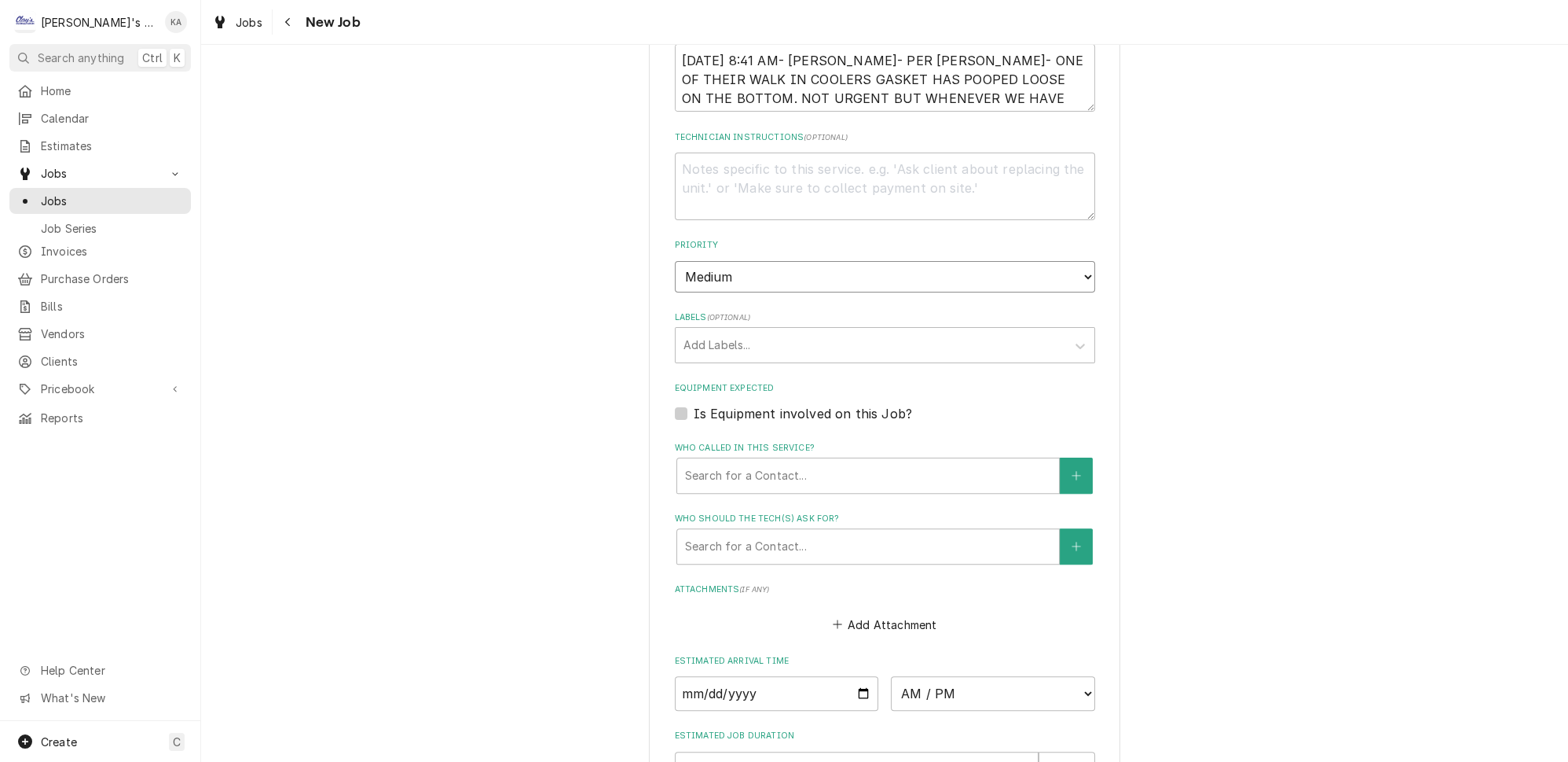
scroll to position [857, 0]
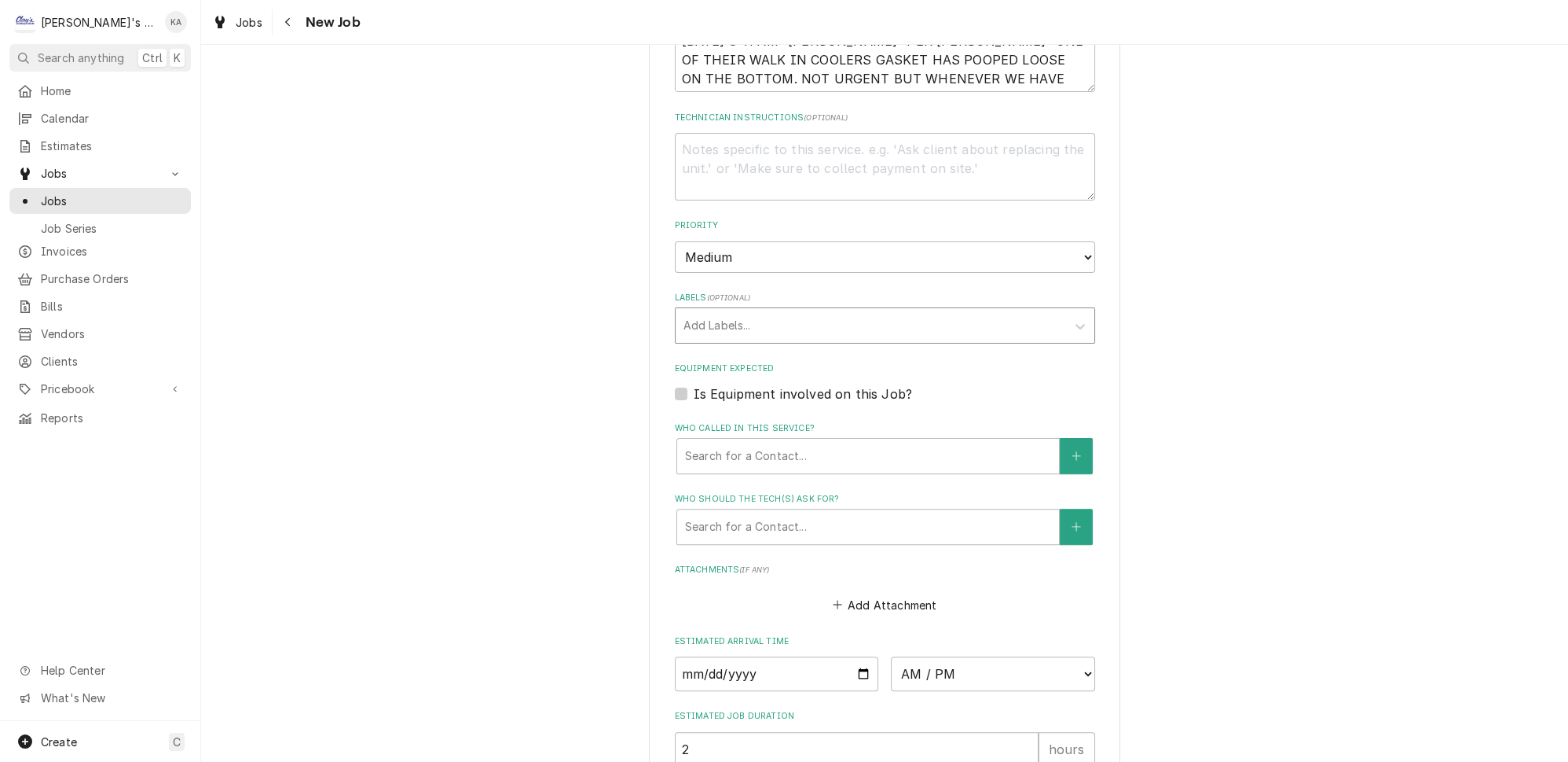
click at [857, 314] on div "Labels" at bounding box center [871, 325] width 374 height 28
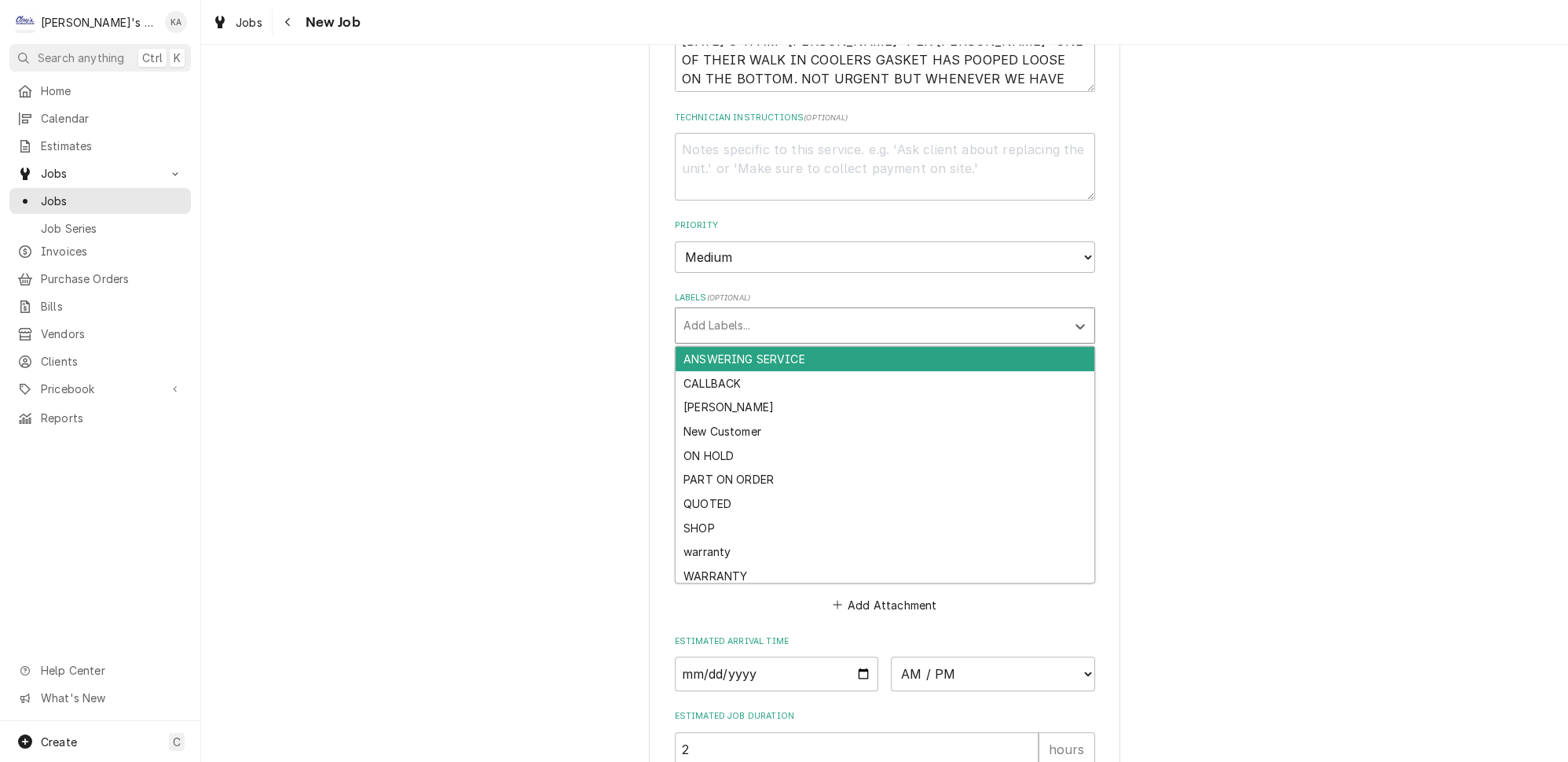
click at [857, 314] on div "Labels" at bounding box center [871, 325] width 374 height 28
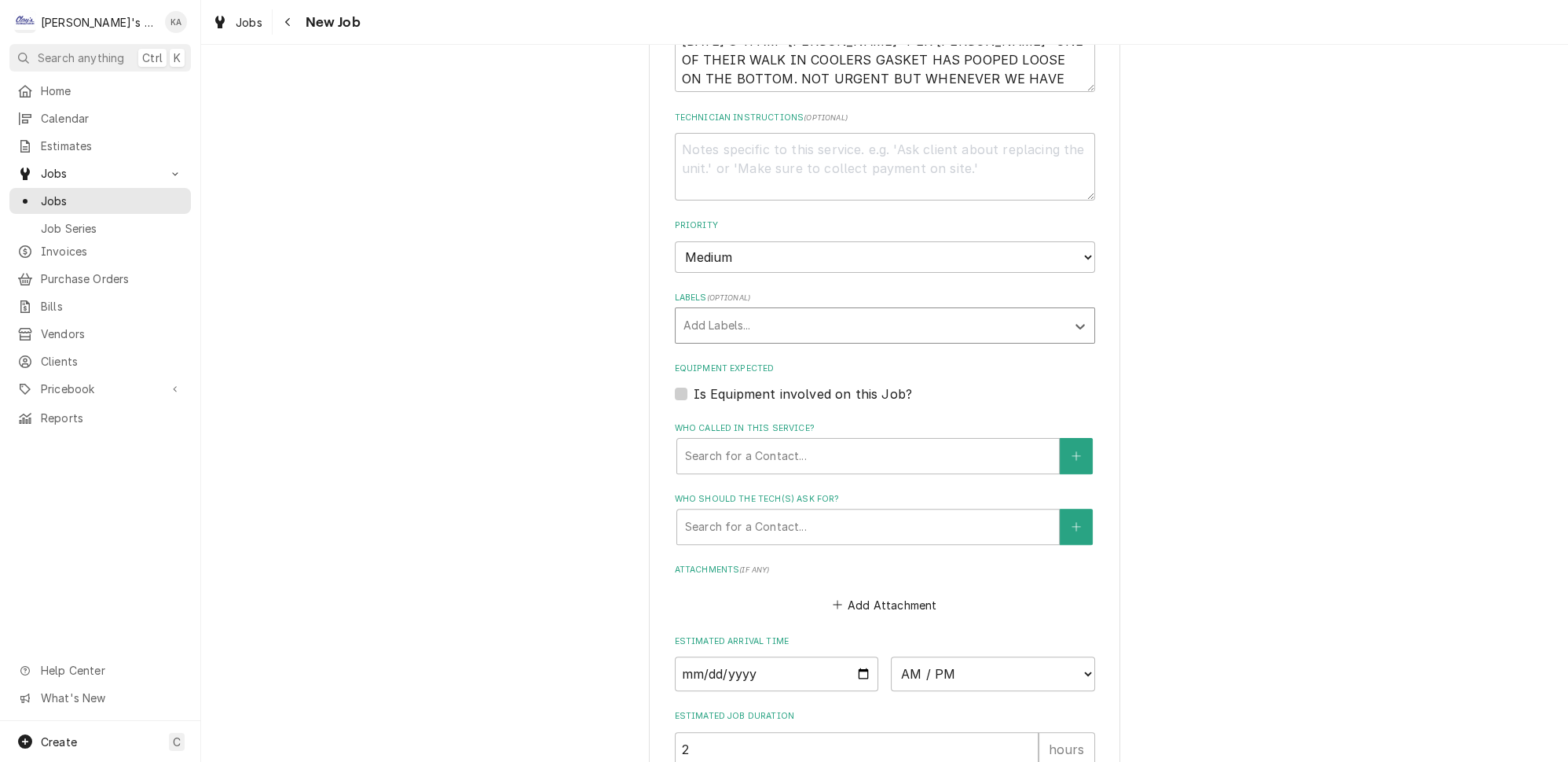
click at [850, 385] on label "Is Equipment involved on this Job?" at bounding box center [803, 394] width 219 height 19
click at [850, 385] on input "Equipment Expected" at bounding box center [903, 402] width 420 height 35
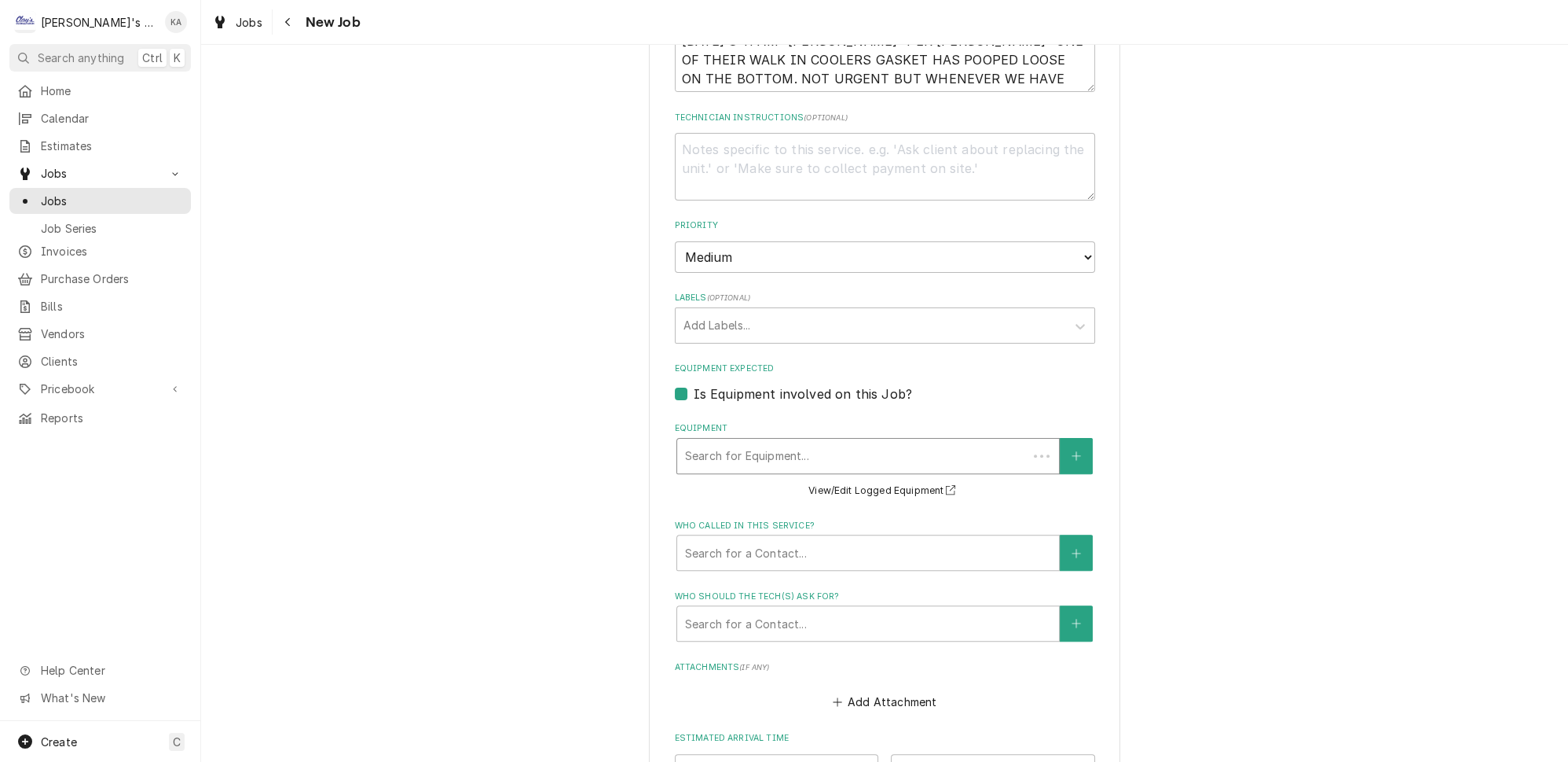
click at [856, 441] on div "Equipment" at bounding box center [852, 455] width 335 height 28
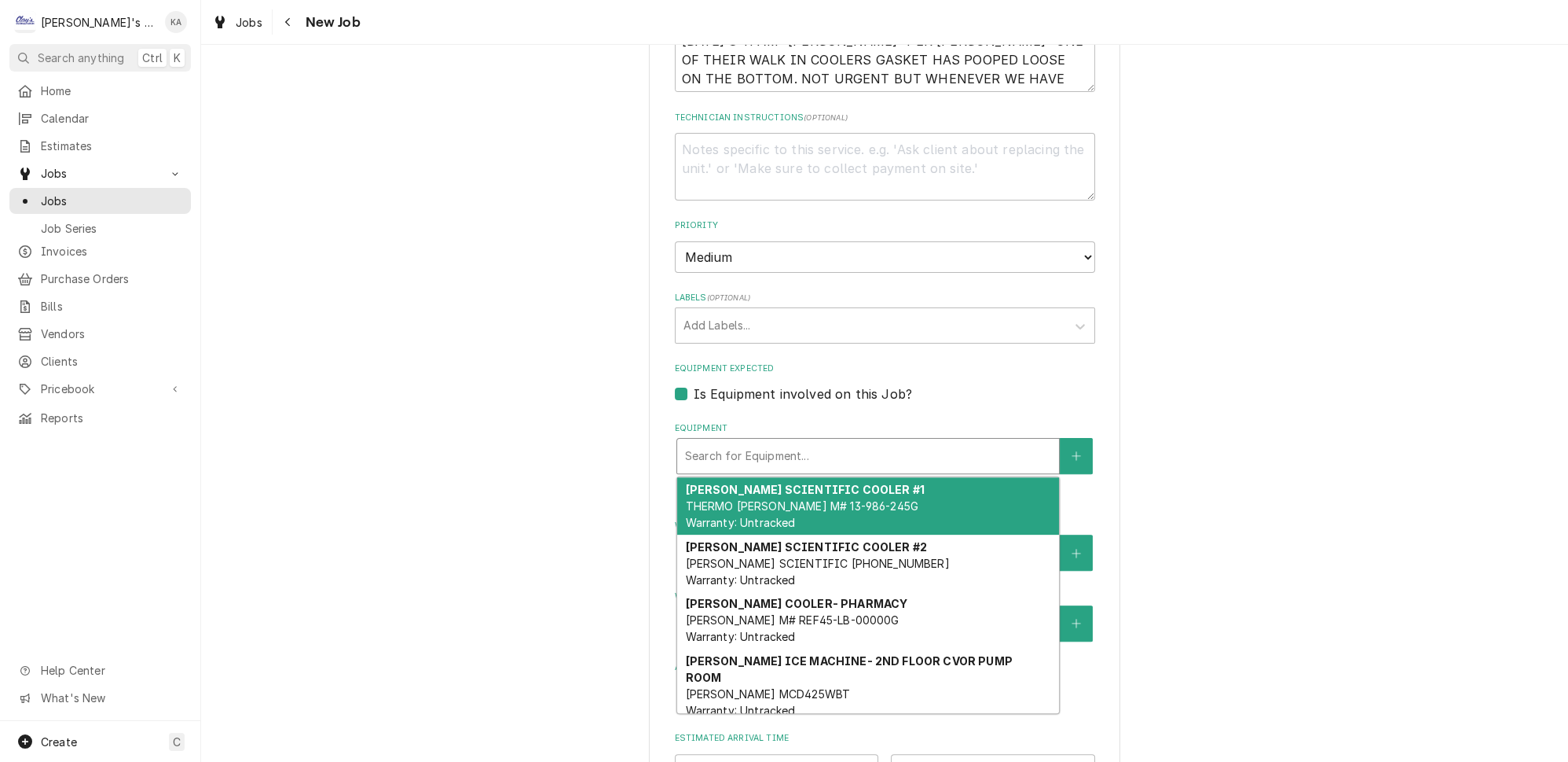
click at [806, 363] on div "Equipment Expected Is Equipment involved on this Job?" at bounding box center [884, 383] width 420 height 40
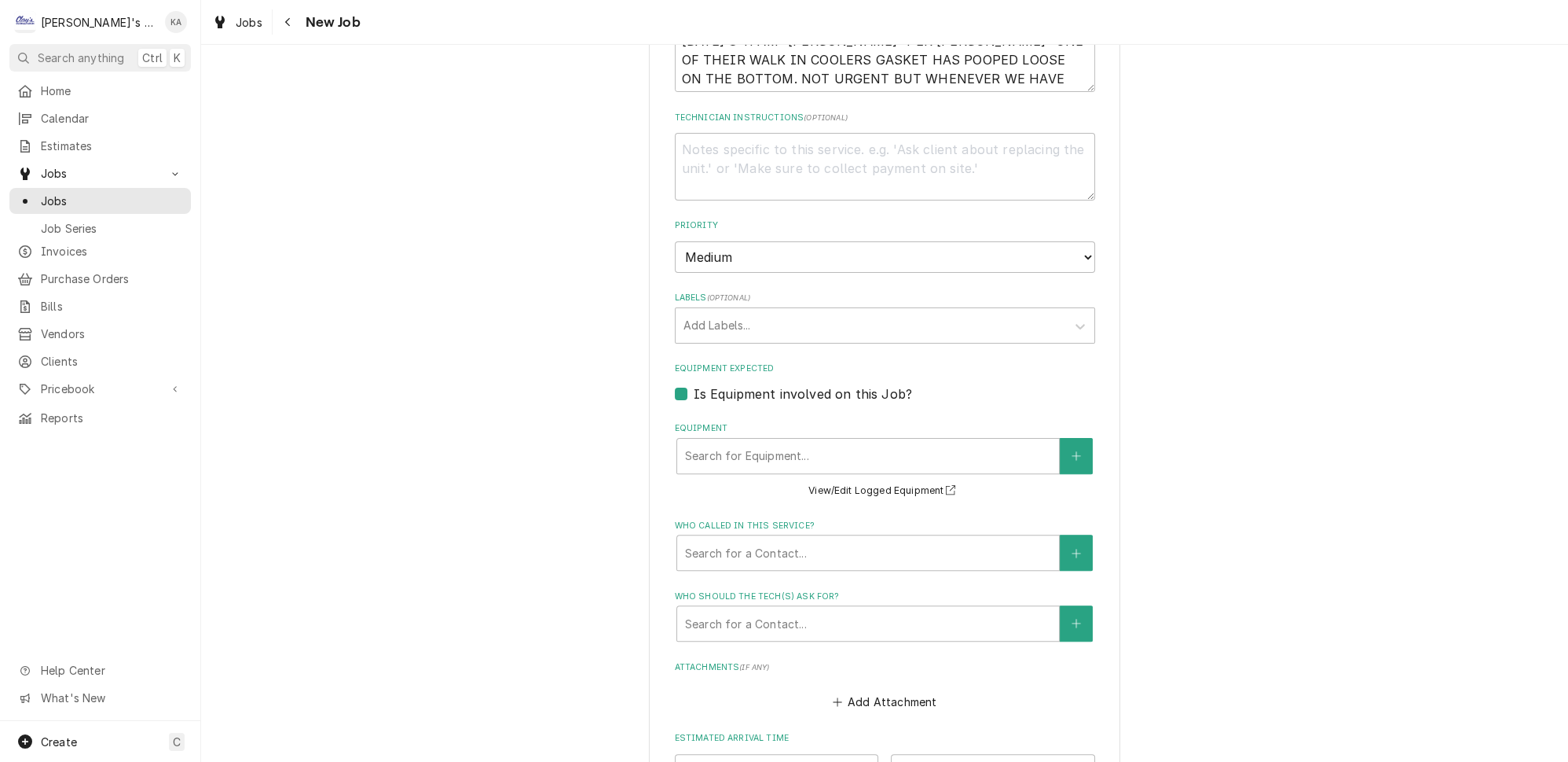
click at [809, 385] on label "Is Equipment involved on this Job?" at bounding box center [803, 394] width 219 height 19
click at [809, 385] on input "Equipment Expected" at bounding box center [903, 402] width 420 height 35
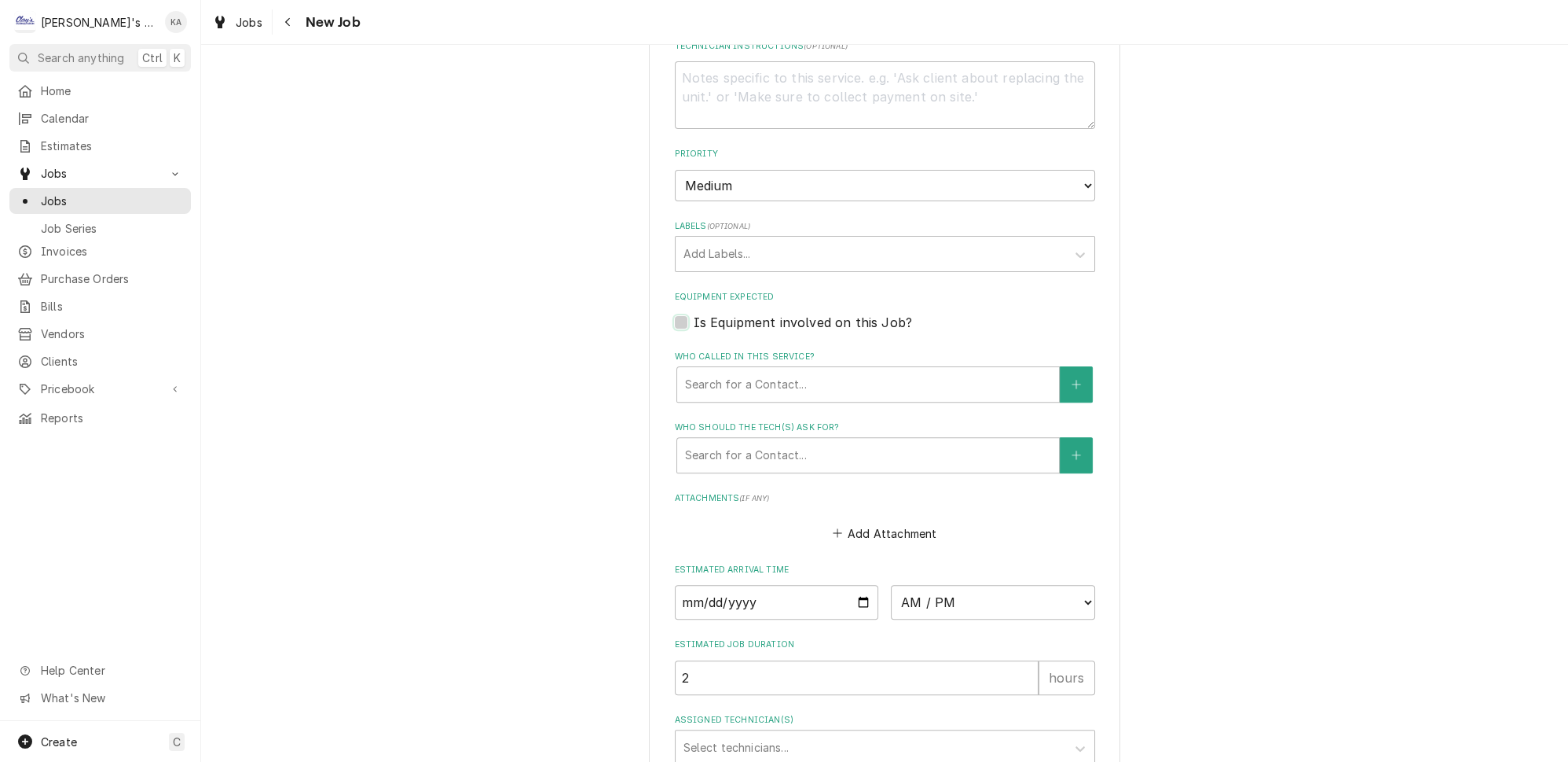
scroll to position [1039, 0]
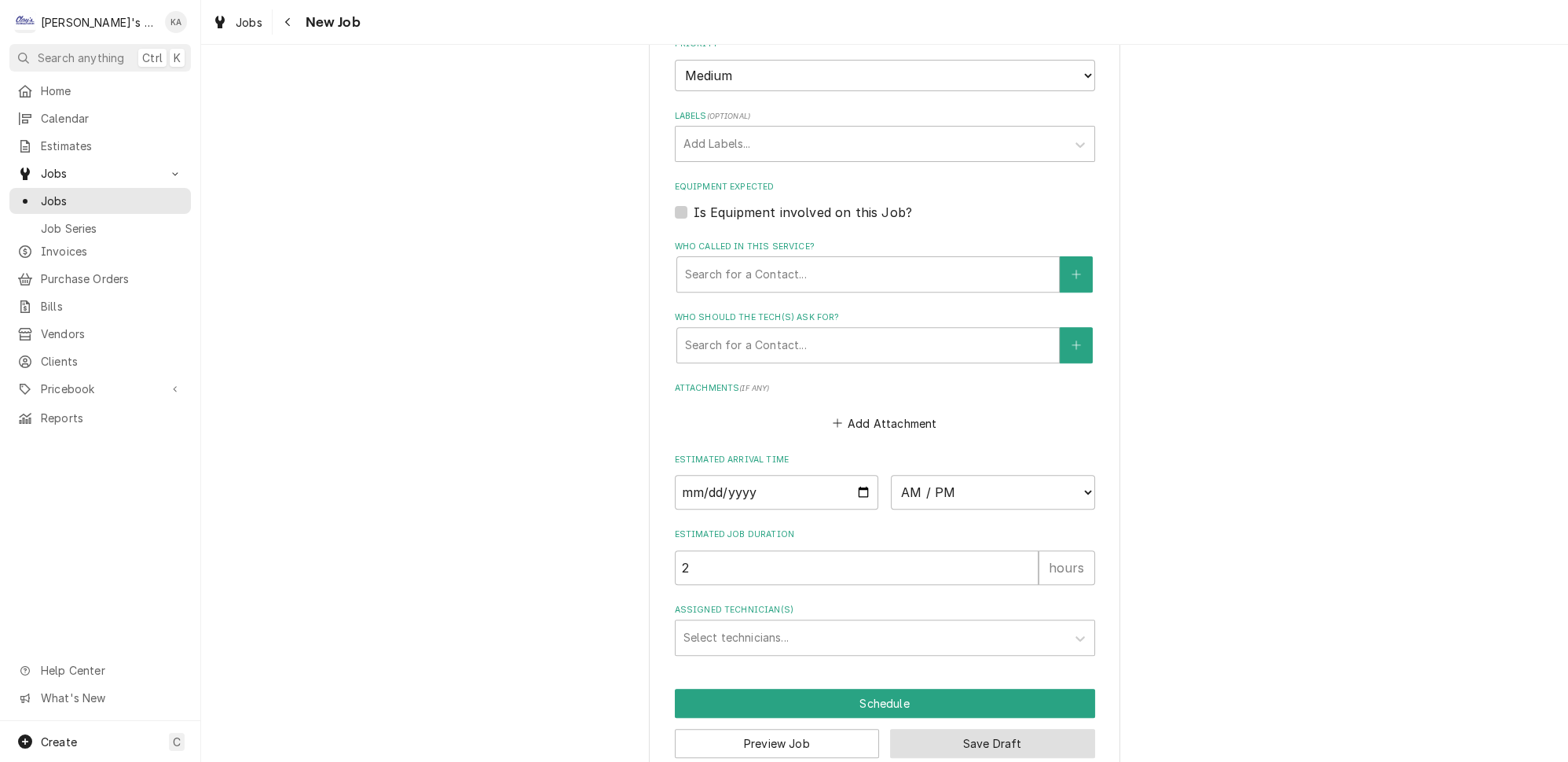
click at [903, 729] on button "Save Draft" at bounding box center [993, 744] width 205 height 29
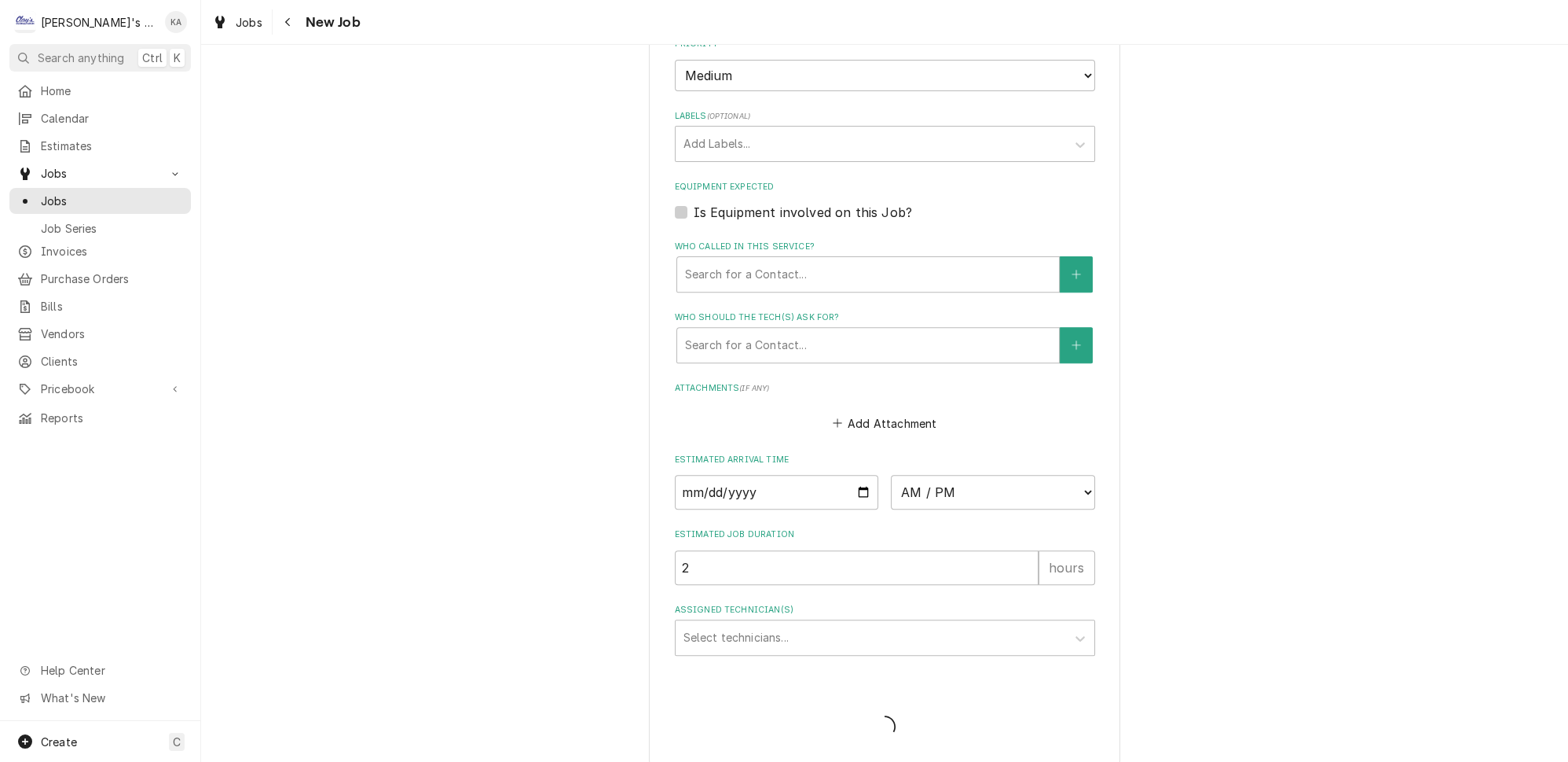
scroll to position [1024, 0]
